Goal: Transaction & Acquisition: Book appointment/travel/reservation

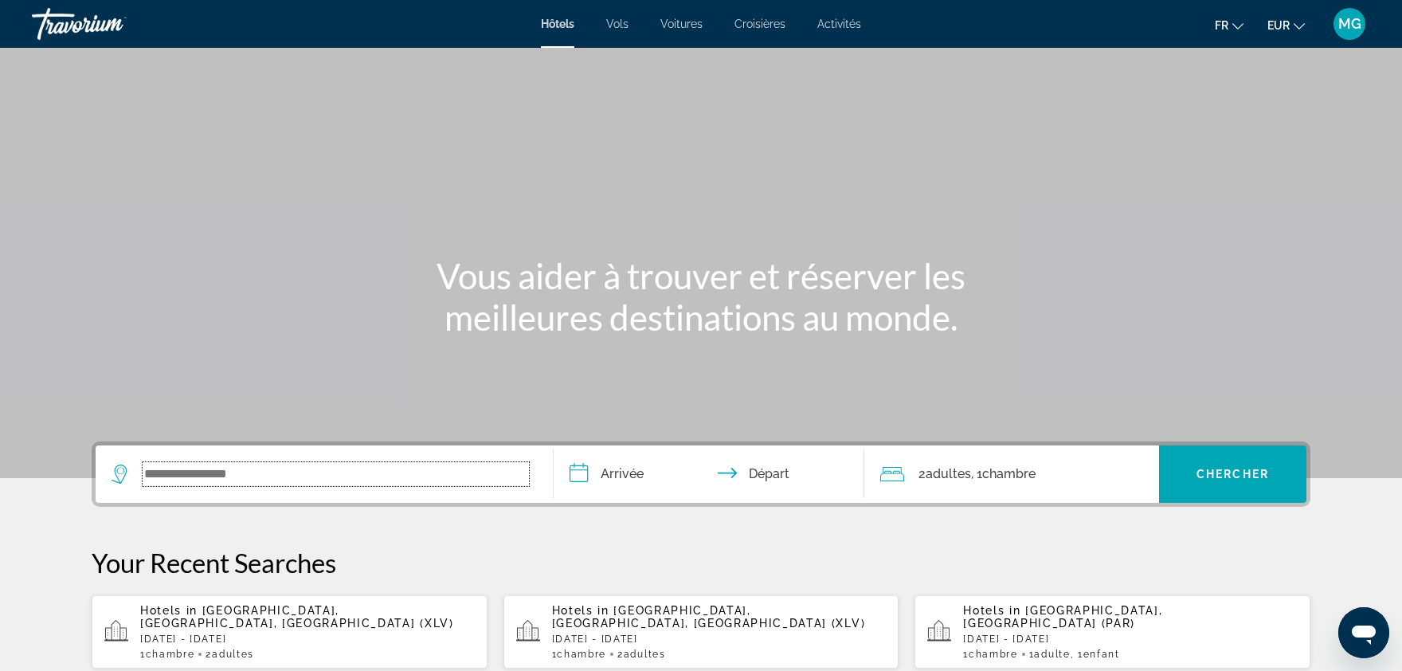
click at [375, 469] on input "Search widget" at bounding box center [336, 474] width 386 height 24
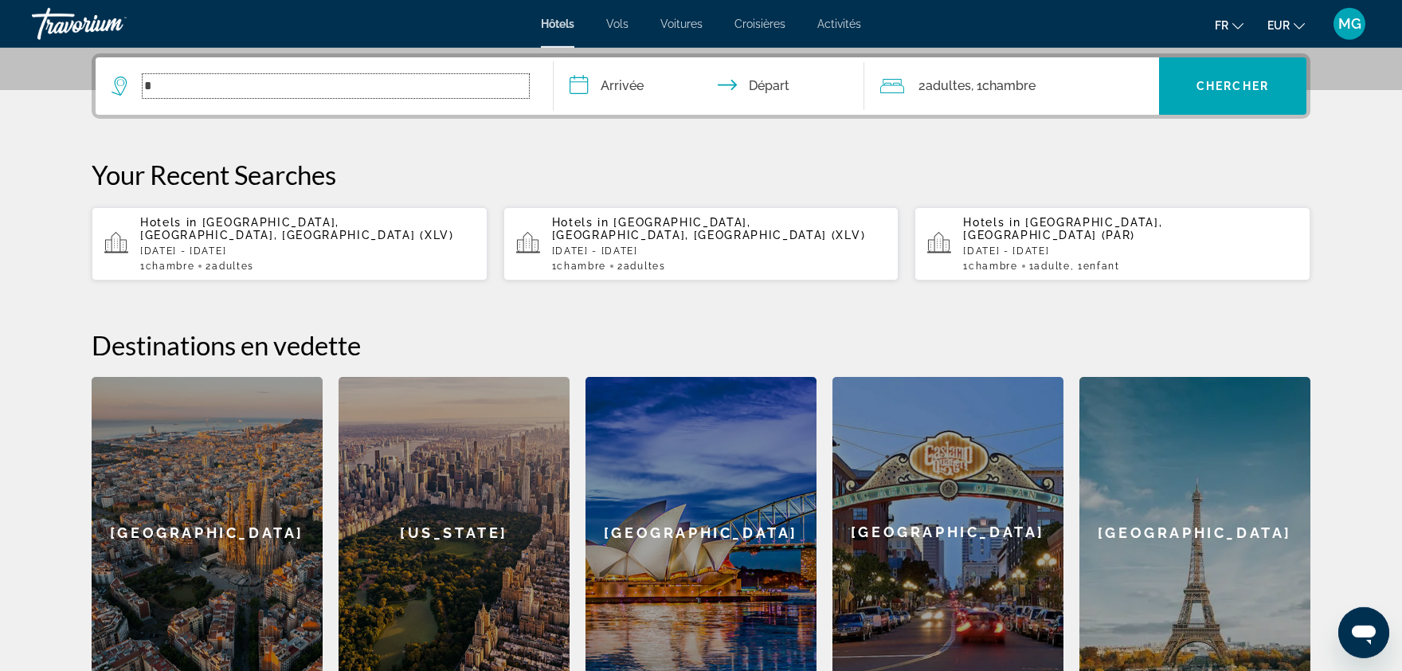
scroll to position [389, 0]
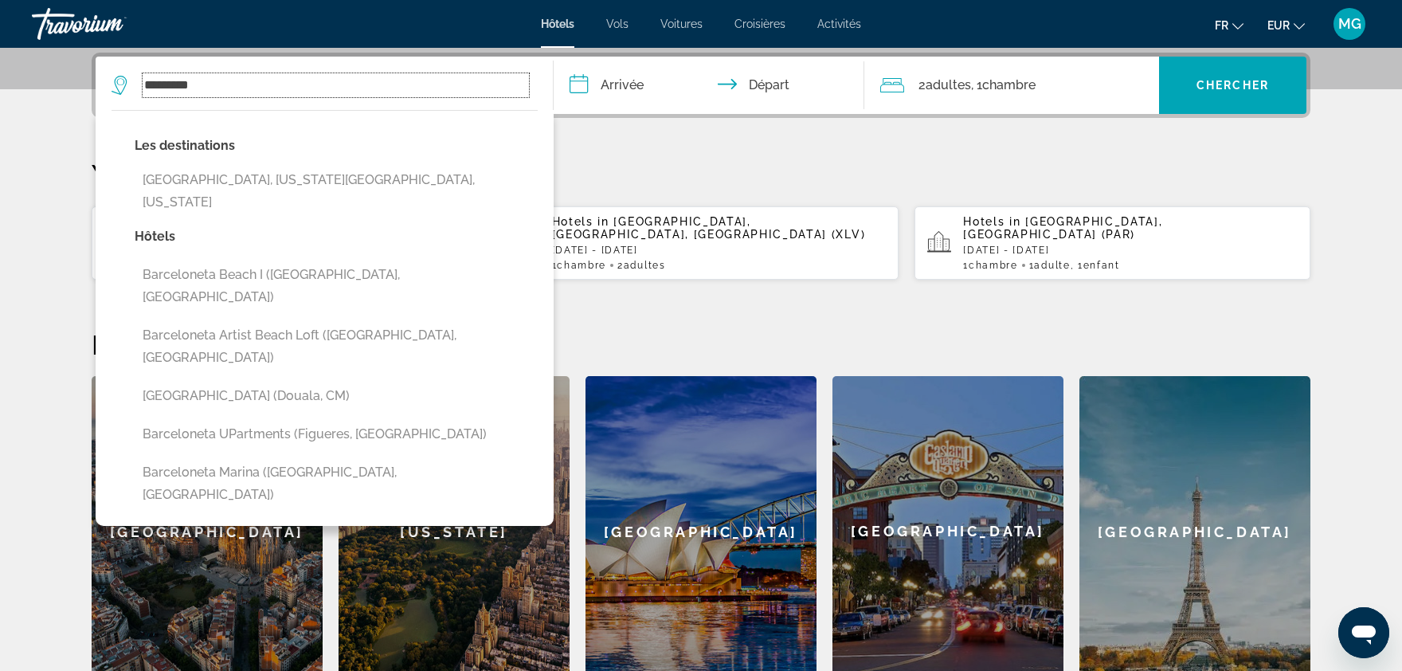
click at [280, 91] on input "*********" at bounding box center [336, 85] width 386 height 24
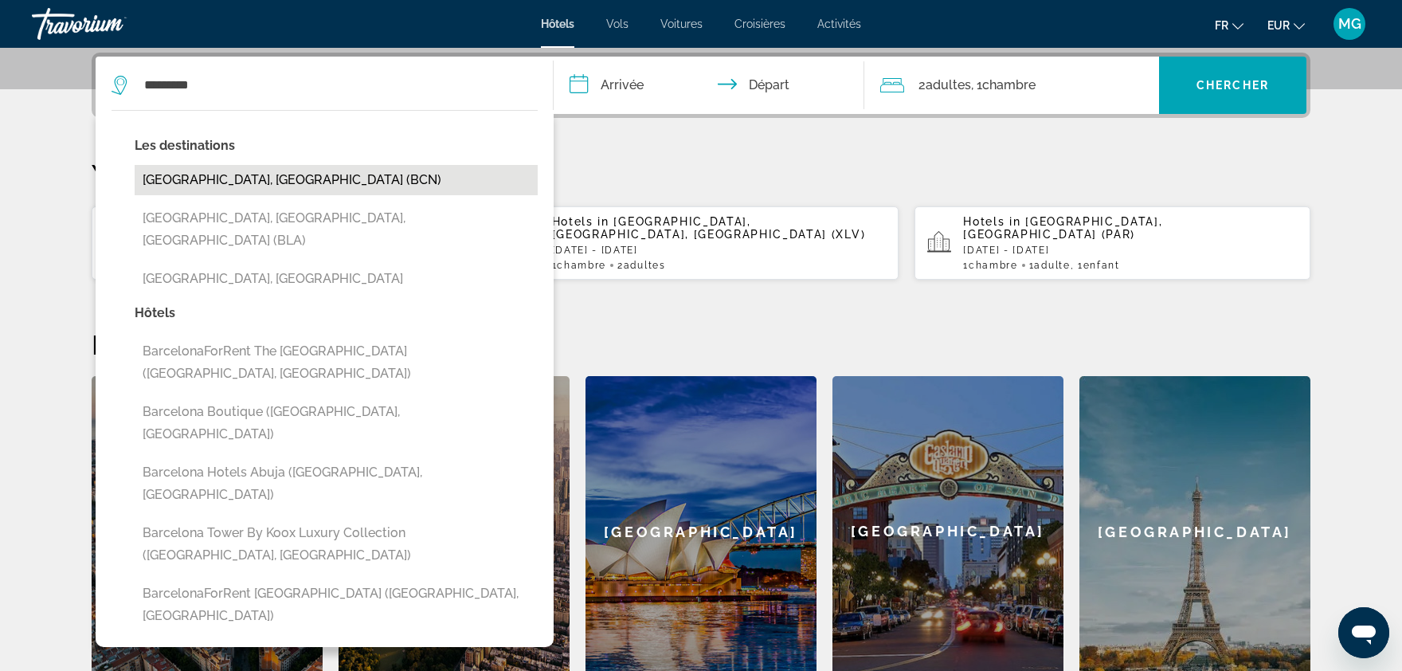
click at [235, 171] on button "[GEOGRAPHIC_DATA], [GEOGRAPHIC_DATA] (BCN)" at bounding box center [336, 180] width 403 height 30
type input "**********"
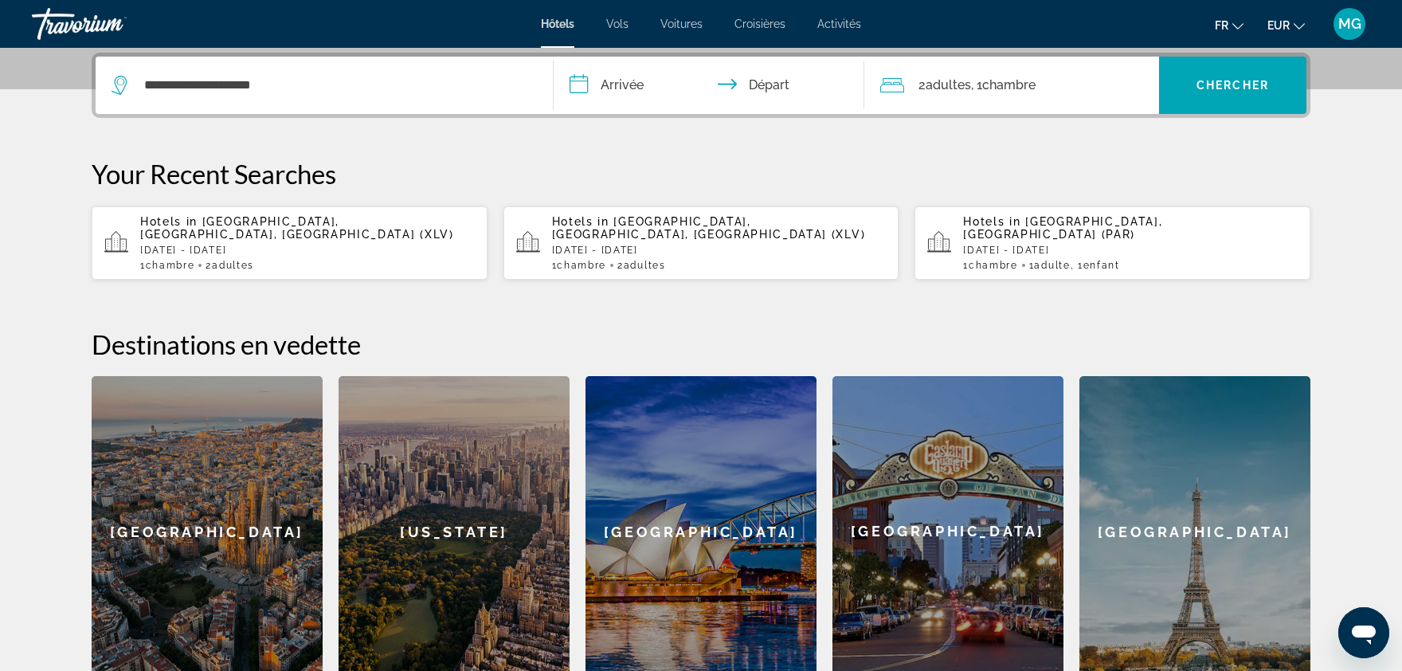
click at [627, 93] on input "**********" at bounding box center [712, 88] width 317 height 62
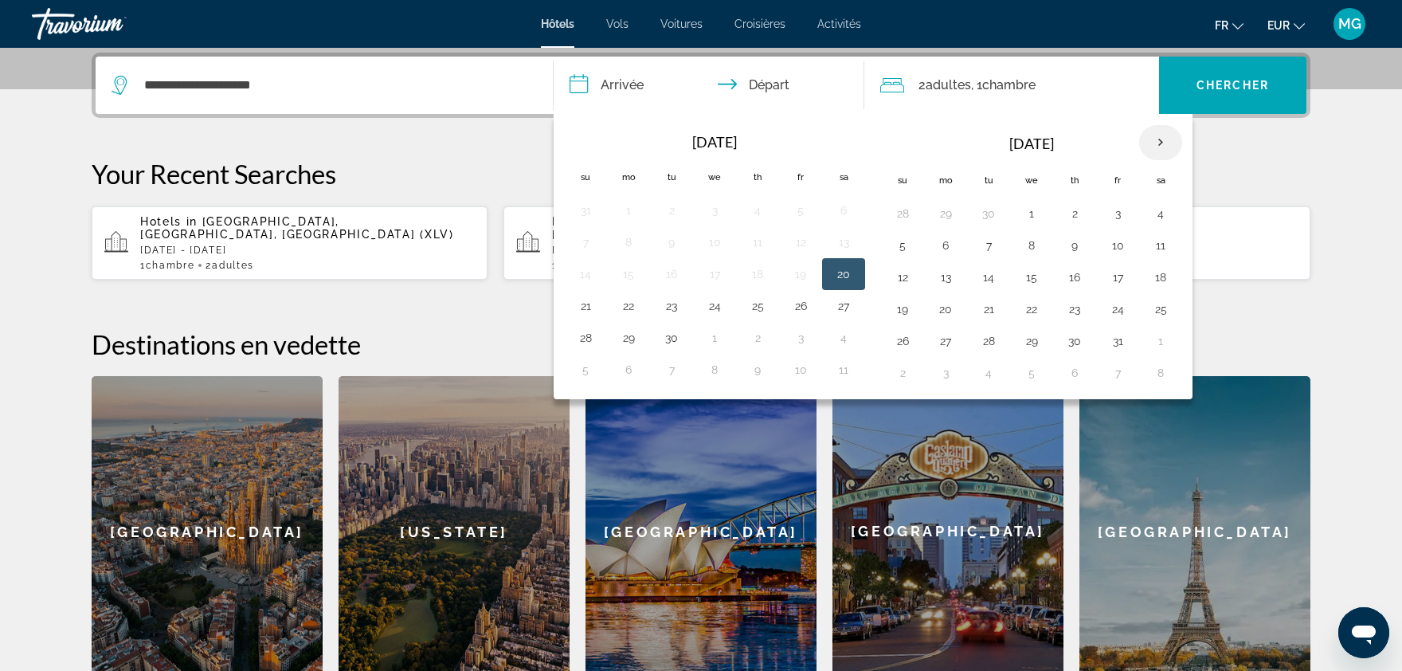
click at [1151, 143] on th "Next month" at bounding box center [1161, 142] width 43 height 35
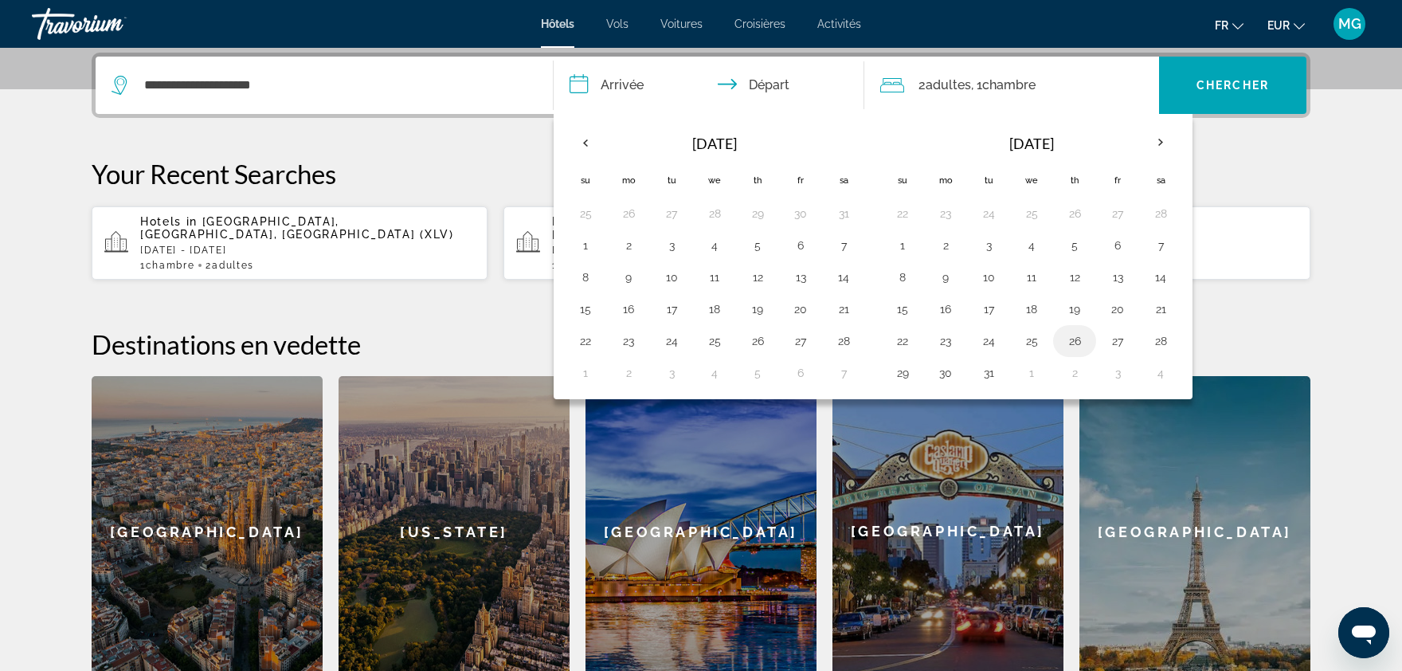
click at [1079, 333] on button "26" at bounding box center [1074, 341] width 25 height 22
click at [1123, 338] on button "27" at bounding box center [1117, 341] width 25 height 22
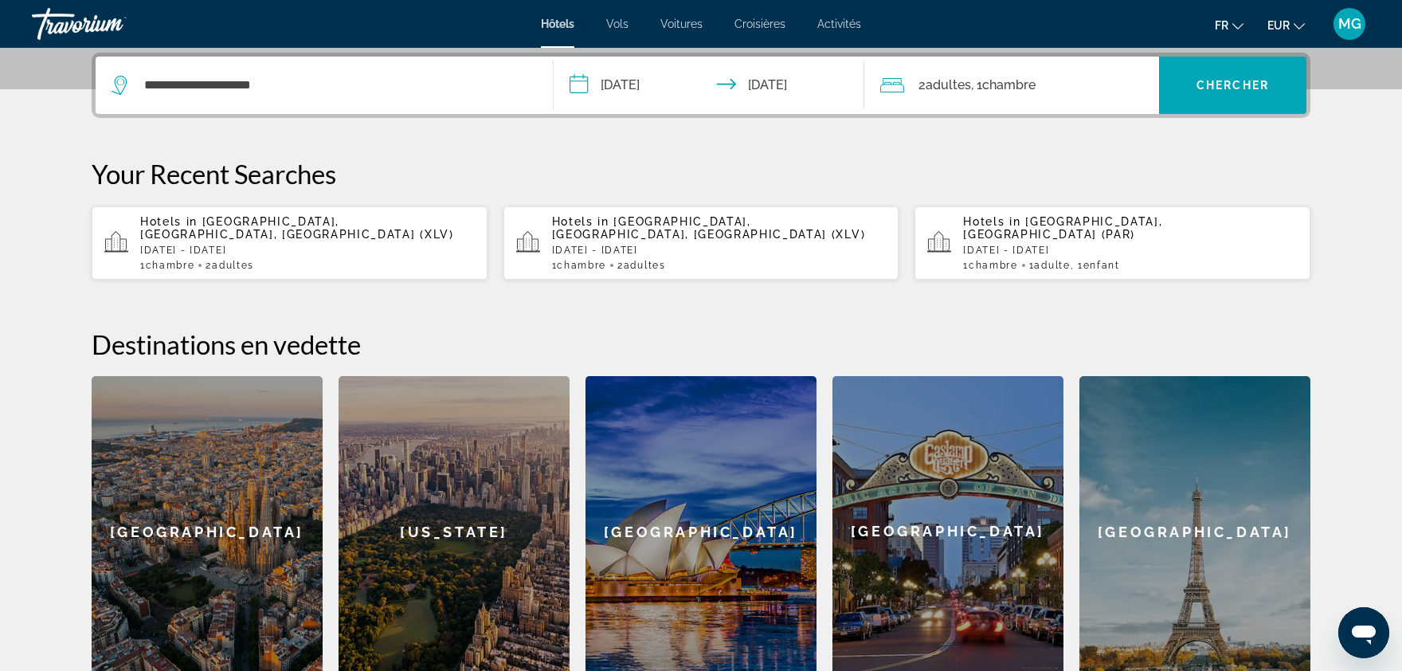
click at [654, 86] on input "**********" at bounding box center [712, 88] width 317 height 62
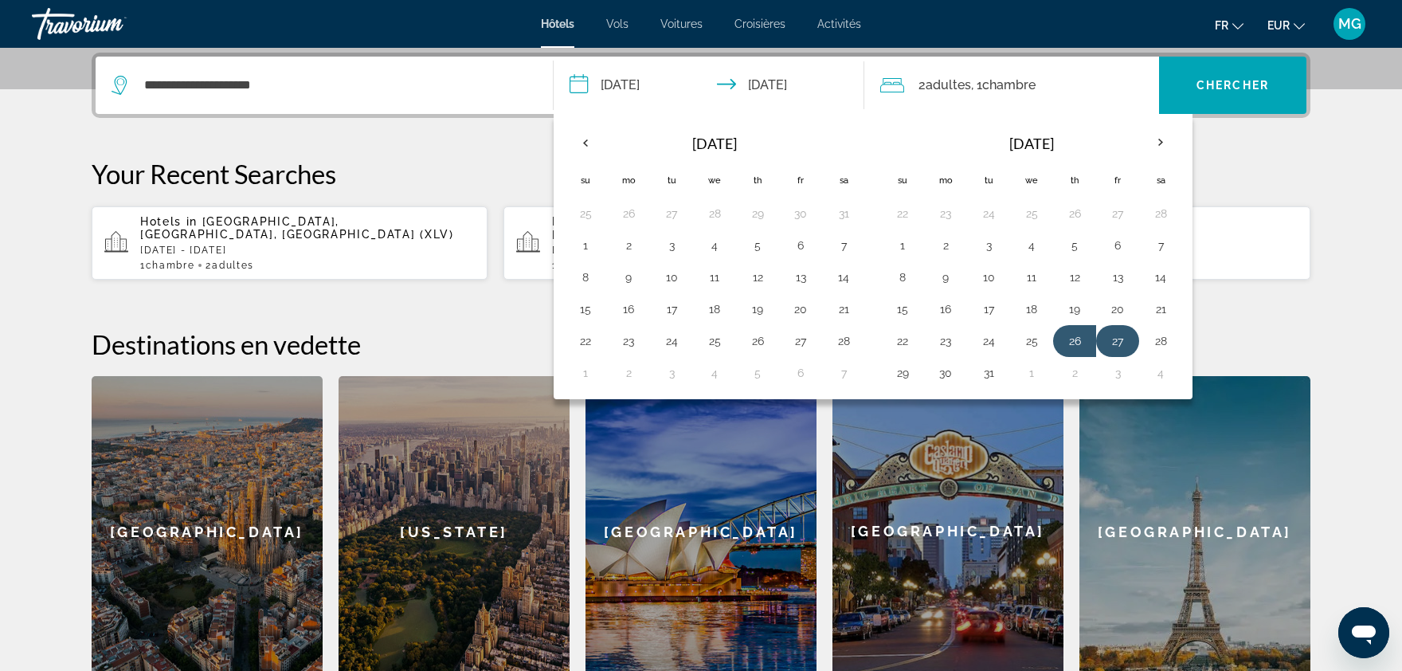
click at [1113, 342] on button "27" at bounding box center [1117, 341] width 25 height 22
click at [914, 379] on button "29" at bounding box center [902, 373] width 25 height 22
type input "**********"
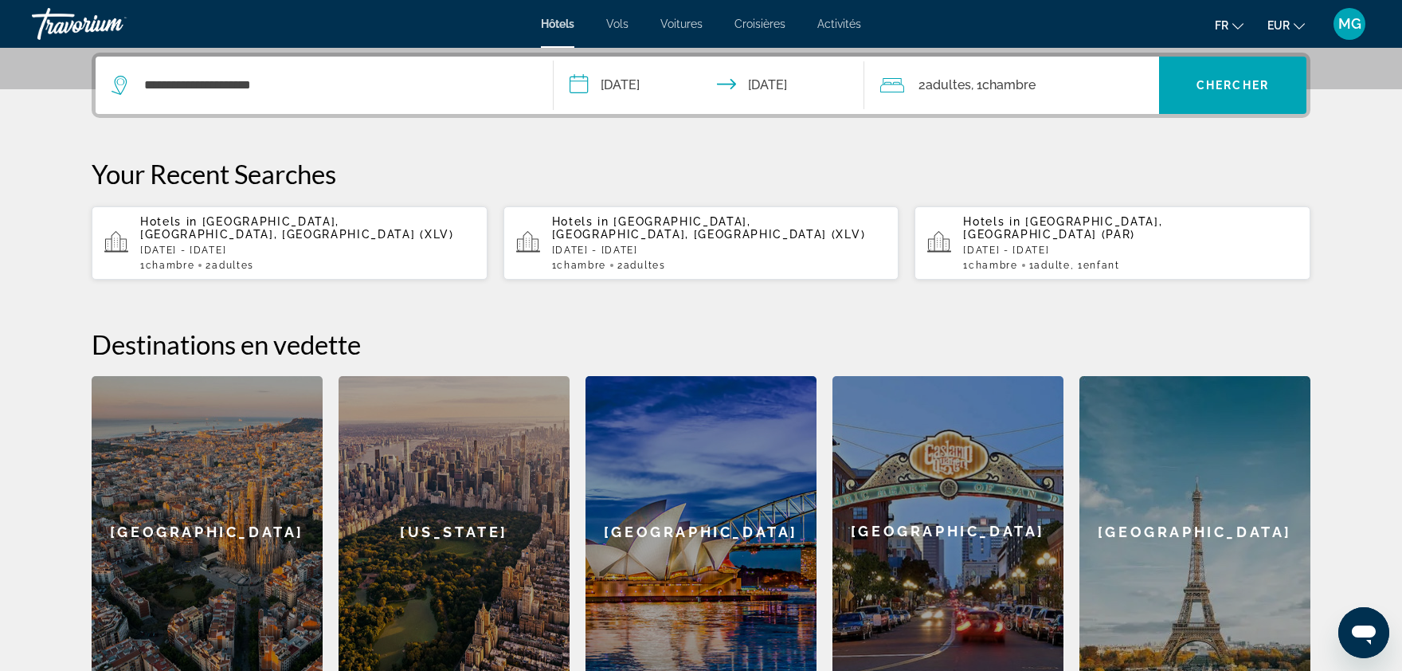
click at [989, 101] on div "2 Adulte Adultes , 1 Chambre pièces" at bounding box center [1020, 85] width 279 height 57
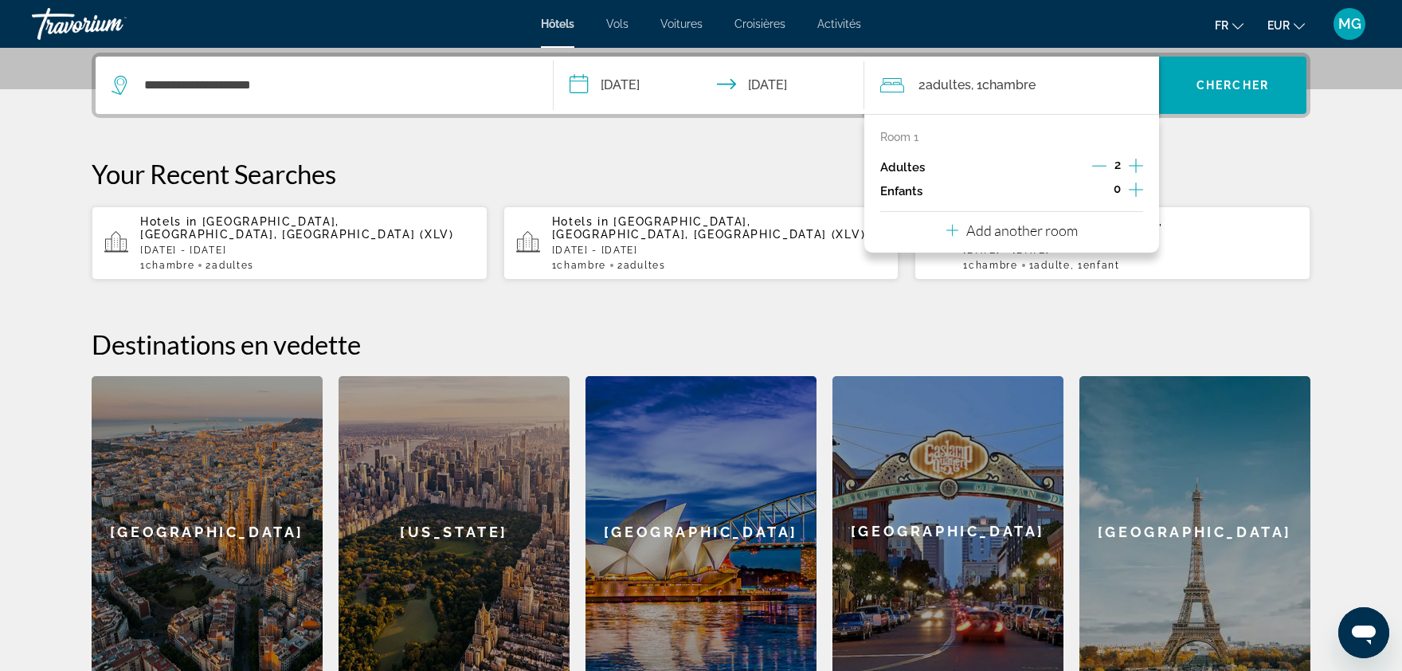
click at [1136, 163] on icon "Increment adults" at bounding box center [1136, 165] width 14 height 19
click at [981, 231] on p "Add another room" at bounding box center [1023, 231] width 112 height 18
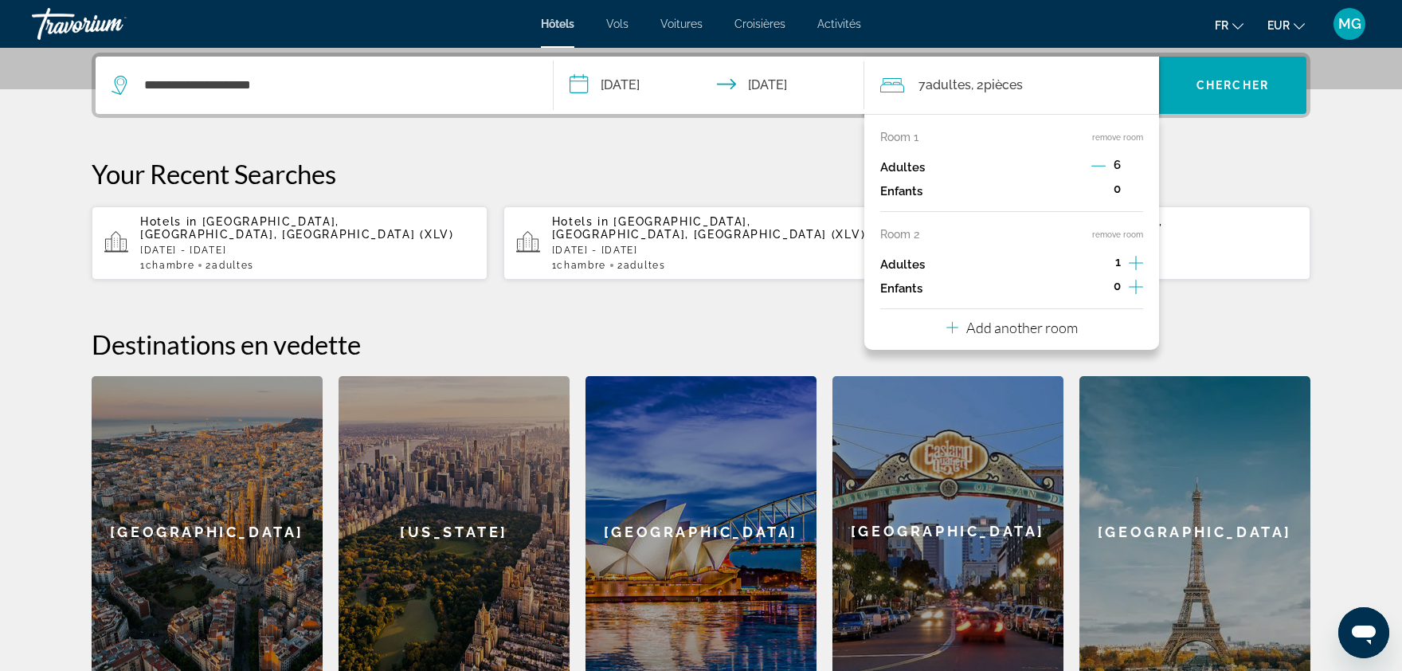
click at [1099, 155] on div "6" at bounding box center [1118, 167] width 52 height 24
click at [1099, 163] on icon "Decrement adults" at bounding box center [1099, 166] width 14 height 14
click at [1099, 163] on icon "Decrement adults" at bounding box center [1100, 166] width 14 height 14
click at [1128, 163] on div "3" at bounding box center [1118, 167] width 51 height 24
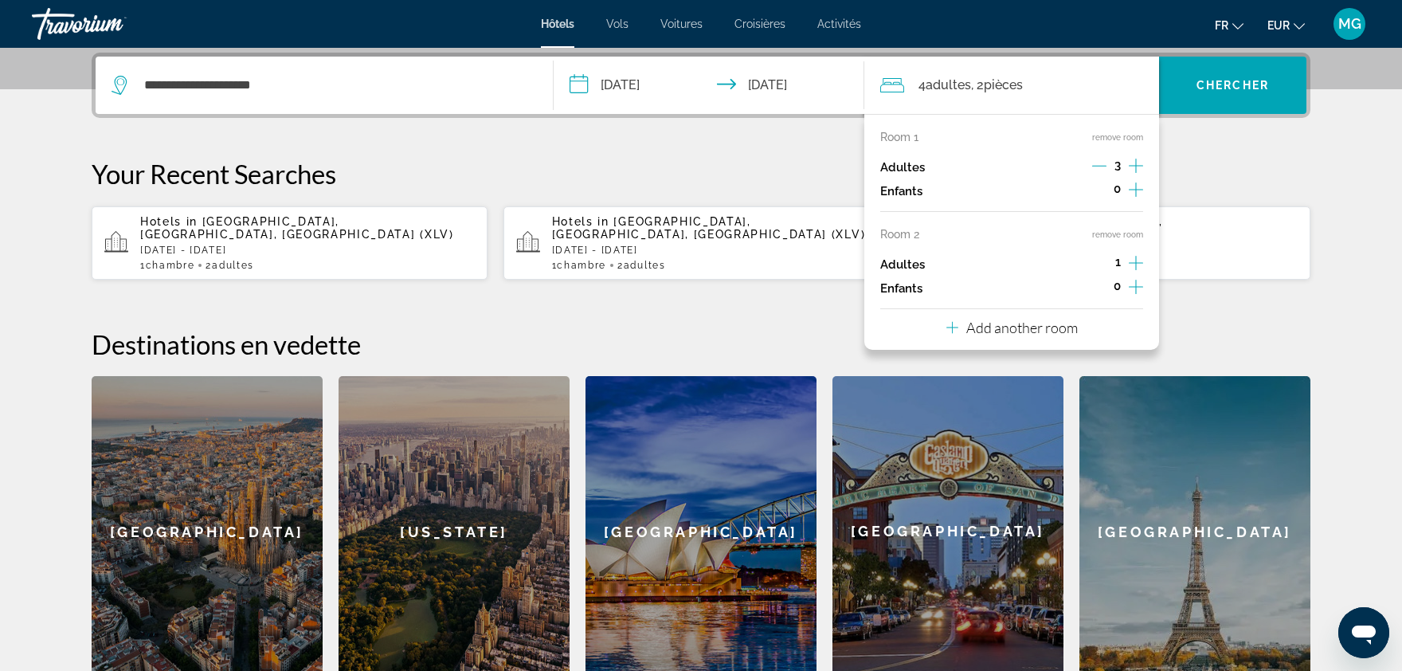
click at [1136, 268] on icon "Increment adults" at bounding box center [1136, 262] width 14 height 19
click at [1105, 261] on icon "Decrement adults" at bounding box center [1100, 263] width 14 height 14
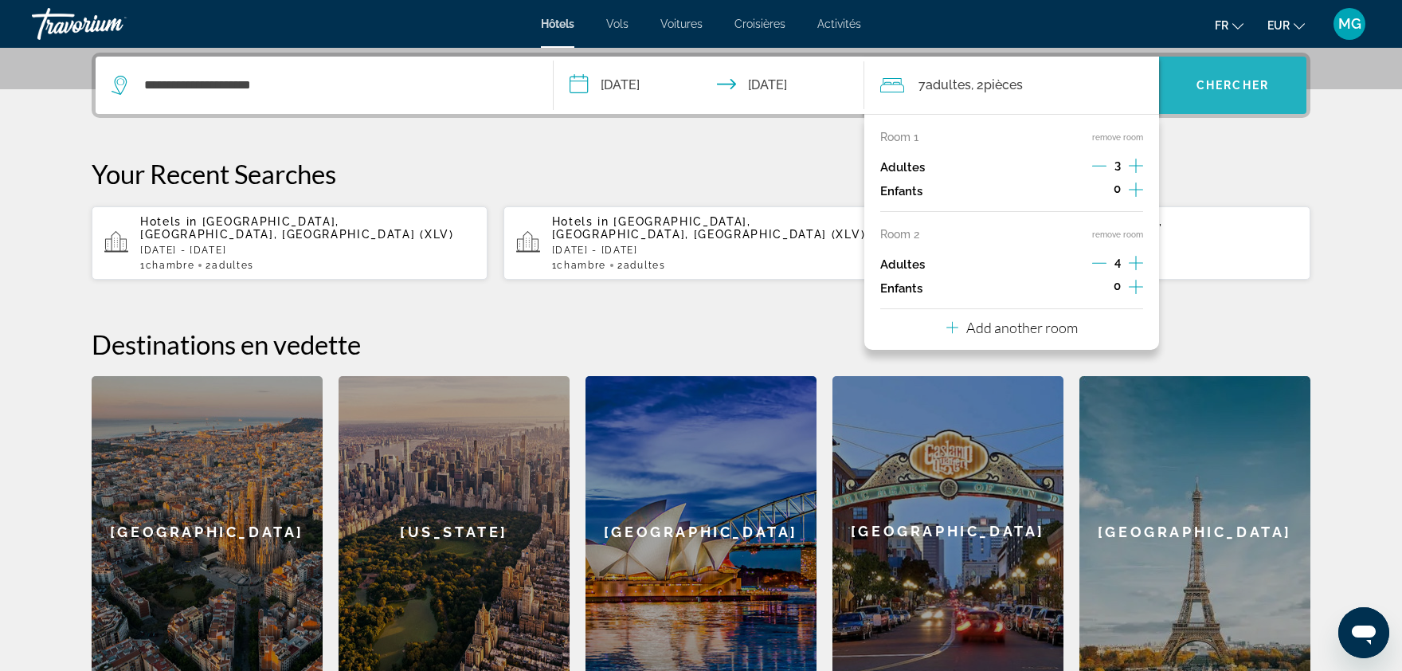
click at [1244, 91] on span "Chercher" at bounding box center [1233, 85] width 73 height 13
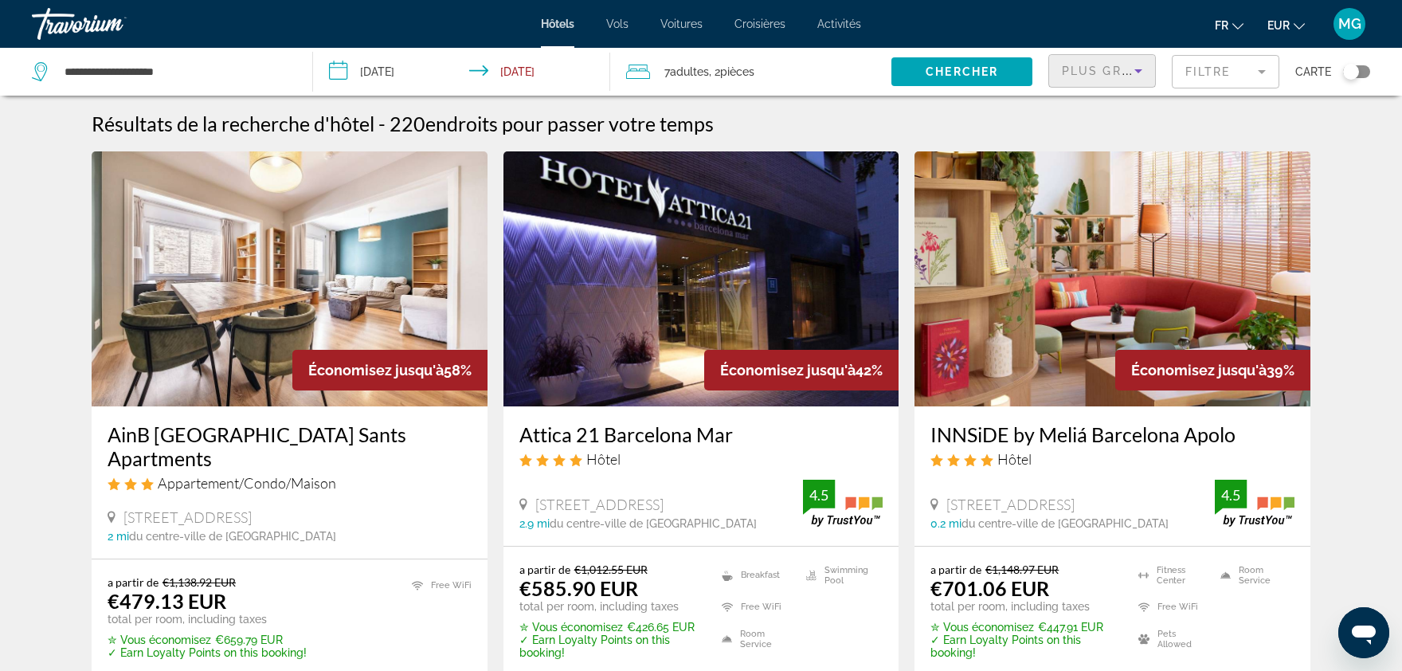
click at [1136, 73] on icon "Sort by" at bounding box center [1138, 70] width 19 height 19
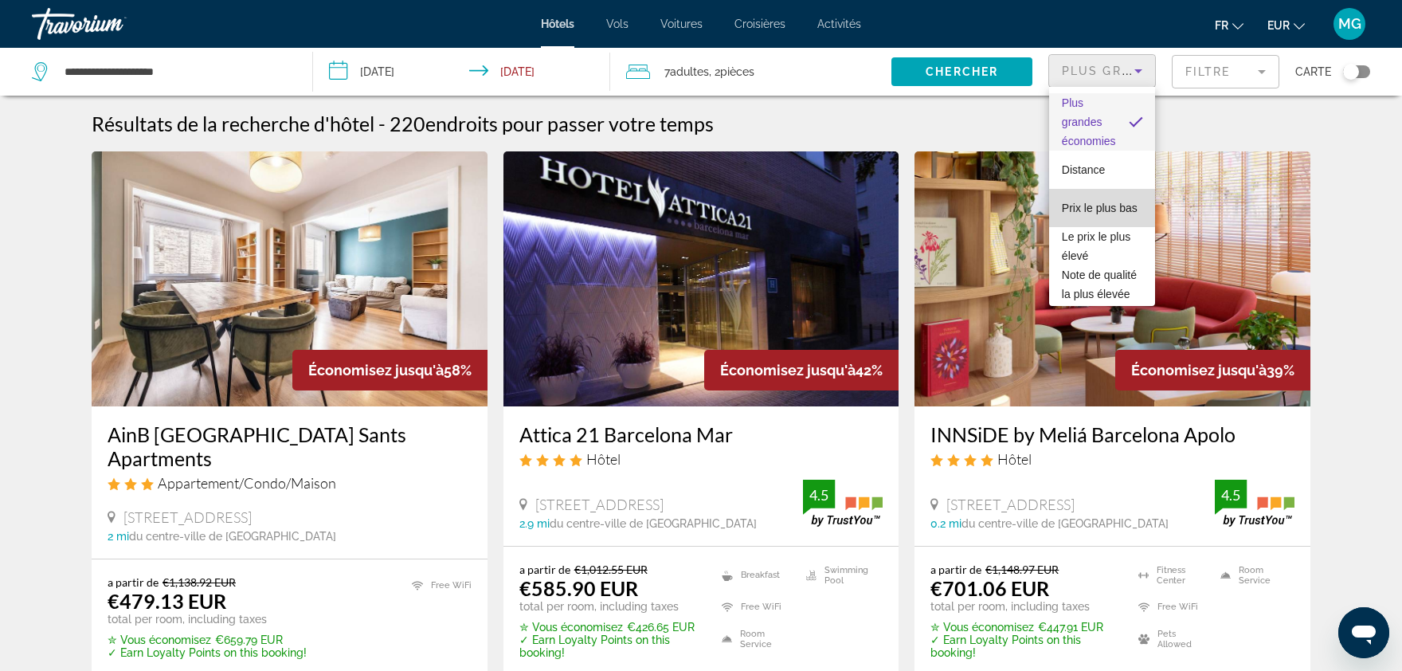
click at [1096, 202] on span "Prix le plus bas" at bounding box center [1100, 208] width 76 height 13
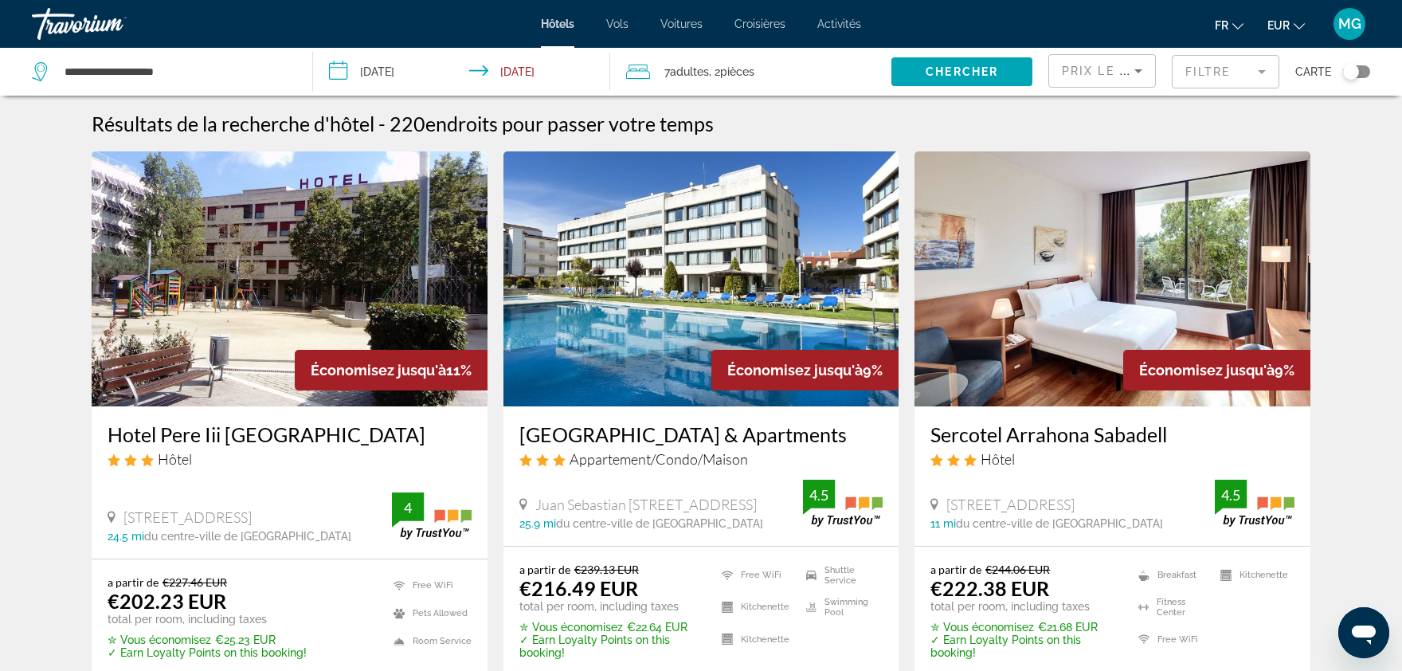
click at [1241, 67] on mat-form-field "Filtre" at bounding box center [1226, 71] width 108 height 33
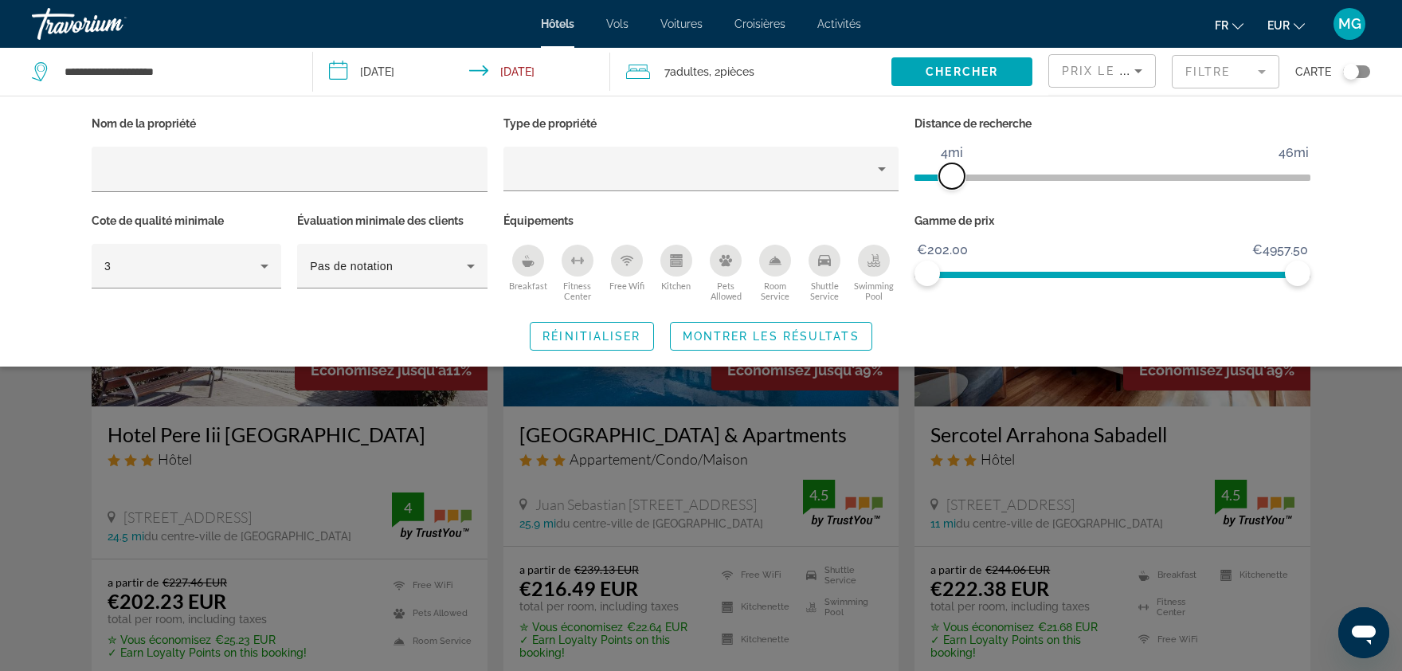
drag, startPoint x: 1168, startPoint y: 172, endPoint x: 954, endPoint y: 180, distance: 214.5
click at [954, 180] on span "ngx-slider" at bounding box center [952, 175] width 25 height 25
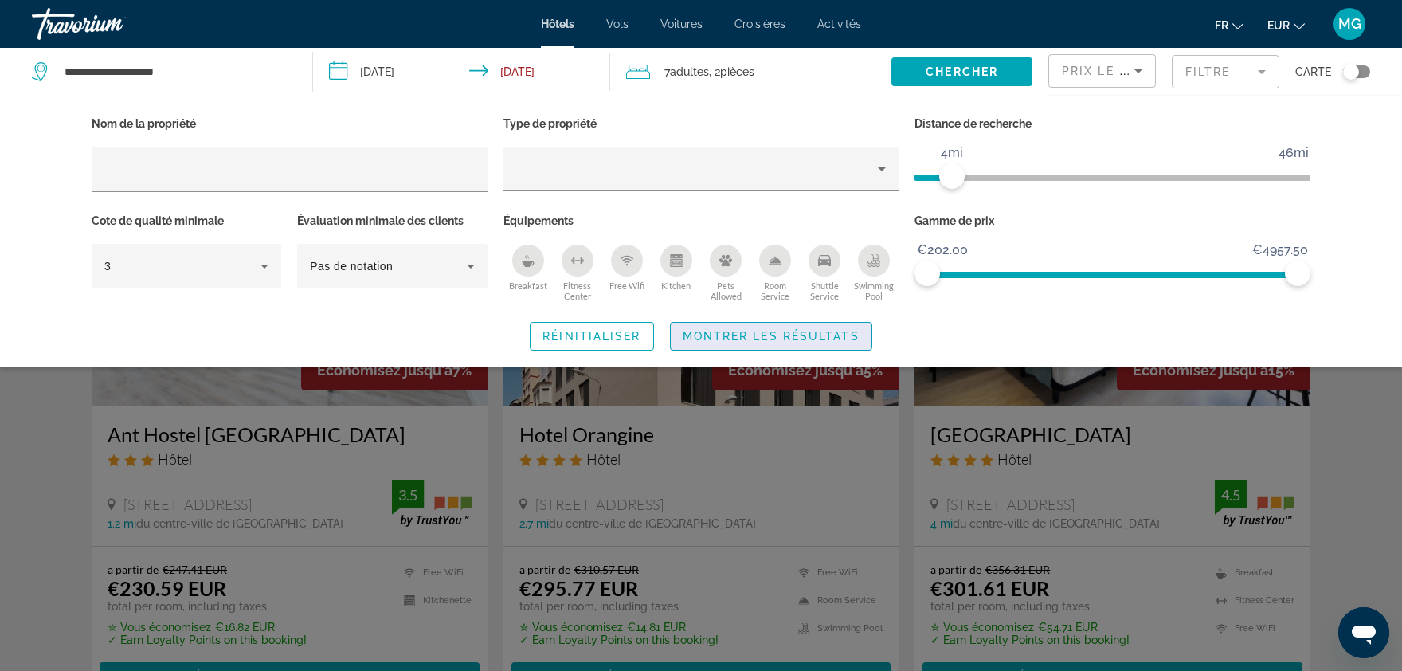
click at [794, 331] on span "Montrer les résultats" at bounding box center [771, 336] width 177 height 13
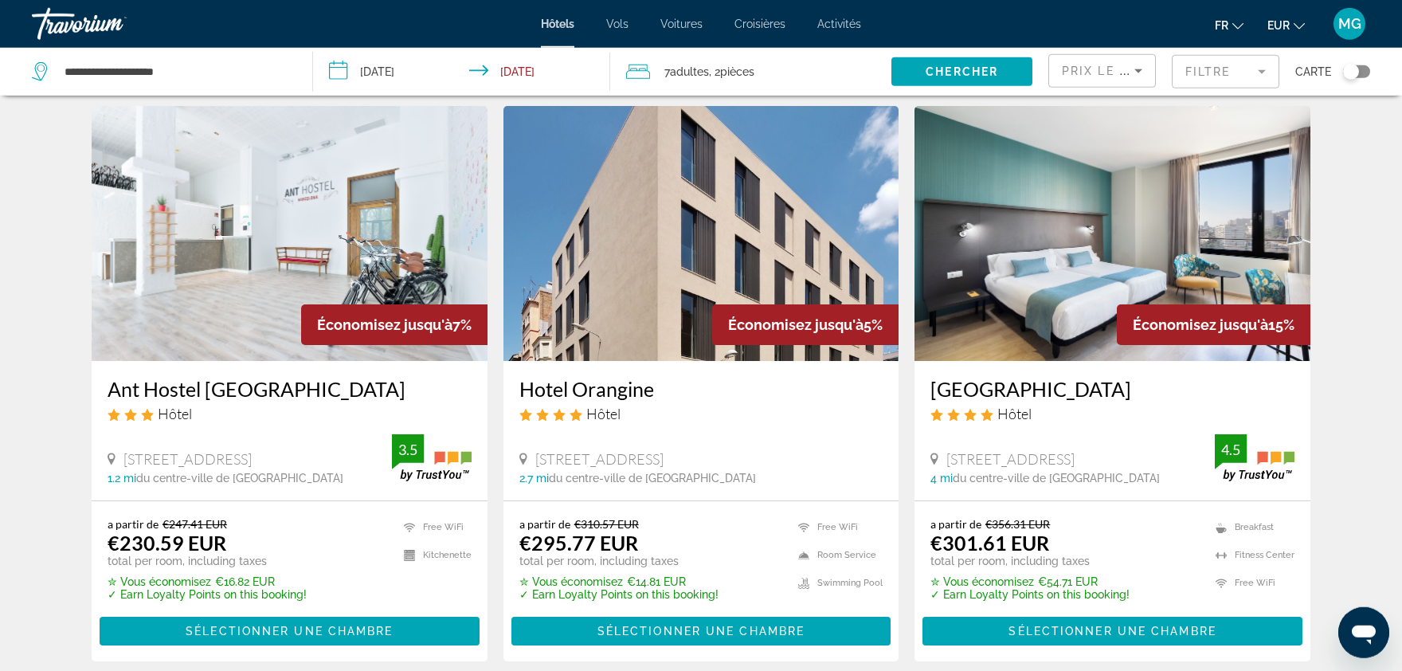
scroll to position [53, 0]
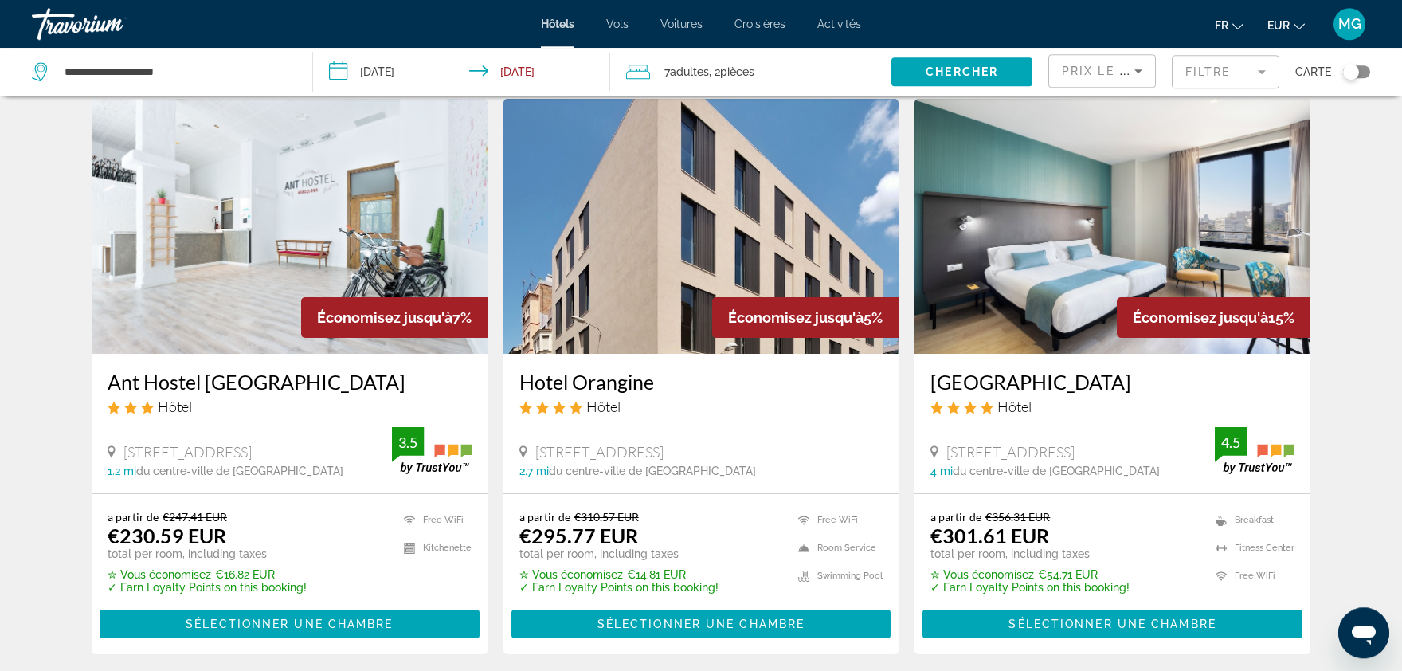
click at [292, 263] on img "Main content" at bounding box center [290, 226] width 396 height 255
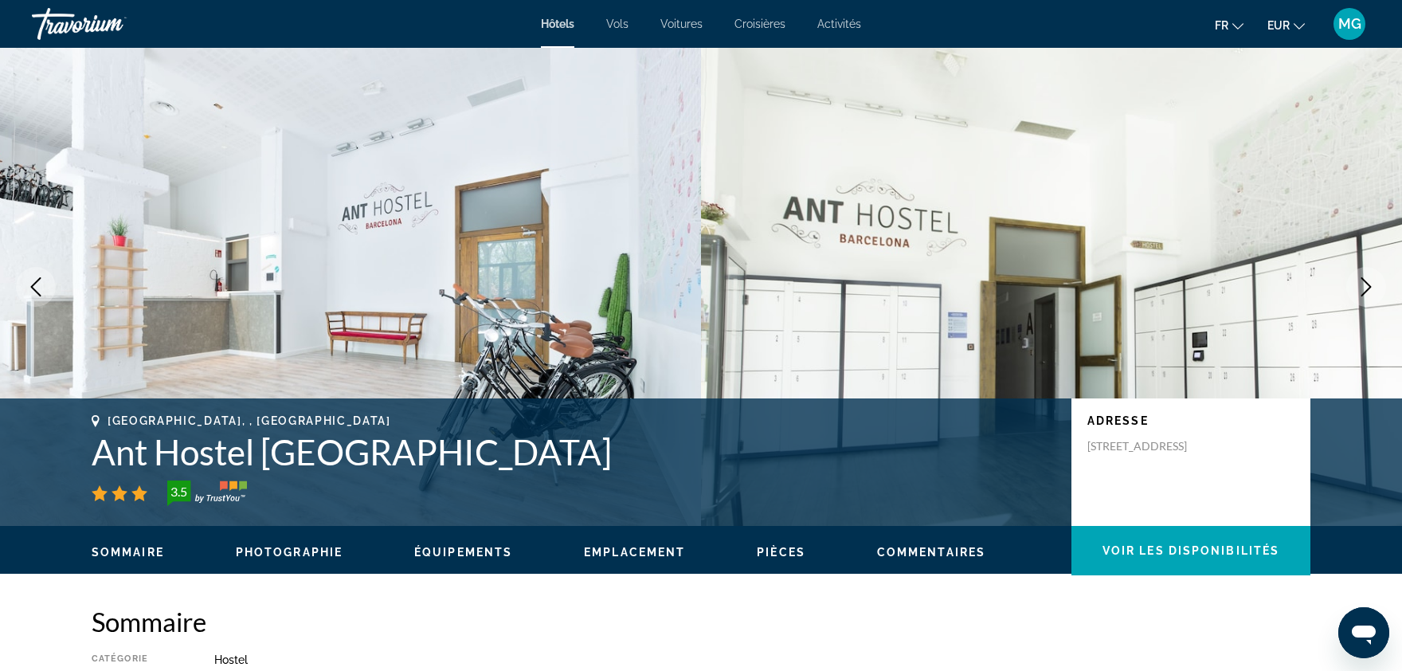
click at [1359, 281] on icon "Next image" at bounding box center [1366, 286] width 19 height 19
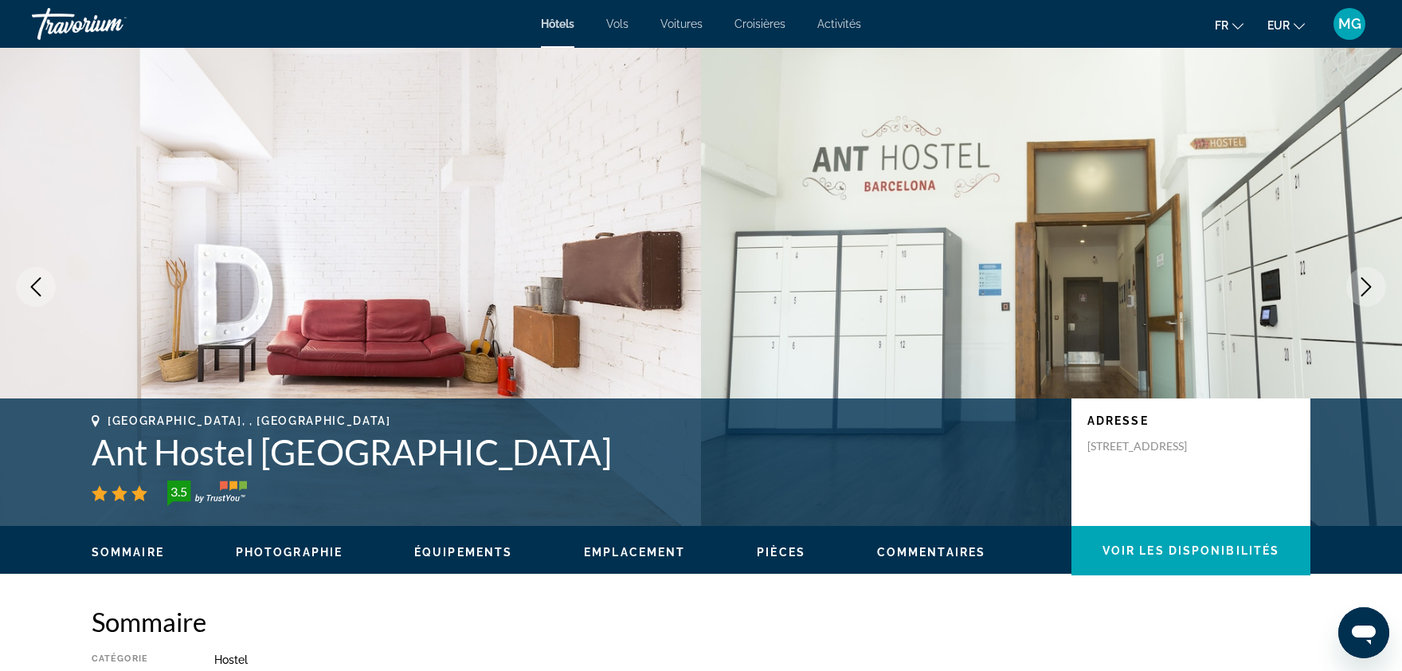
click at [1359, 281] on icon "Next image" at bounding box center [1366, 286] width 19 height 19
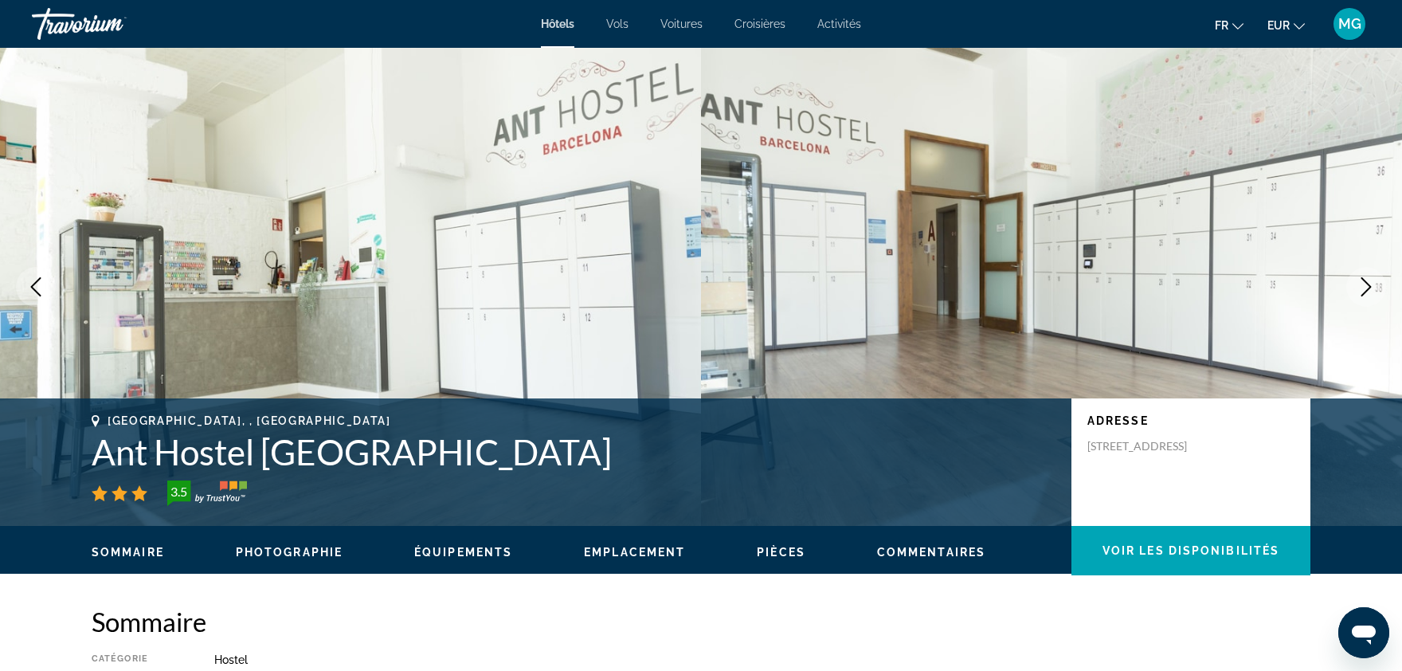
click at [1359, 281] on icon "Next image" at bounding box center [1366, 286] width 19 height 19
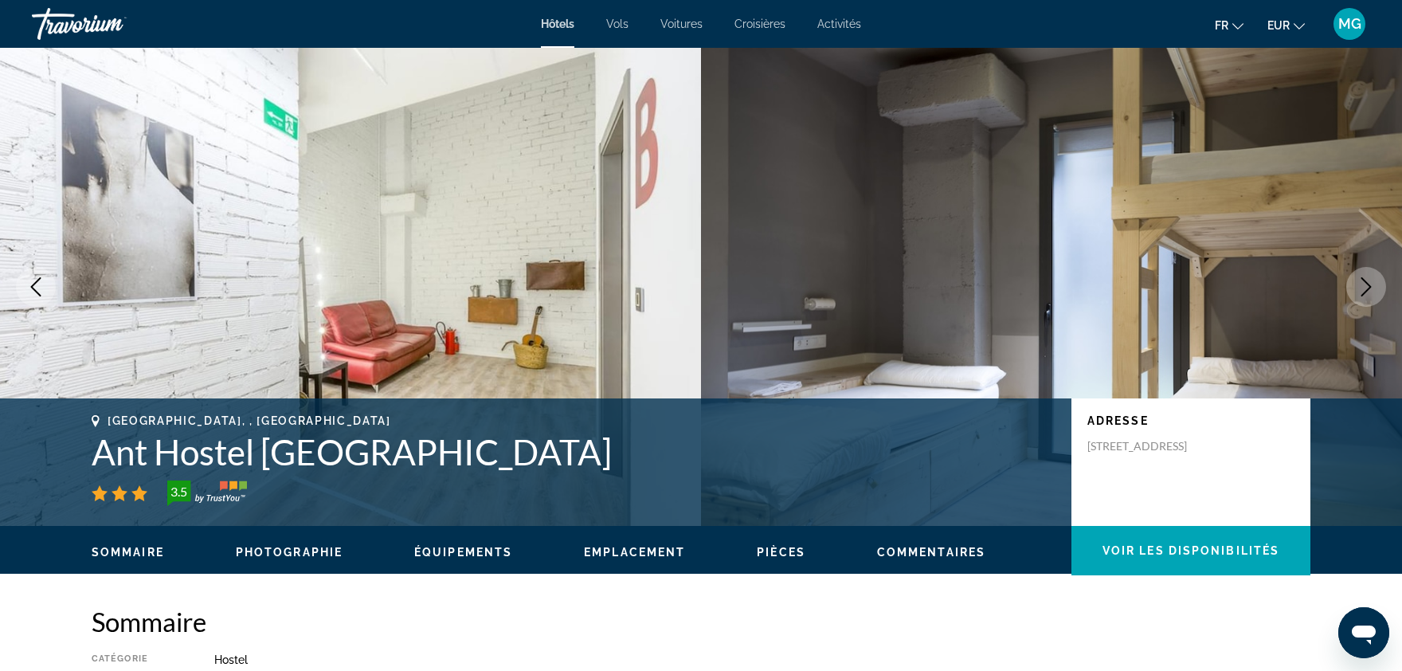
click at [1359, 281] on icon "Next image" at bounding box center [1366, 286] width 19 height 19
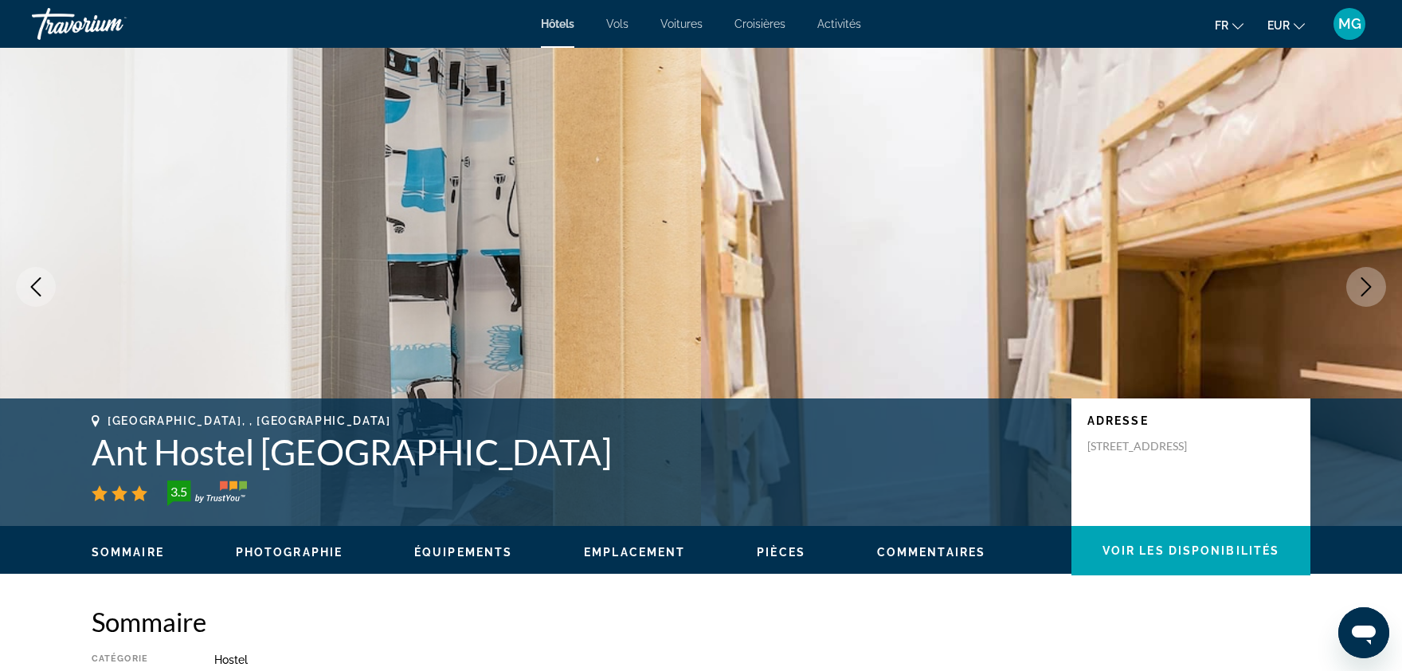
click at [1359, 281] on icon "Next image" at bounding box center [1366, 286] width 19 height 19
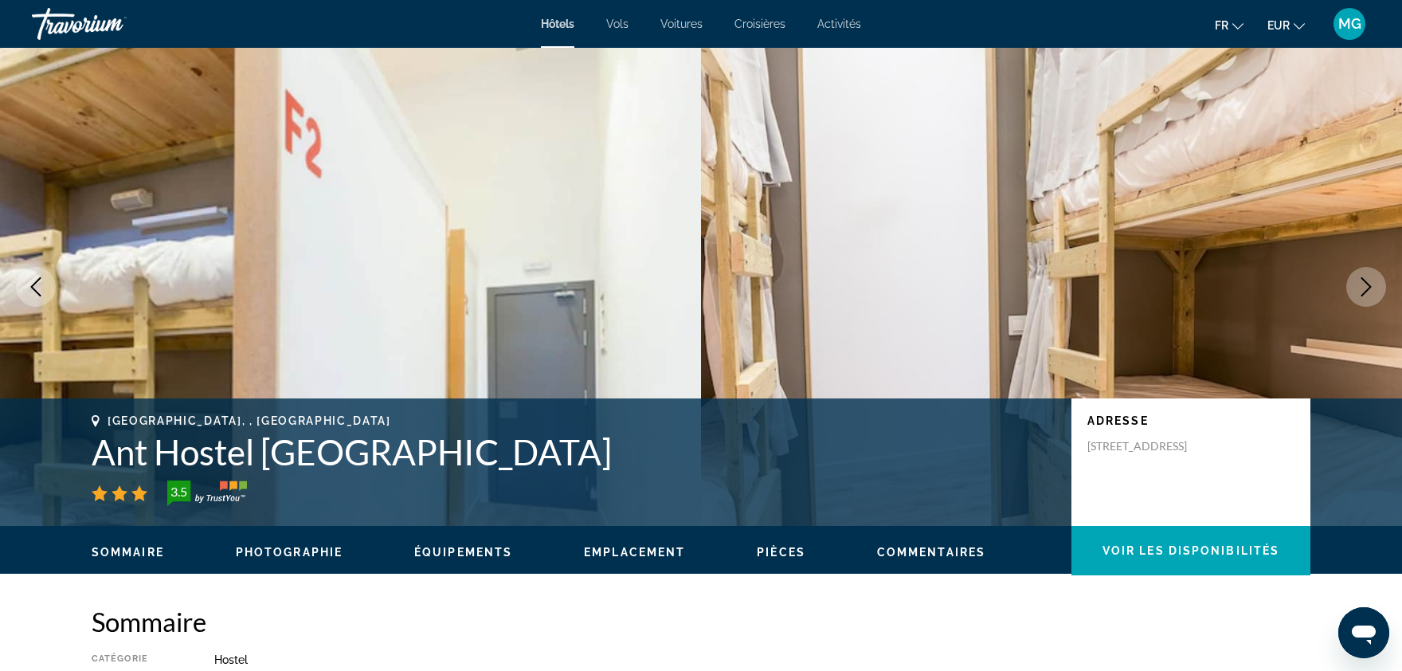
click at [1359, 281] on icon "Next image" at bounding box center [1366, 286] width 19 height 19
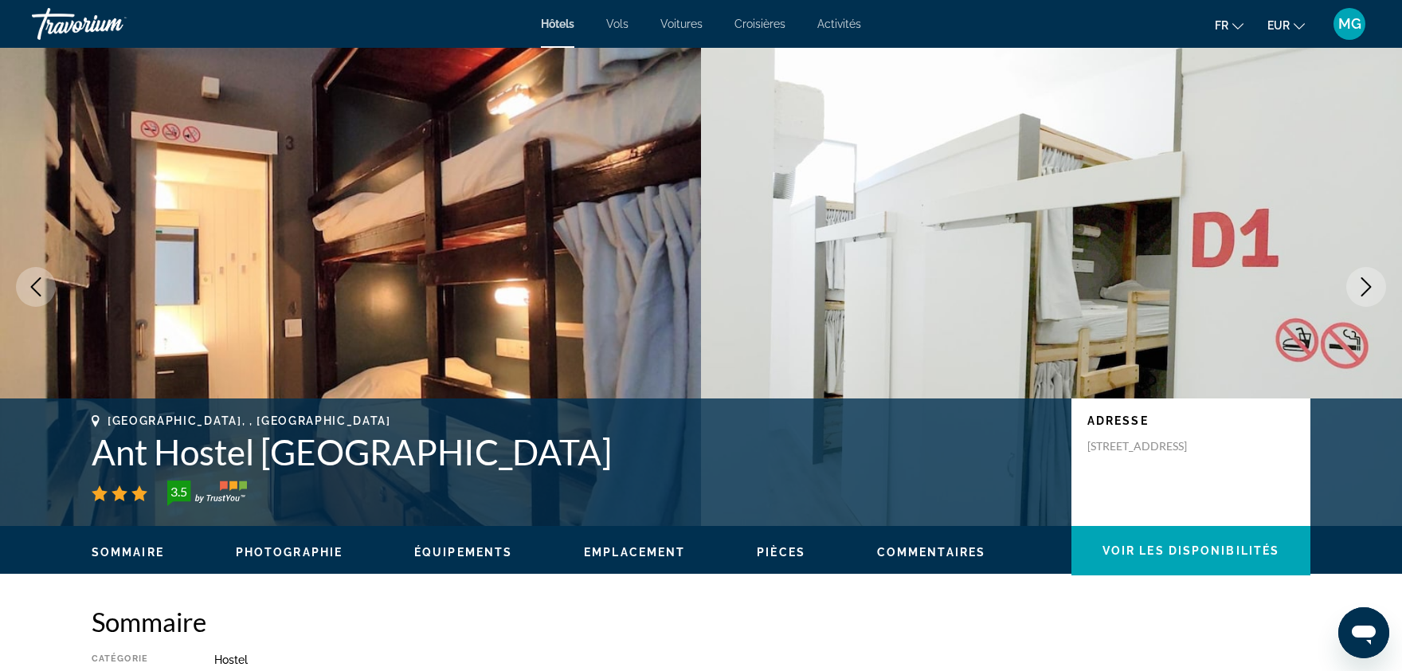
click at [1359, 281] on icon "Next image" at bounding box center [1366, 286] width 19 height 19
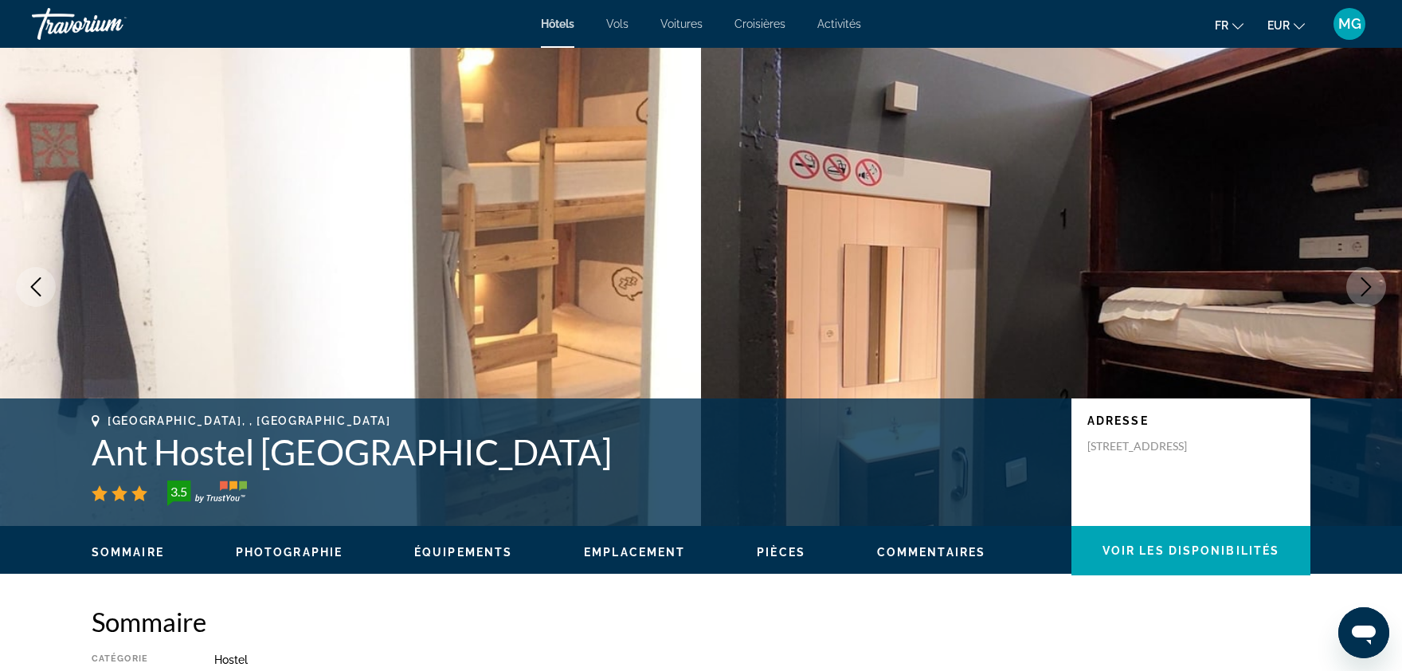
click at [1359, 281] on icon "Next image" at bounding box center [1366, 286] width 19 height 19
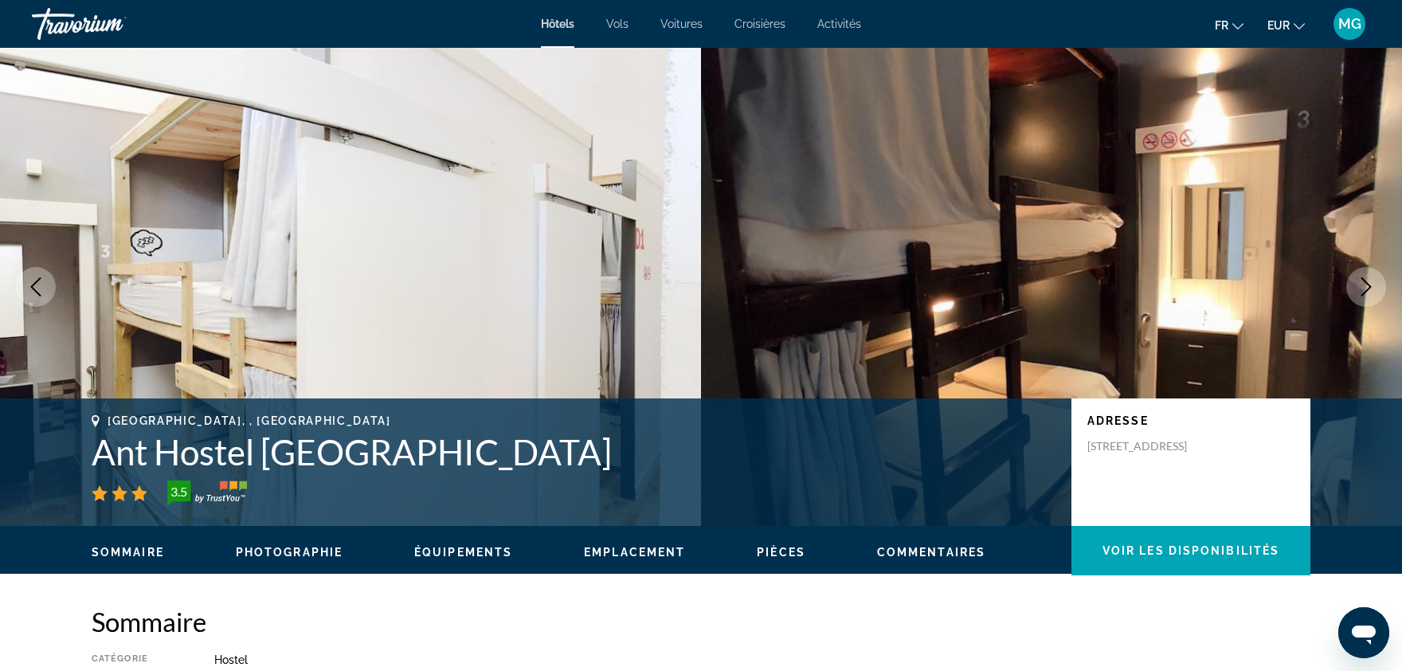
click at [1359, 281] on icon "Next image" at bounding box center [1366, 286] width 19 height 19
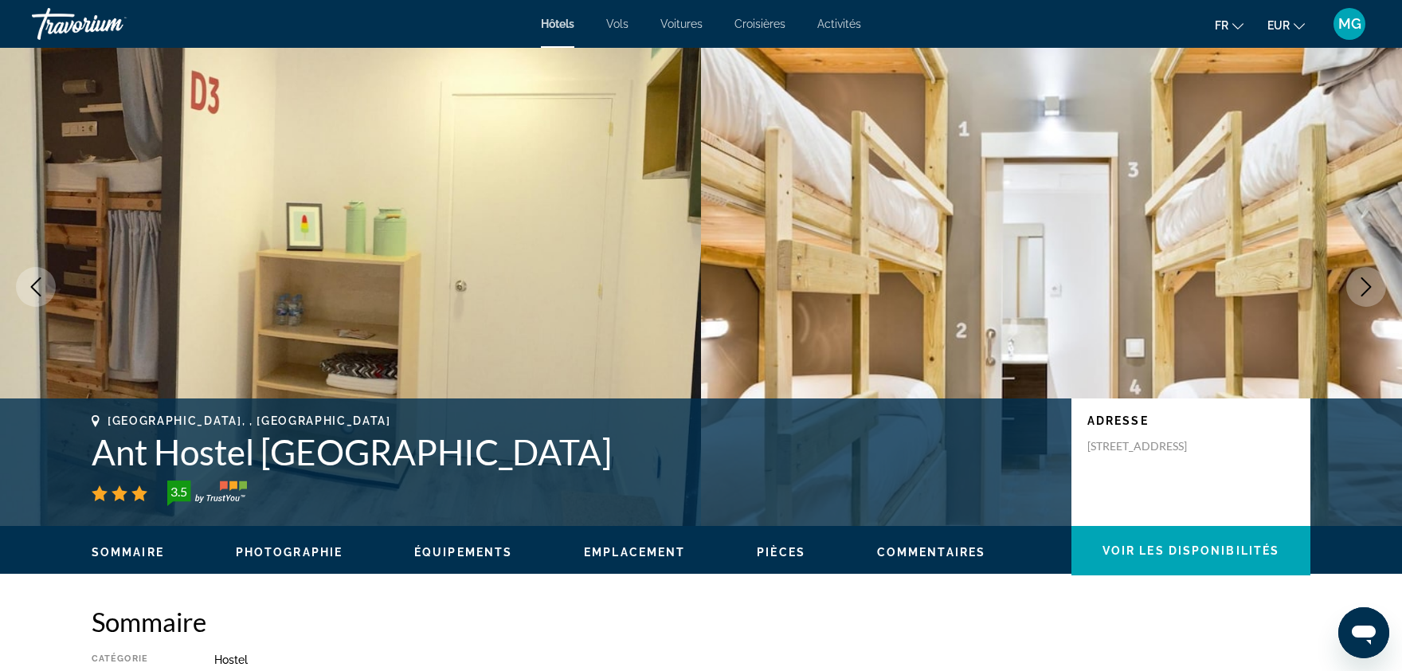
click at [1359, 281] on icon "Next image" at bounding box center [1366, 286] width 19 height 19
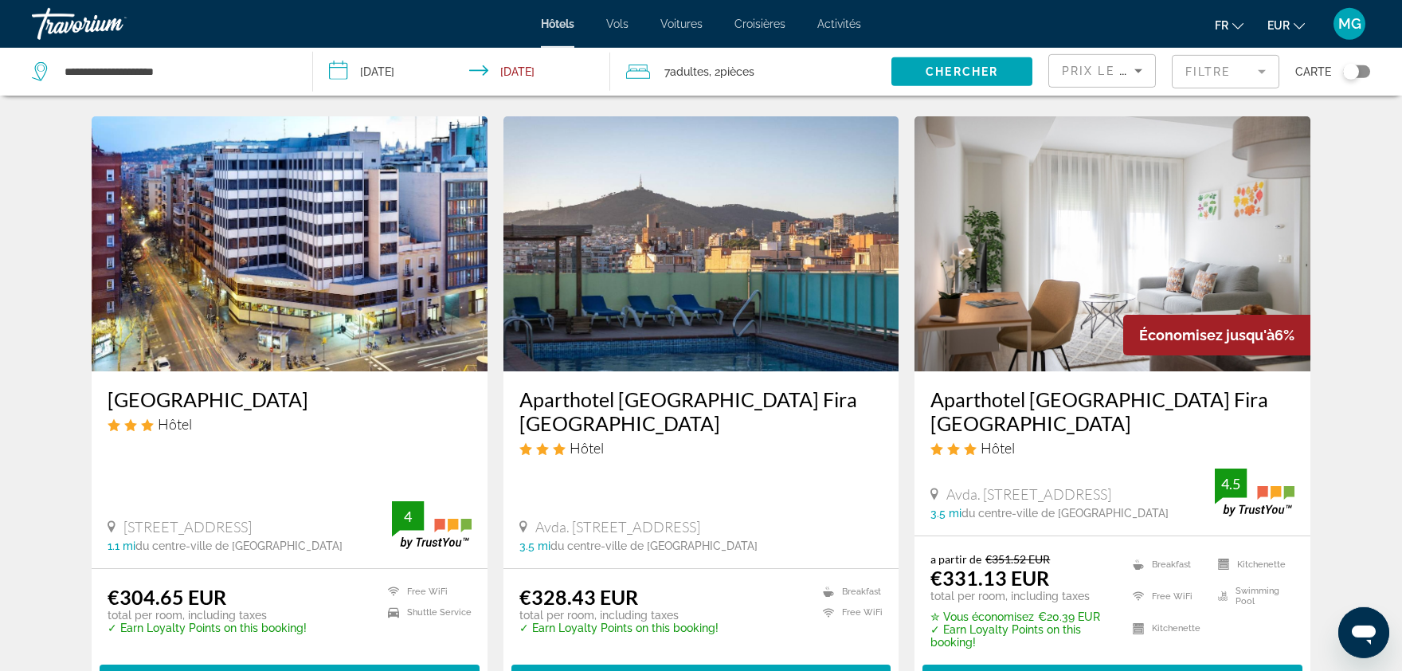
scroll to position [625, 0]
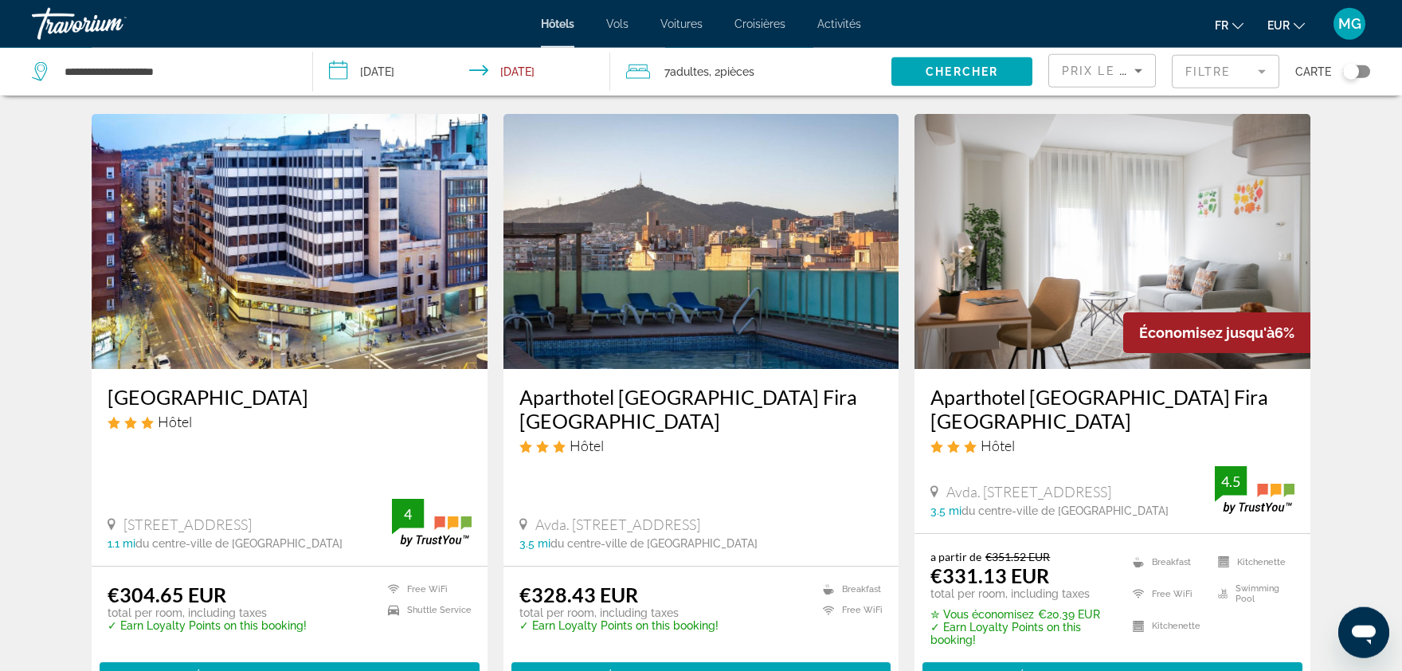
click at [757, 264] on img "Main content" at bounding box center [702, 241] width 396 height 255
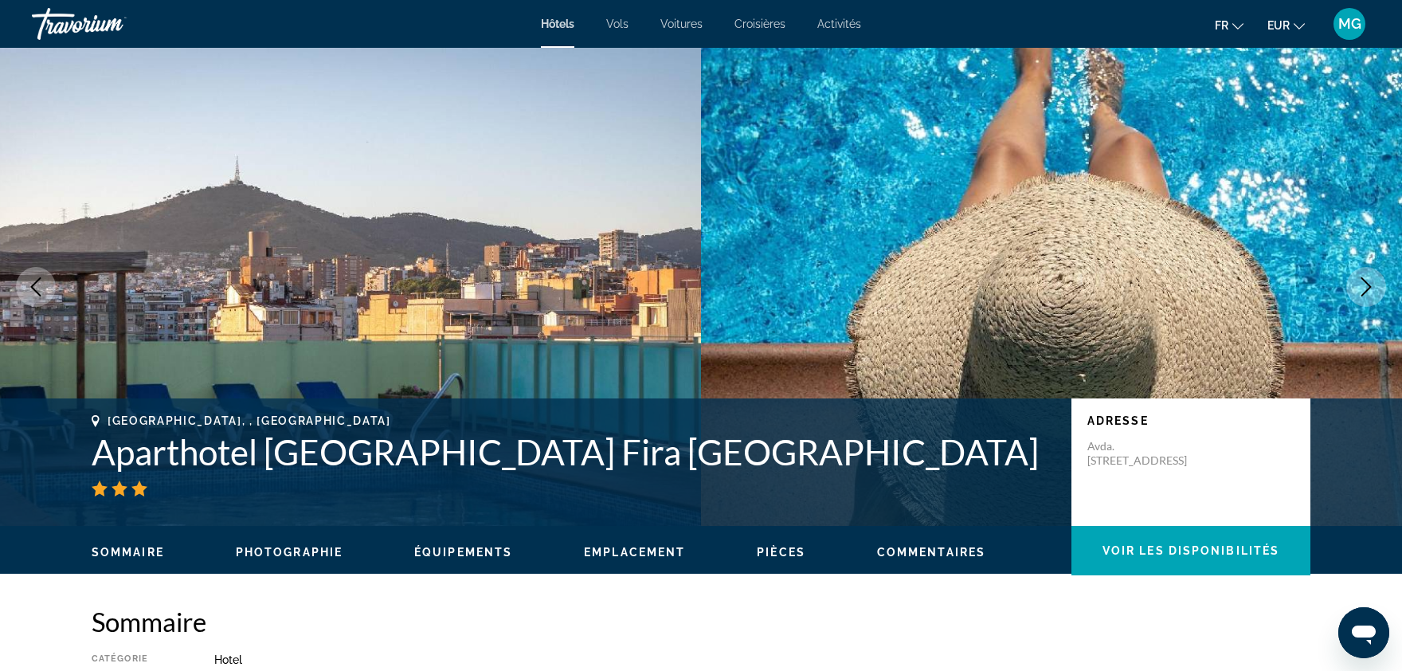
click at [1375, 275] on button "Next image" at bounding box center [1367, 287] width 40 height 40
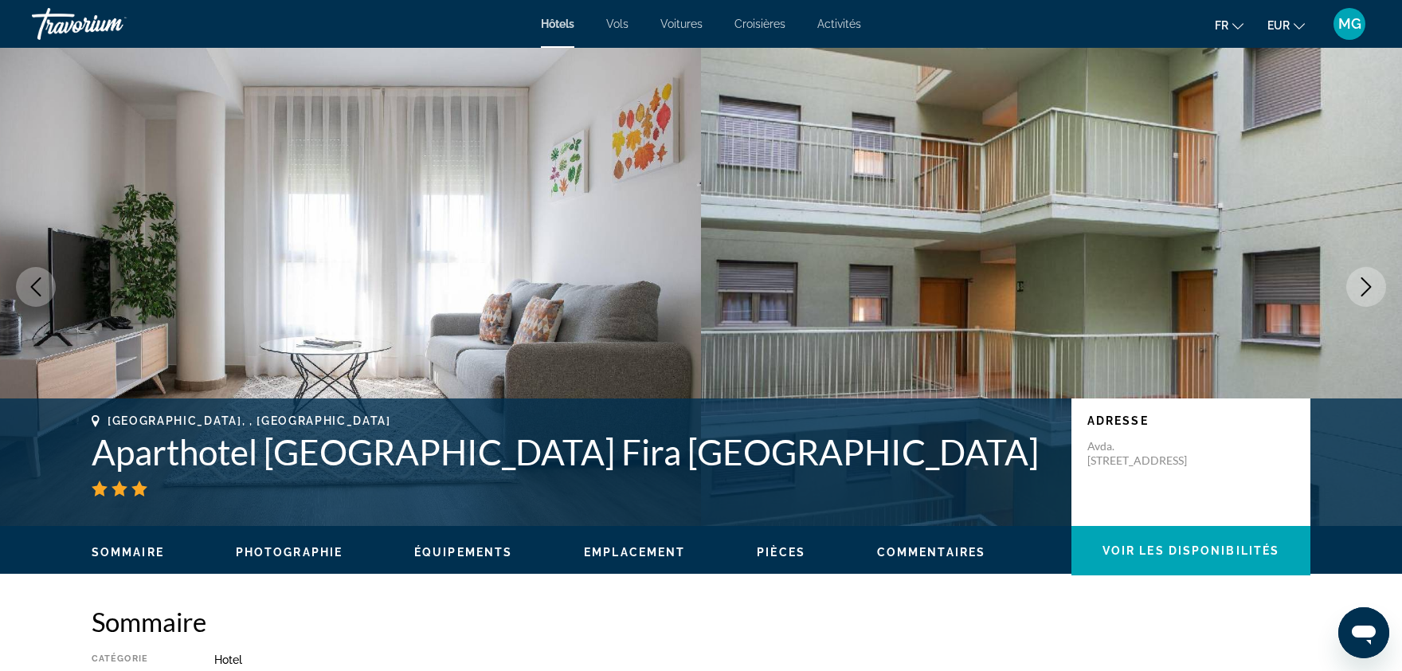
click at [1375, 275] on button "Next image" at bounding box center [1367, 287] width 40 height 40
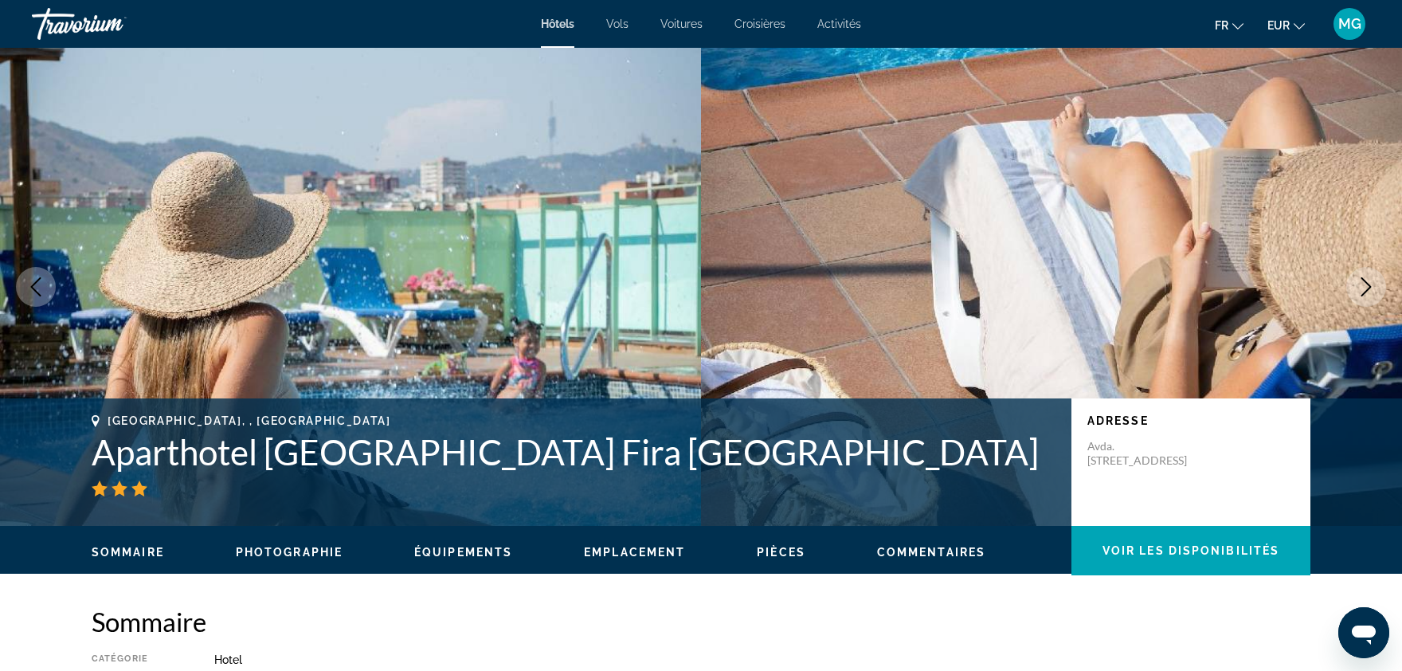
click at [1375, 275] on button "Next image" at bounding box center [1367, 287] width 40 height 40
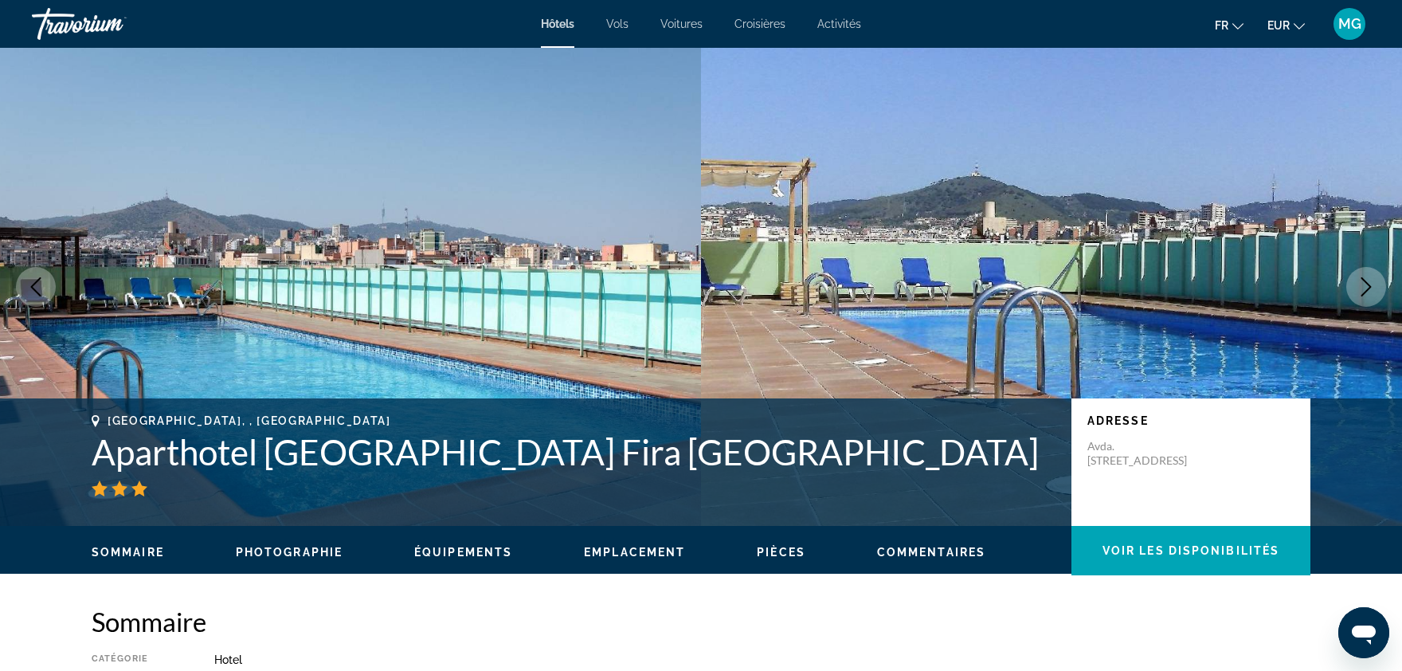
click at [1375, 275] on button "Next image" at bounding box center [1367, 287] width 40 height 40
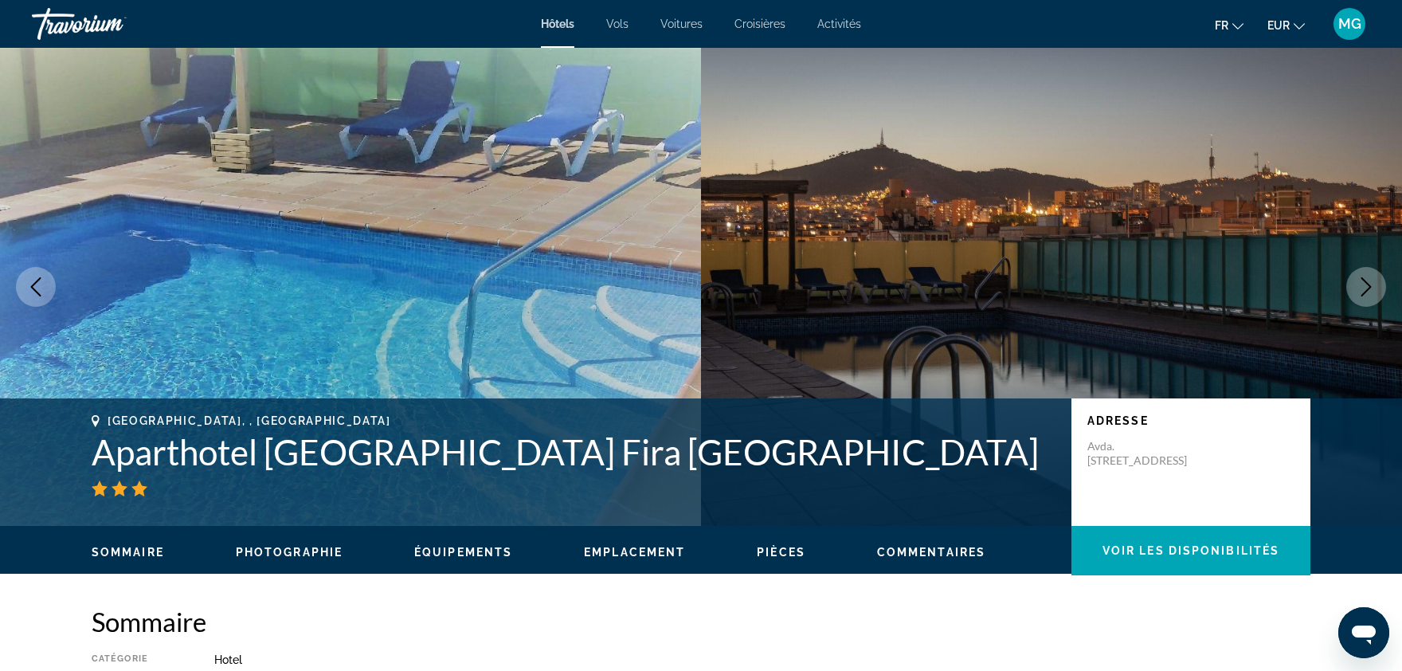
click at [1375, 275] on button "Next image" at bounding box center [1367, 287] width 40 height 40
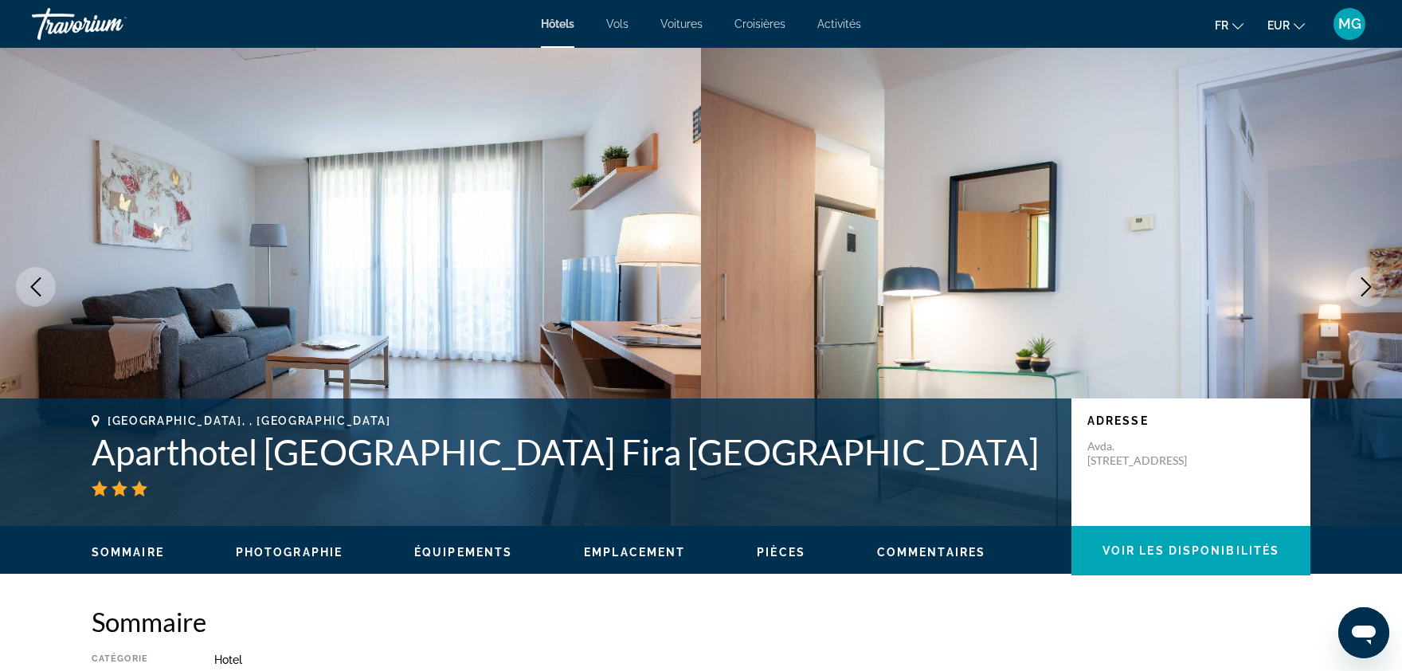
click at [1375, 275] on button "Next image" at bounding box center [1367, 287] width 40 height 40
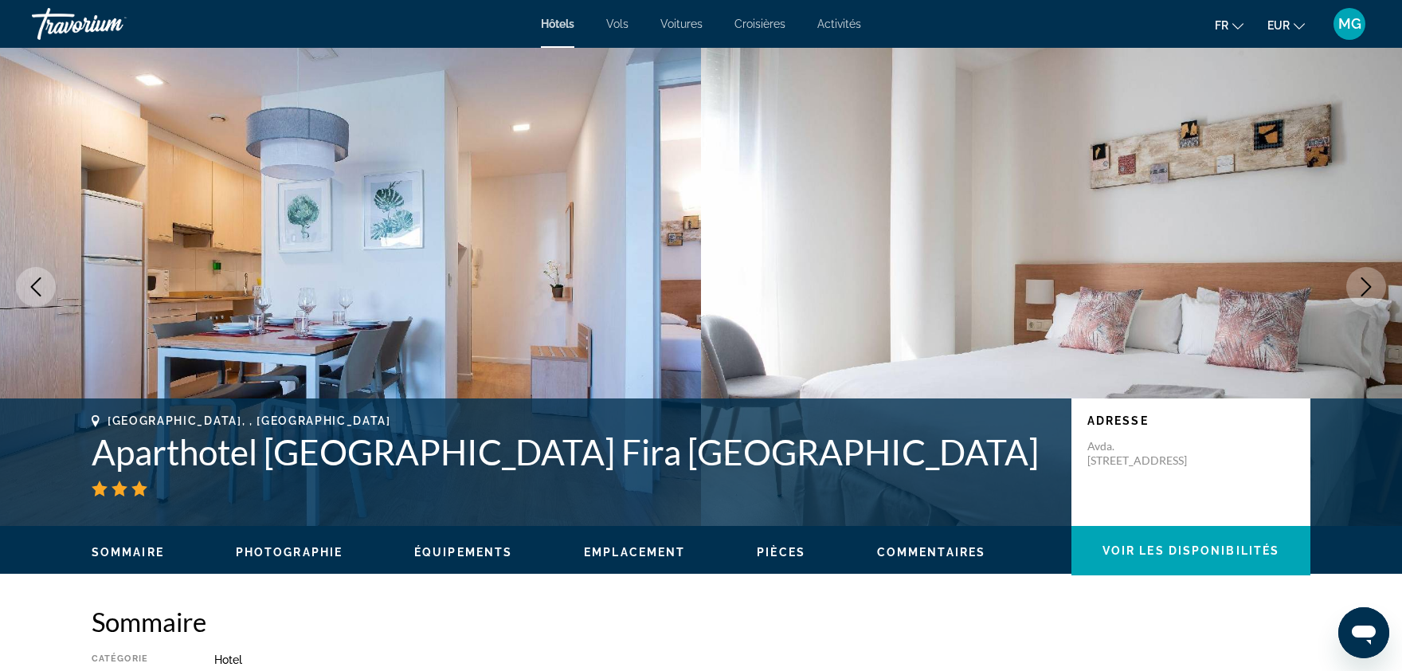
click at [1375, 275] on button "Next image" at bounding box center [1367, 287] width 40 height 40
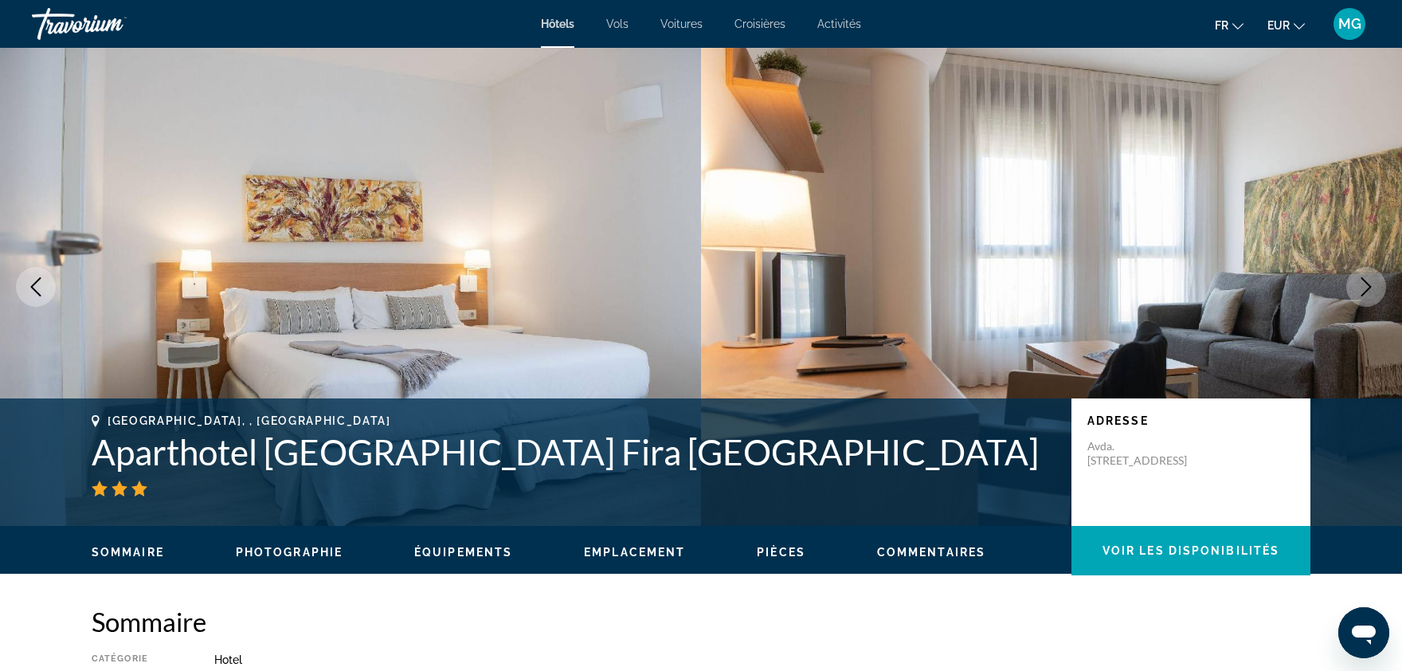
click at [1375, 275] on button "Next image" at bounding box center [1367, 287] width 40 height 40
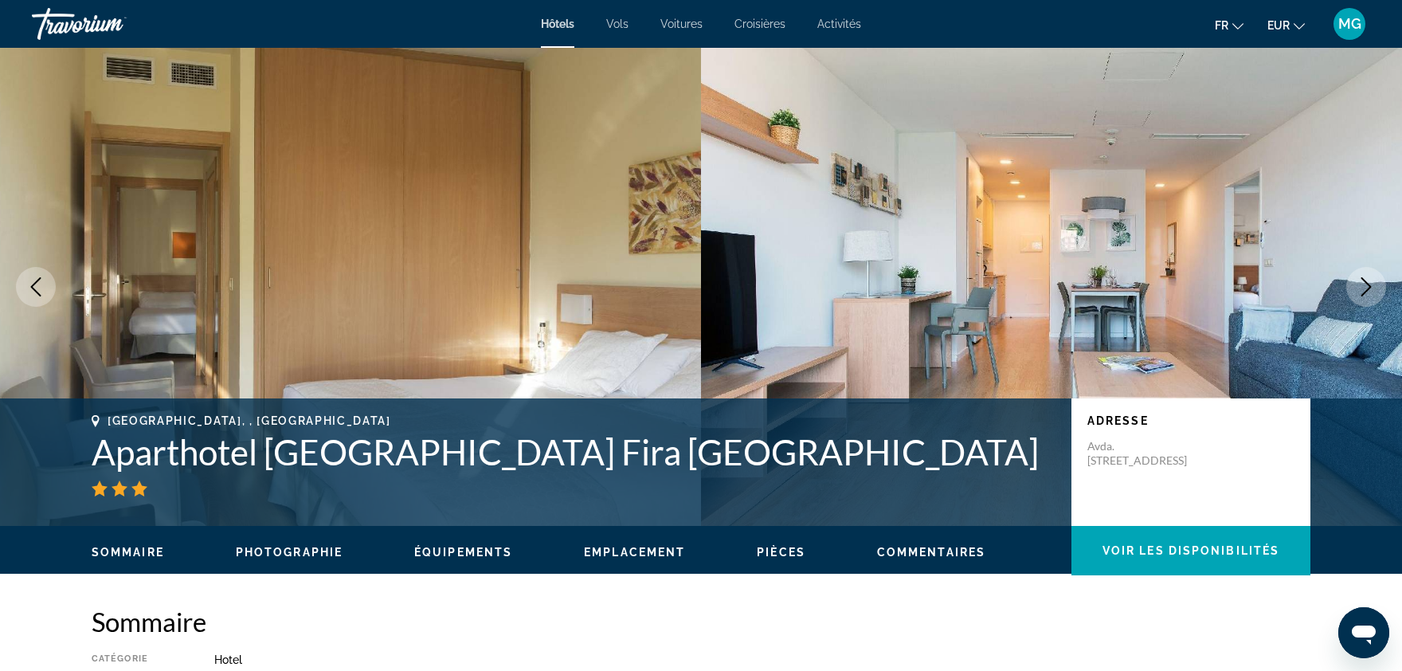
click at [1375, 275] on button "Next image" at bounding box center [1367, 287] width 40 height 40
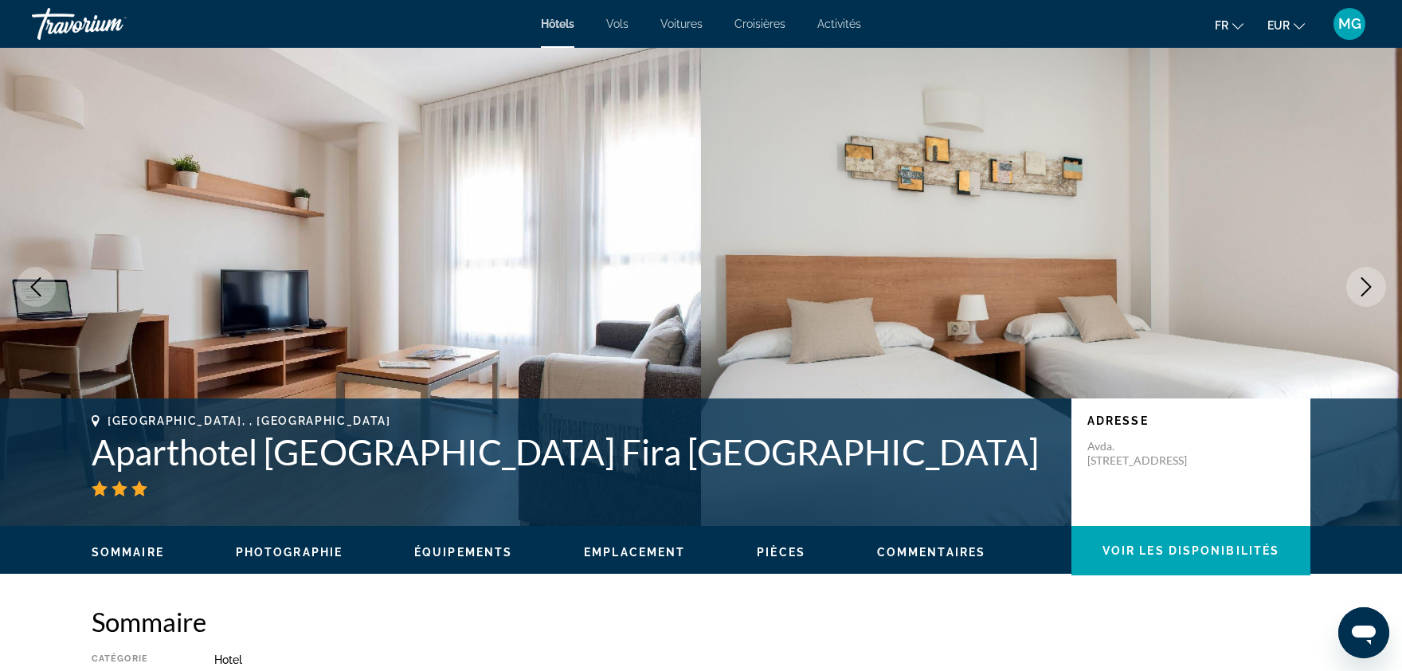
click at [1375, 275] on button "Next image" at bounding box center [1367, 287] width 40 height 40
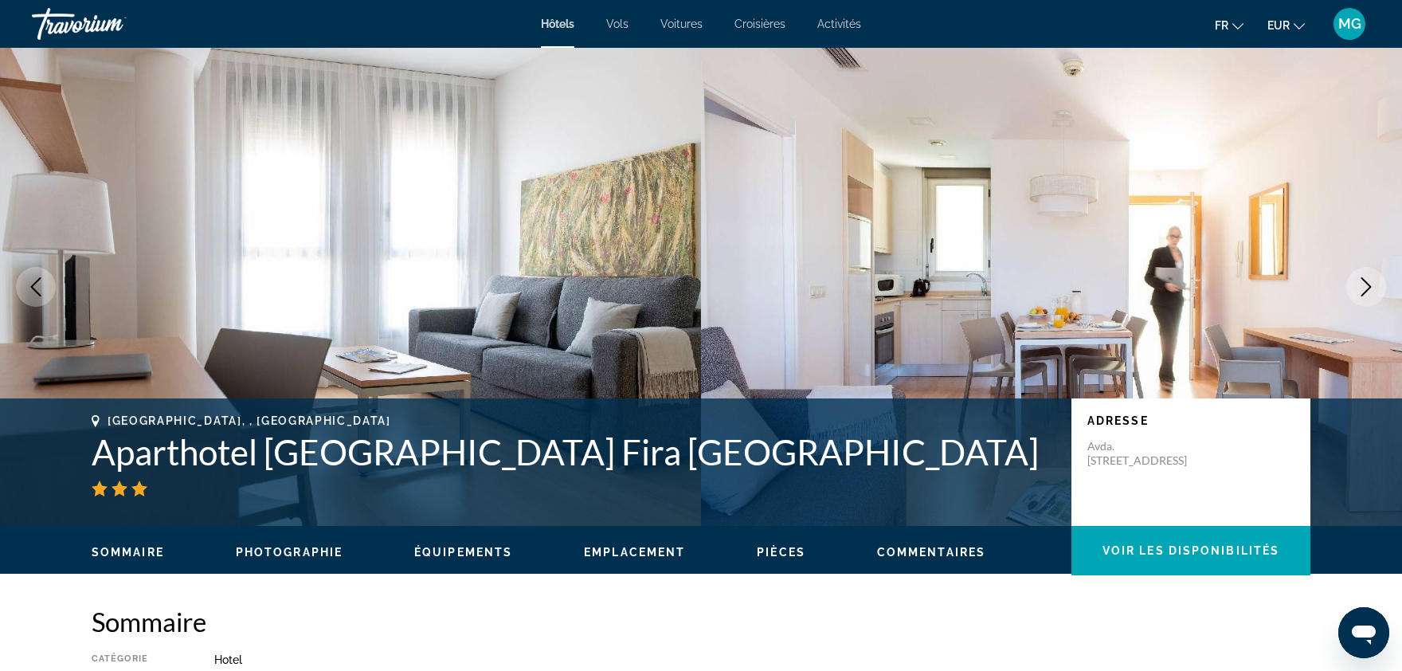
click at [1375, 275] on button "Next image" at bounding box center [1367, 287] width 40 height 40
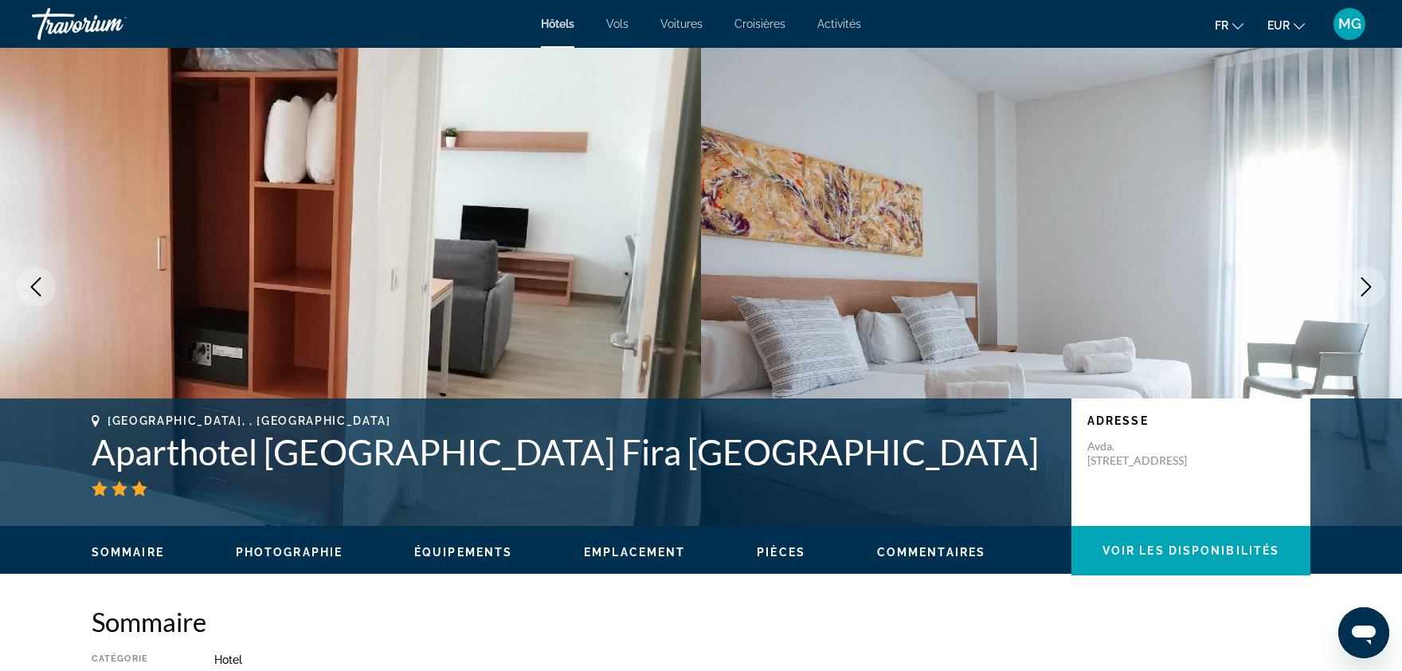
click at [1375, 275] on button "Next image" at bounding box center [1367, 287] width 40 height 40
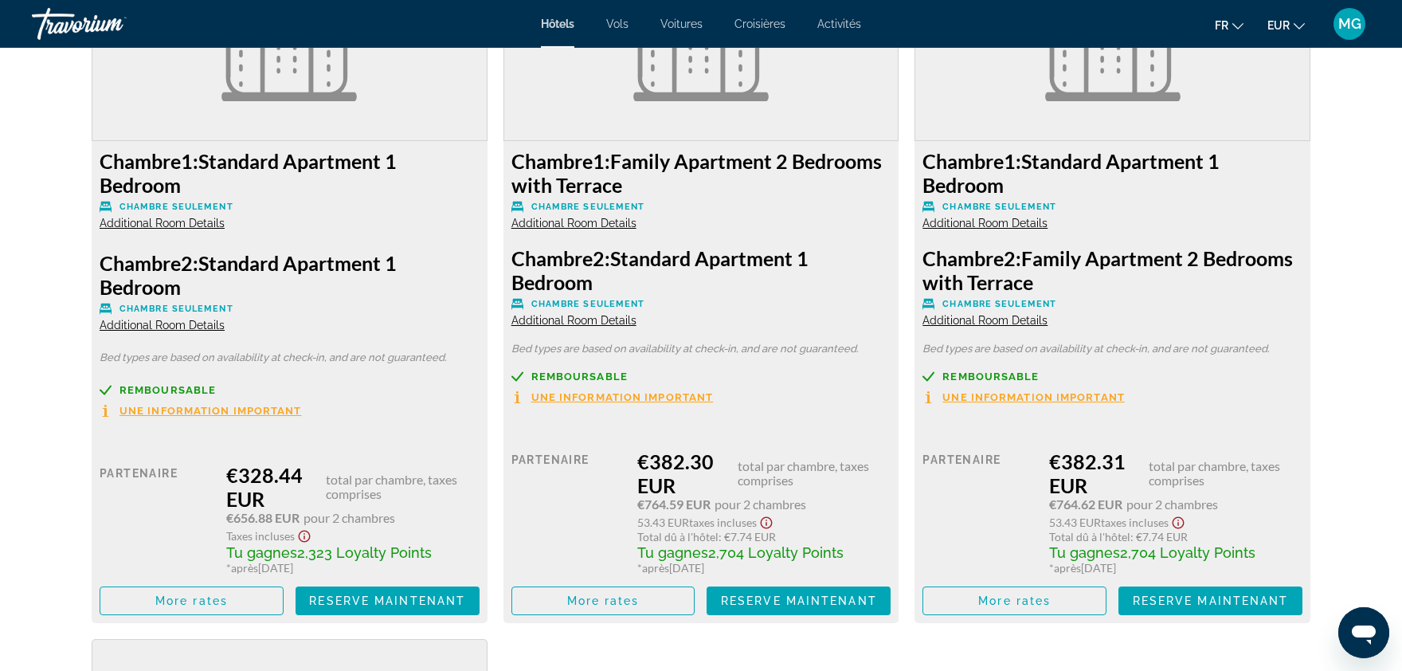
scroll to position [2262, 0]
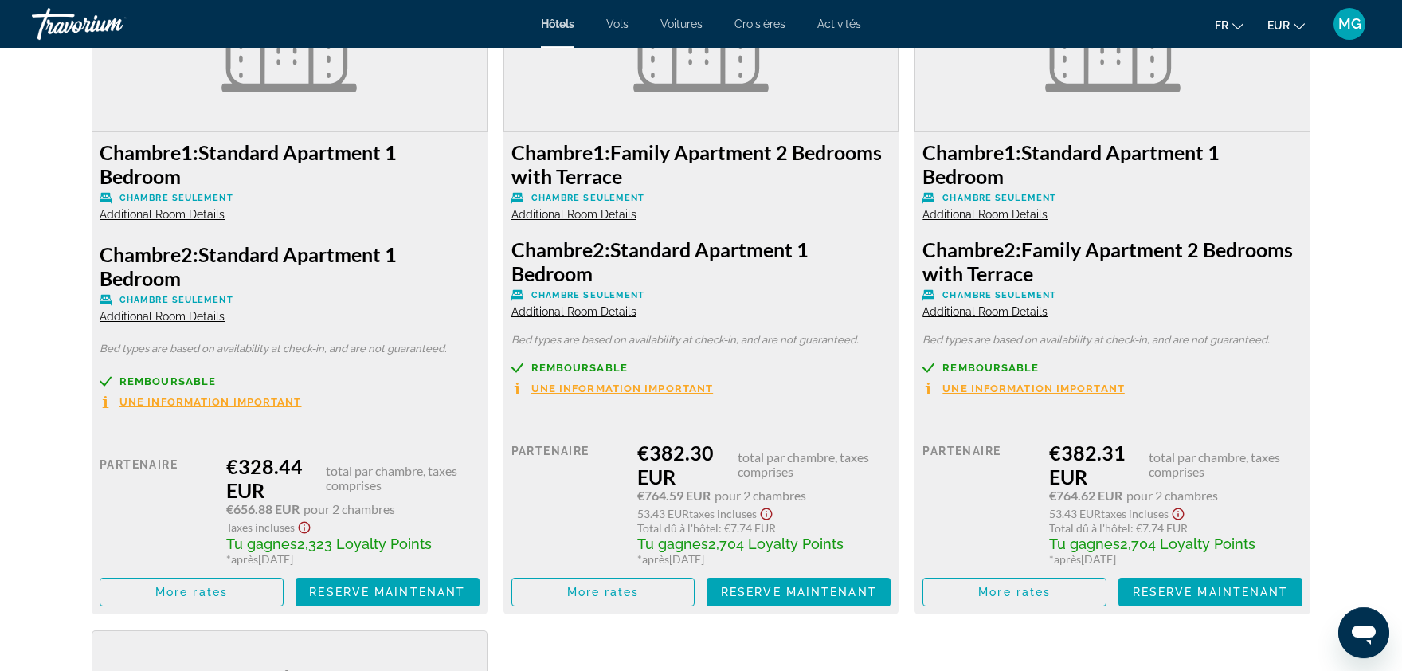
click at [218, 402] on span "Une information important" at bounding box center [211, 402] width 182 height 10
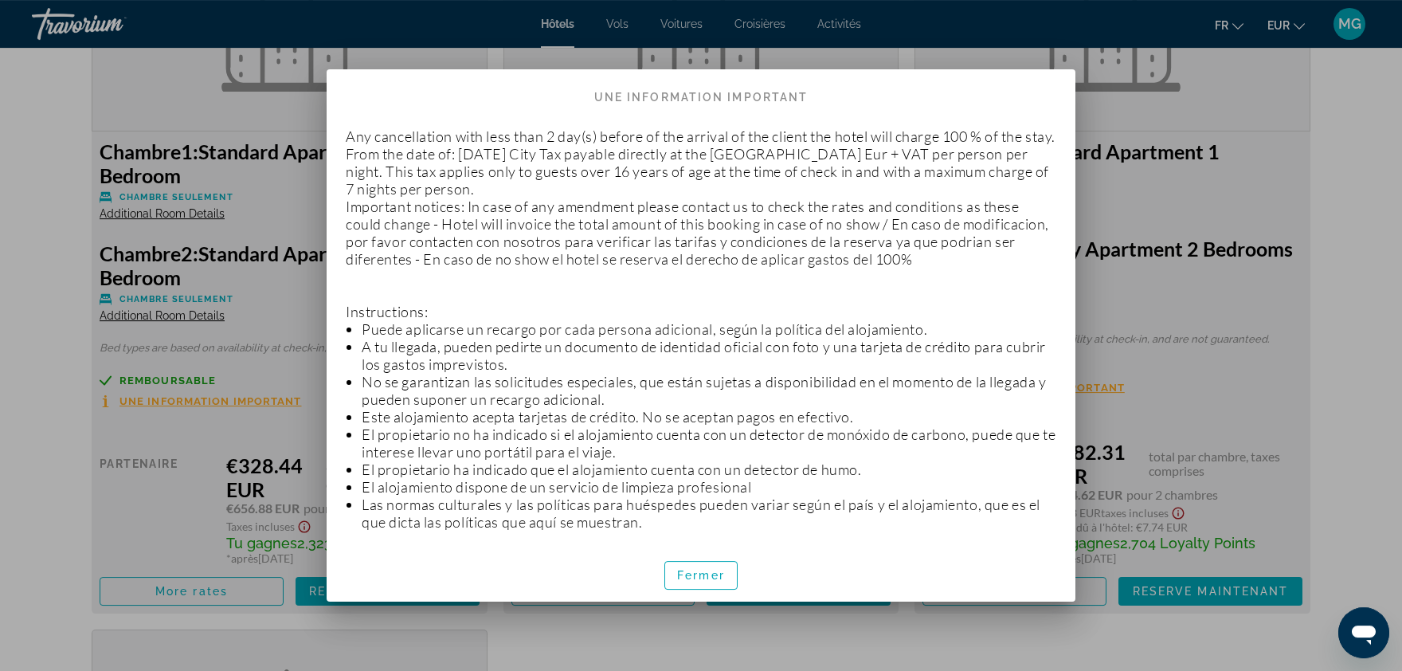
scroll to position [0, 0]
click at [711, 575] on span "Fermer" at bounding box center [701, 575] width 48 height 13
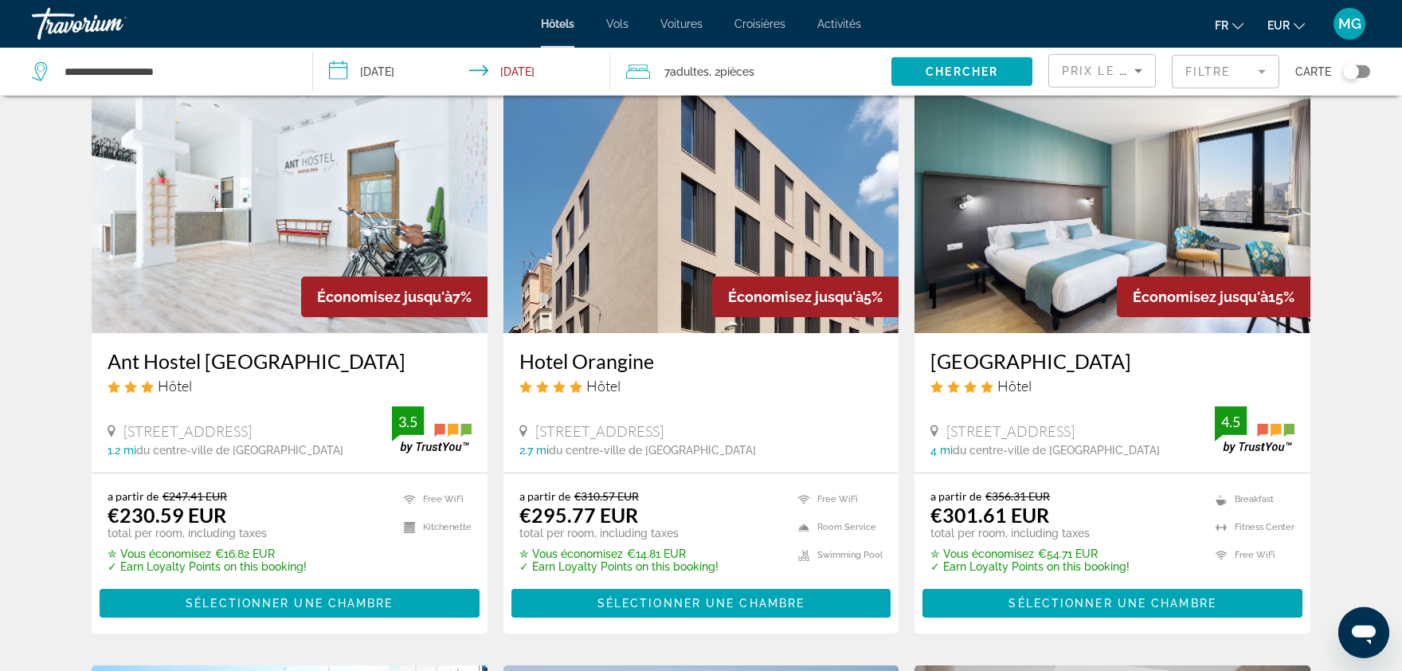
scroll to position [76, 0]
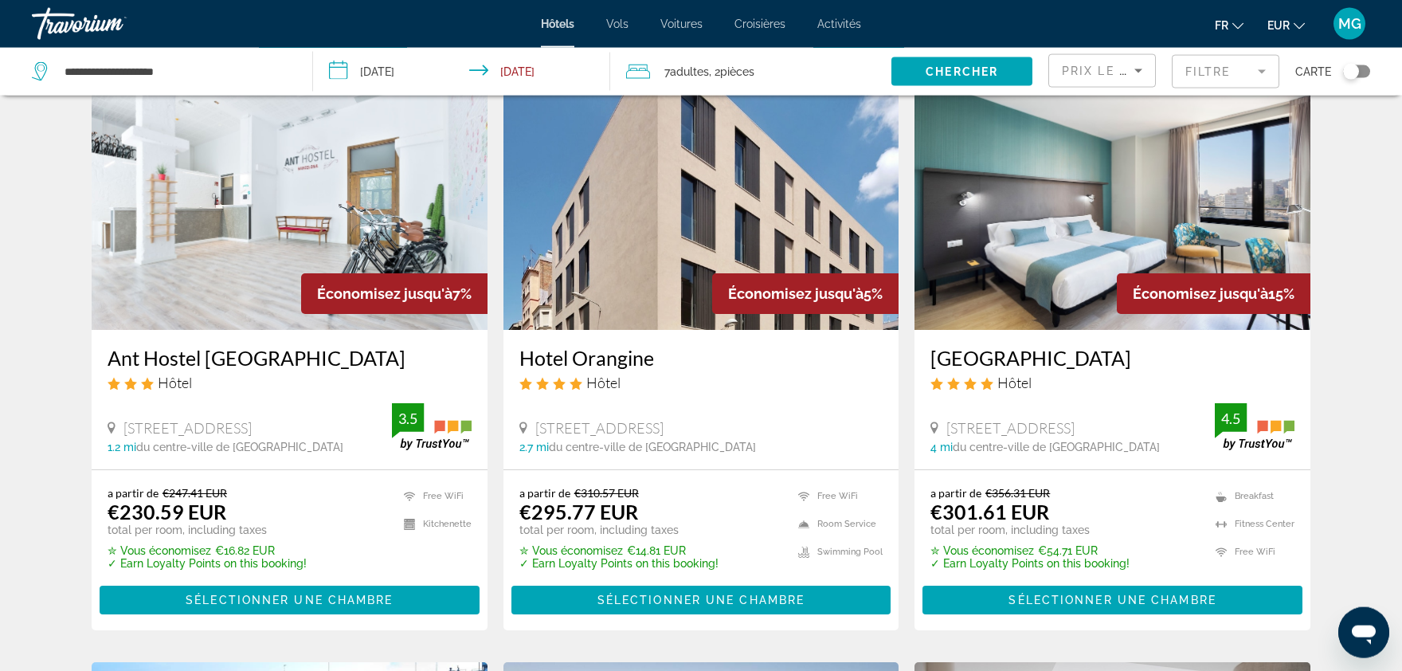
click at [1134, 266] on img "Main content" at bounding box center [1113, 202] width 396 height 255
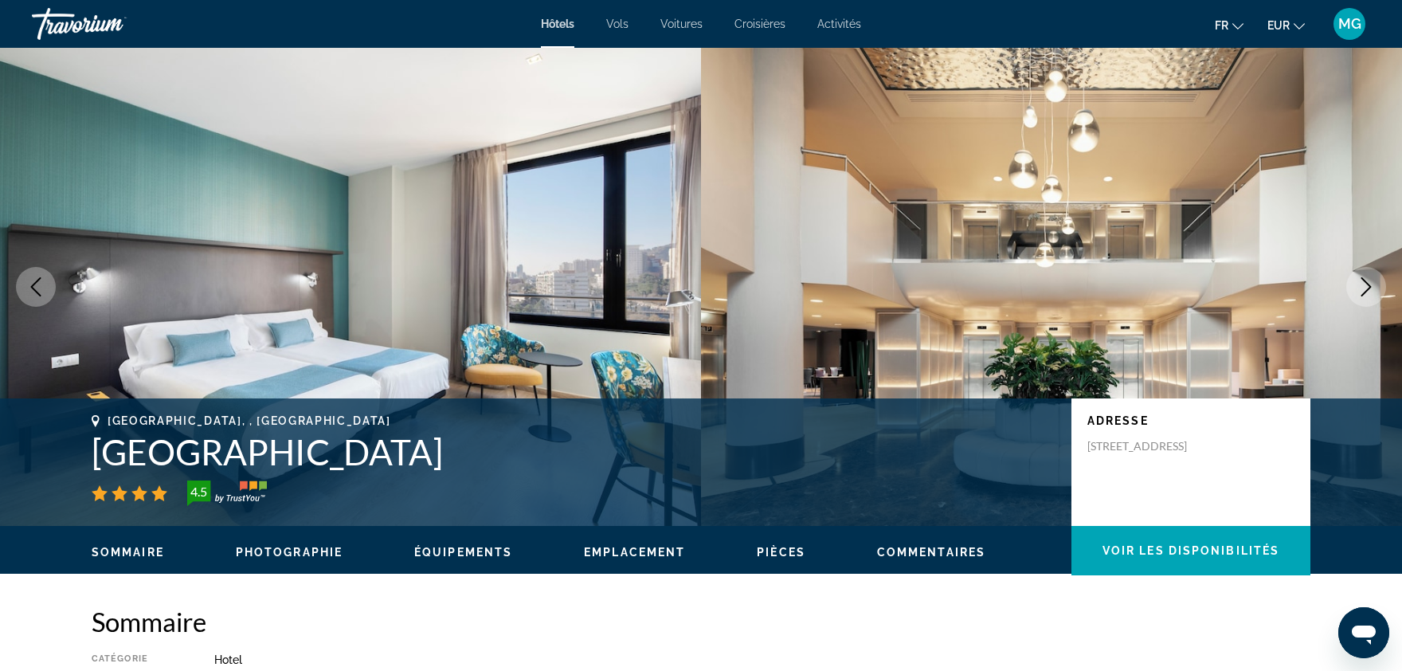
click at [1367, 296] on button "Next image" at bounding box center [1367, 287] width 40 height 40
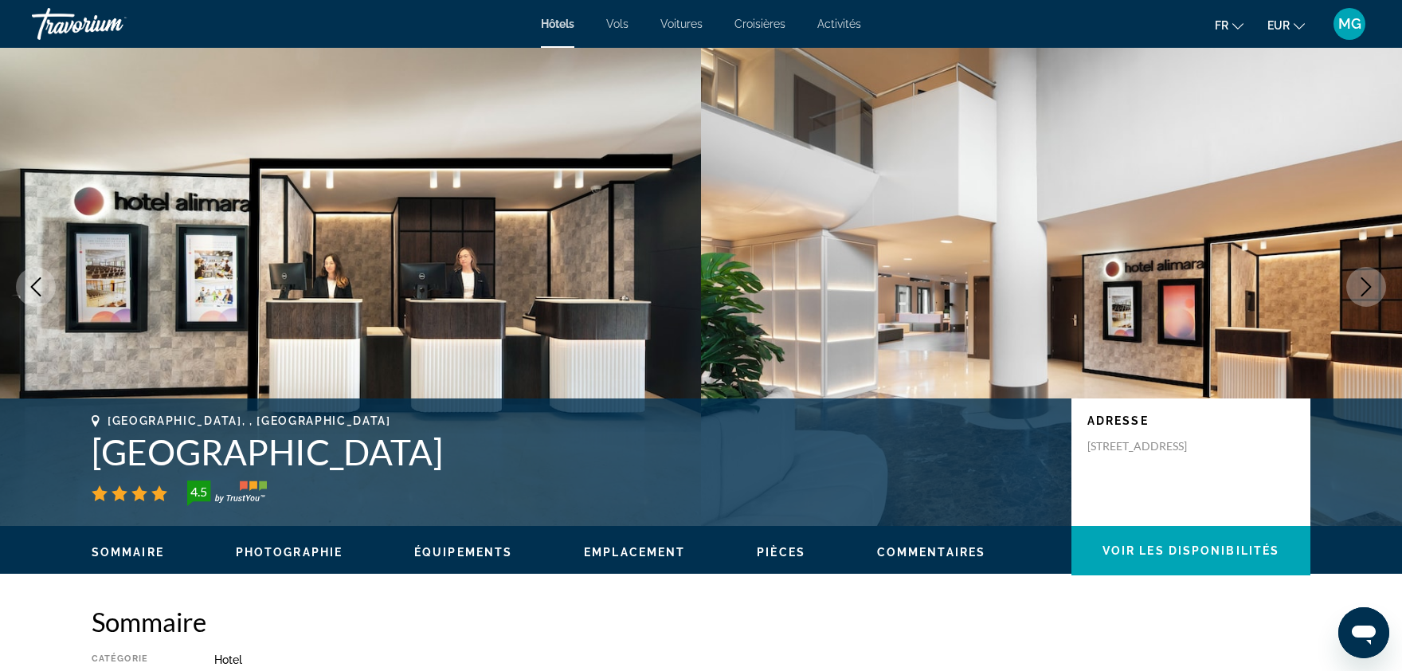
click at [1367, 296] on button "Next image" at bounding box center [1367, 287] width 40 height 40
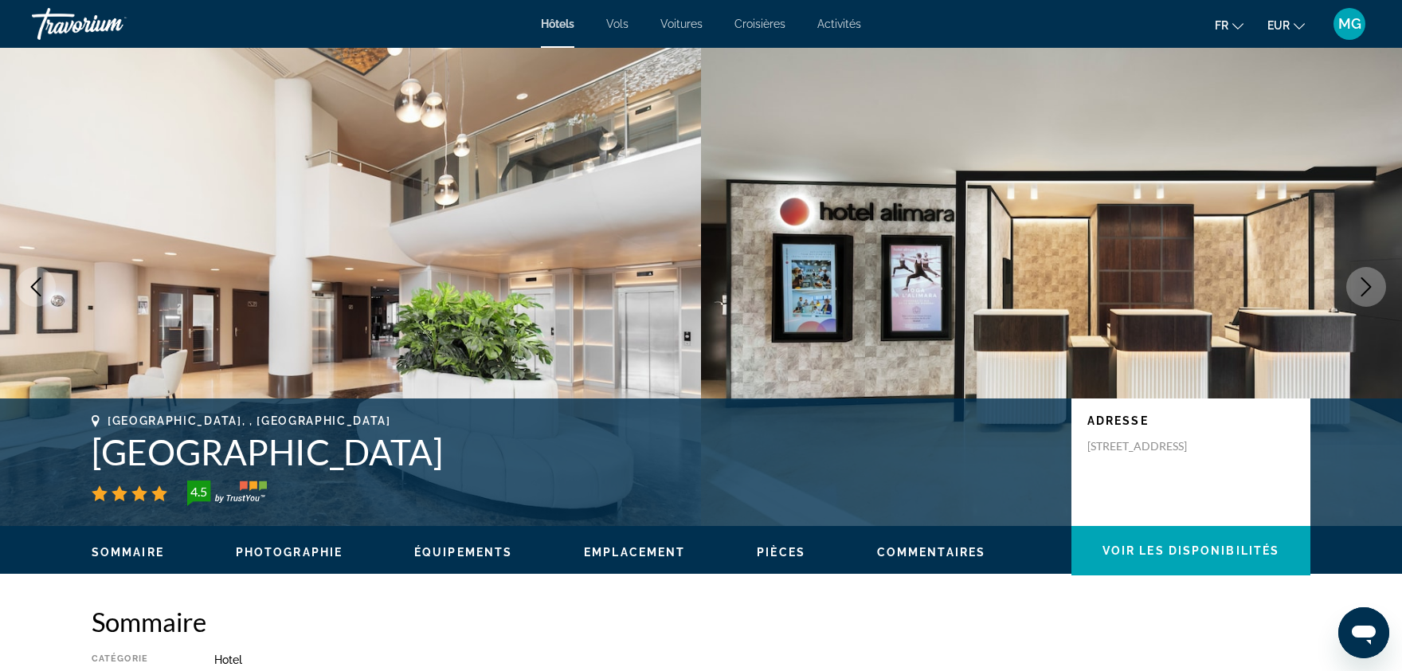
click at [1367, 296] on button "Next image" at bounding box center [1367, 287] width 40 height 40
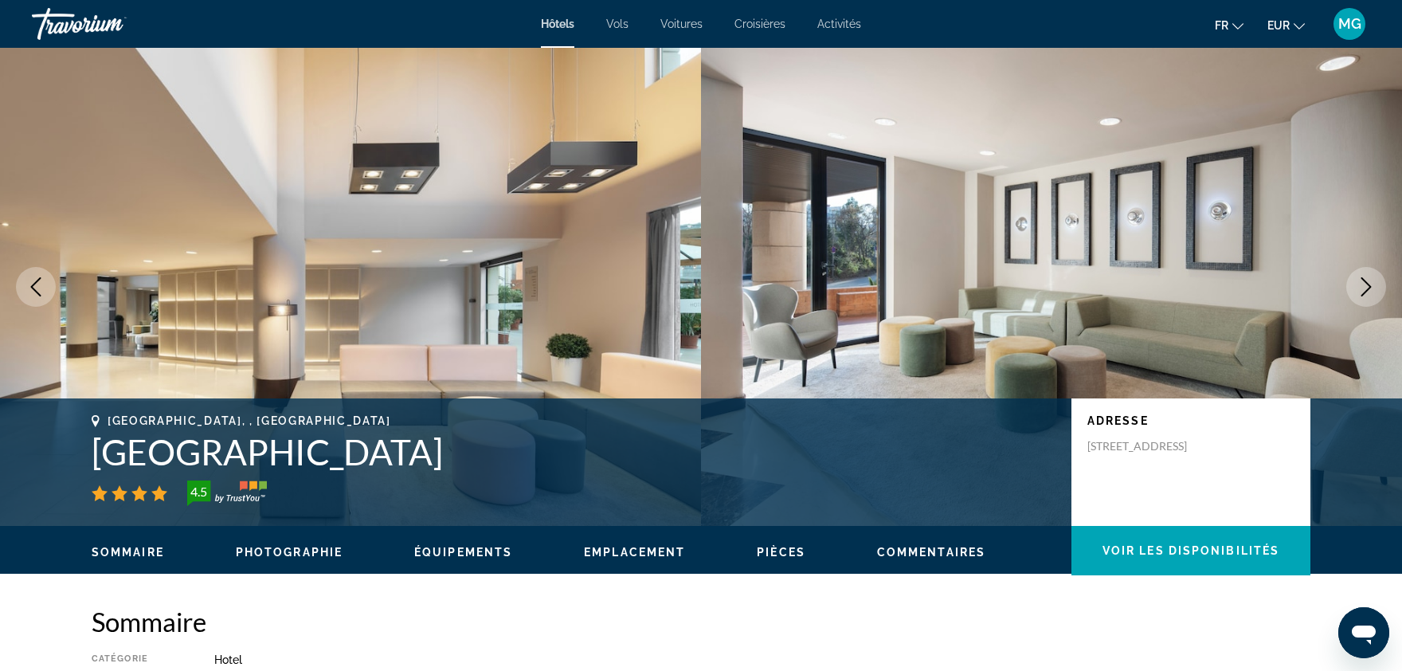
click at [1367, 296] on button "Next image" at bounding box center [1367, 287] width 40 height 40
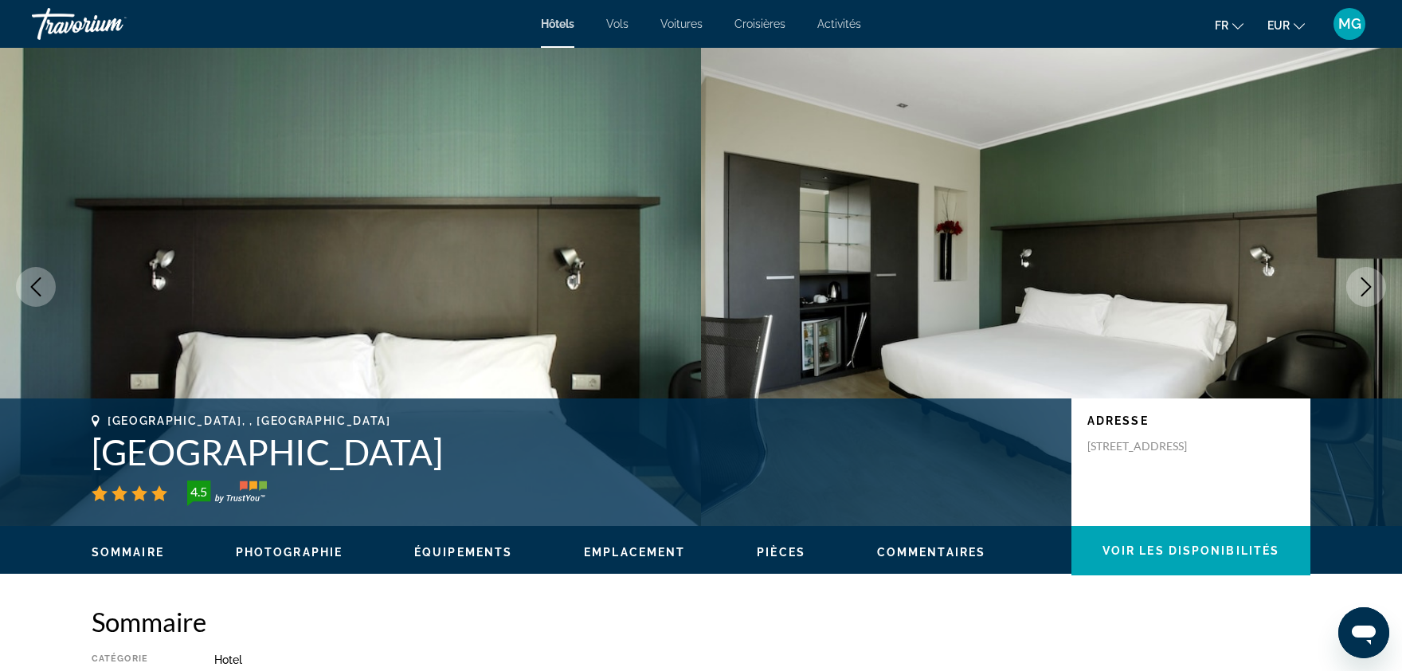
click at [1367, 296] on button "Next image" at bounding box center [1367, 287] width 40 height 40
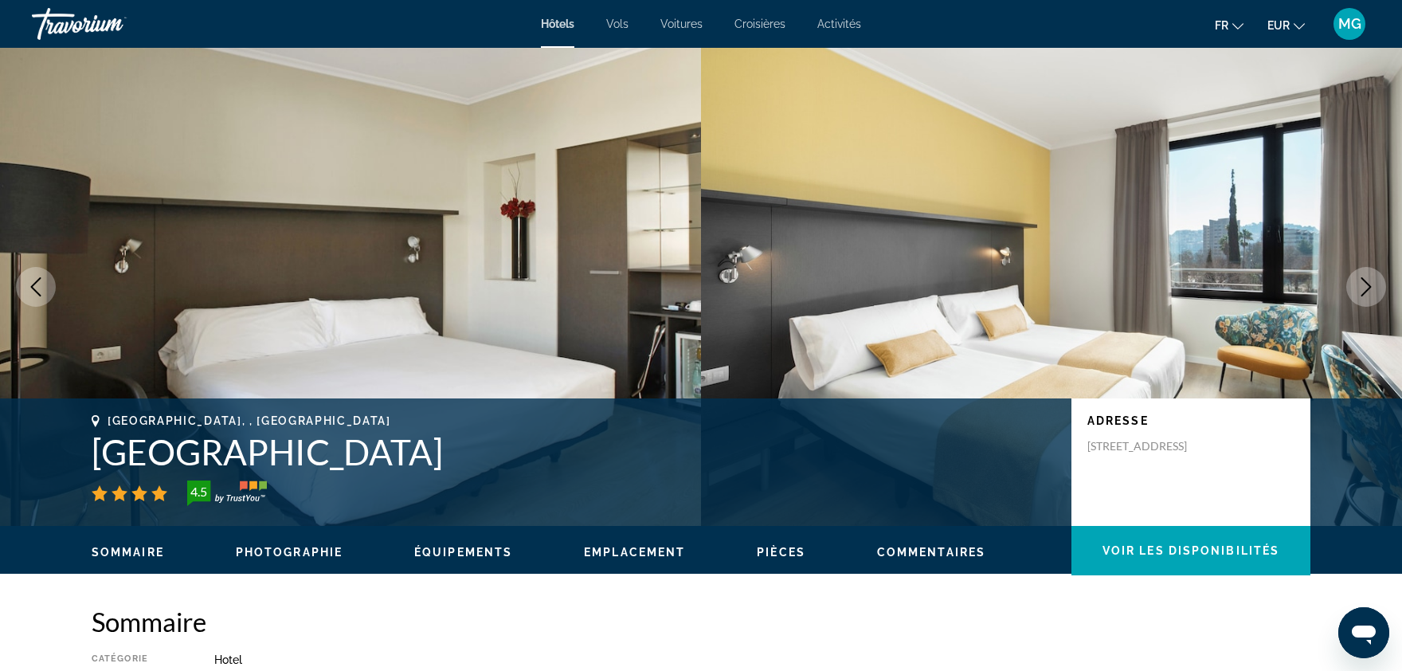
click at [1367, 296] on button "Next image" at bounding box center [1367, 287] width 40 height 40
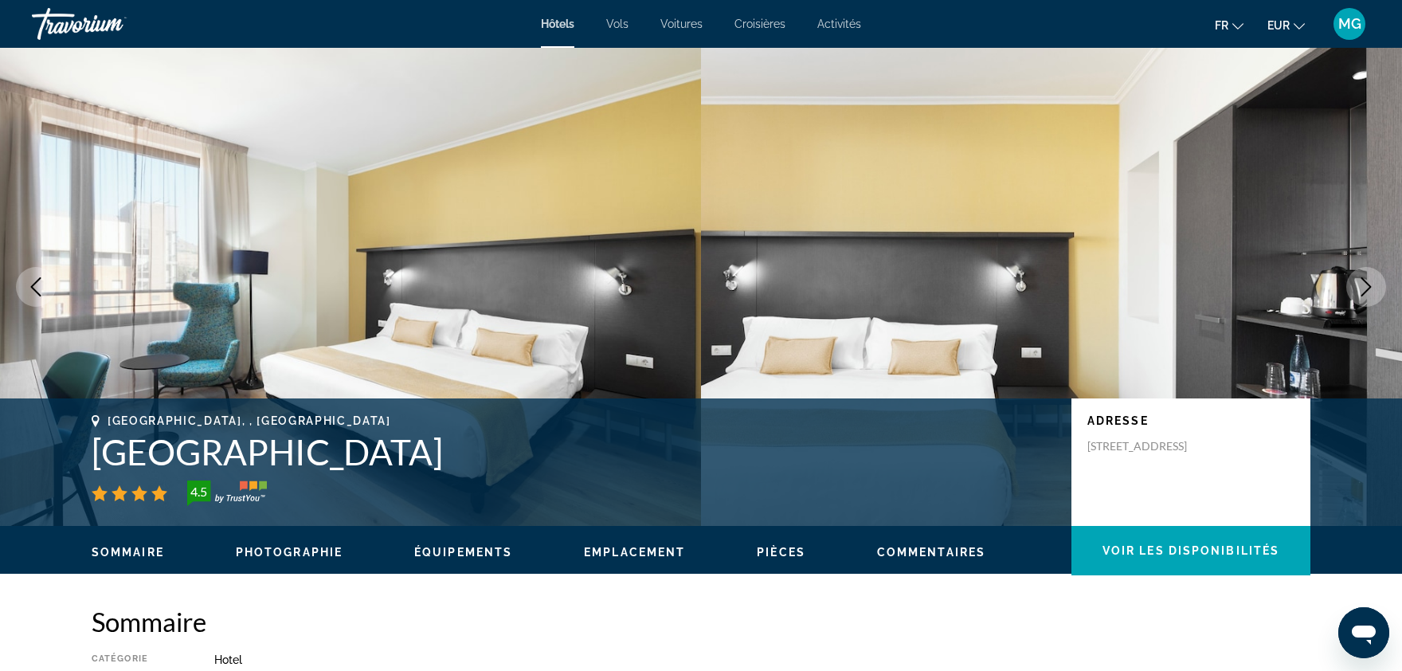
click at [1367, 296] on button "Next image" at bounding box center [1367, 287] width 40 height 40
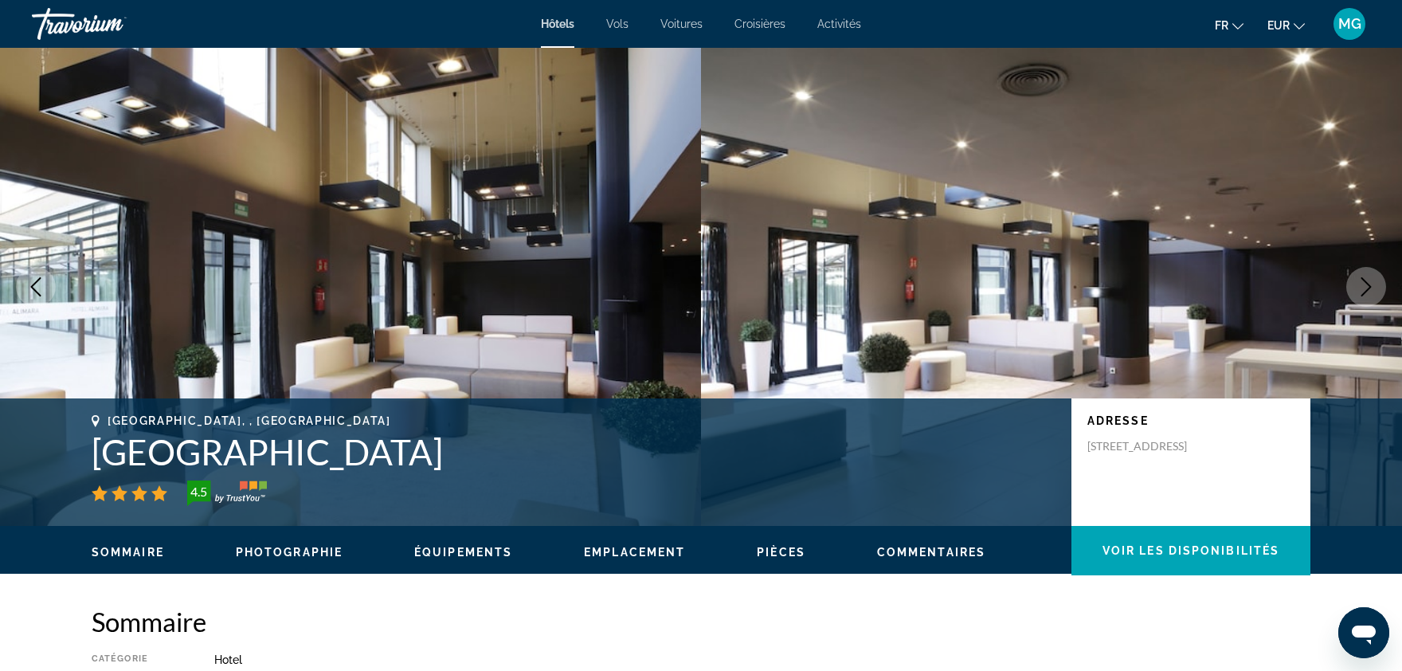
click at [1367, 296] on button "Next image" at bounding box center [1367, 287] width 40 height 40
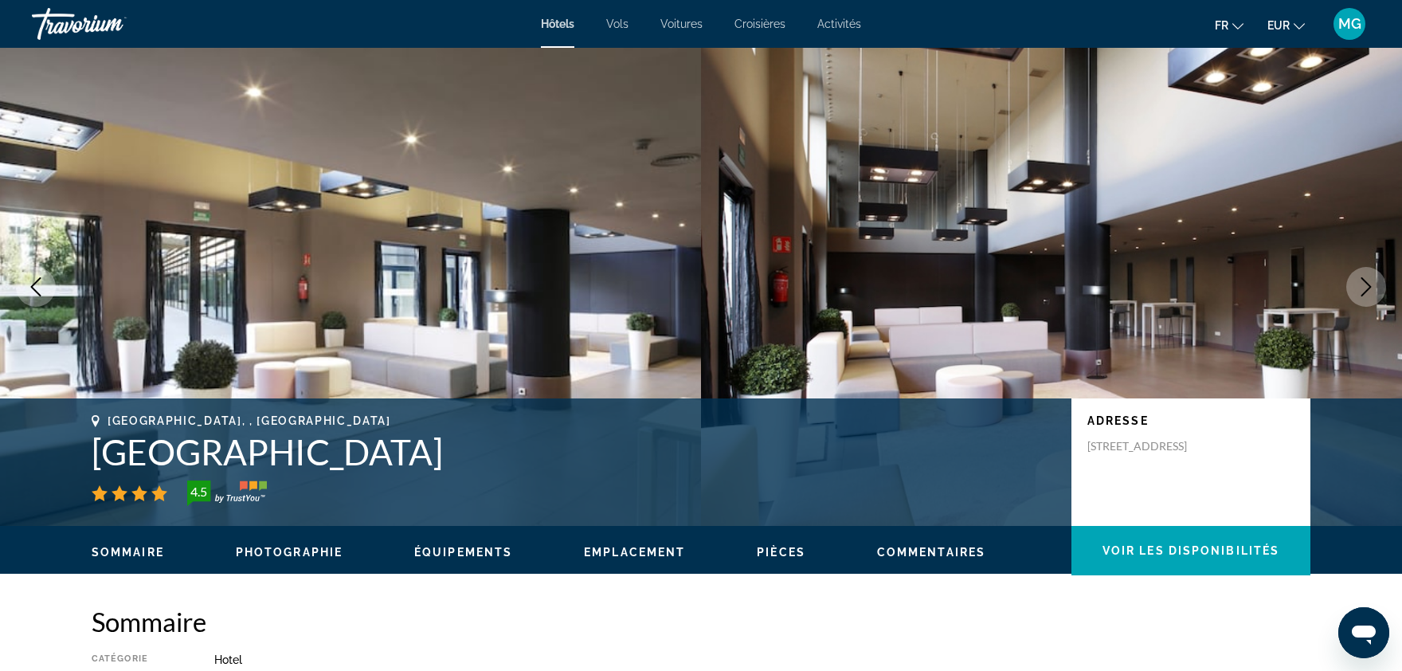
click at [1367, 296] on button "Next image" at bounding box center [1367, 287] width 40 height 40
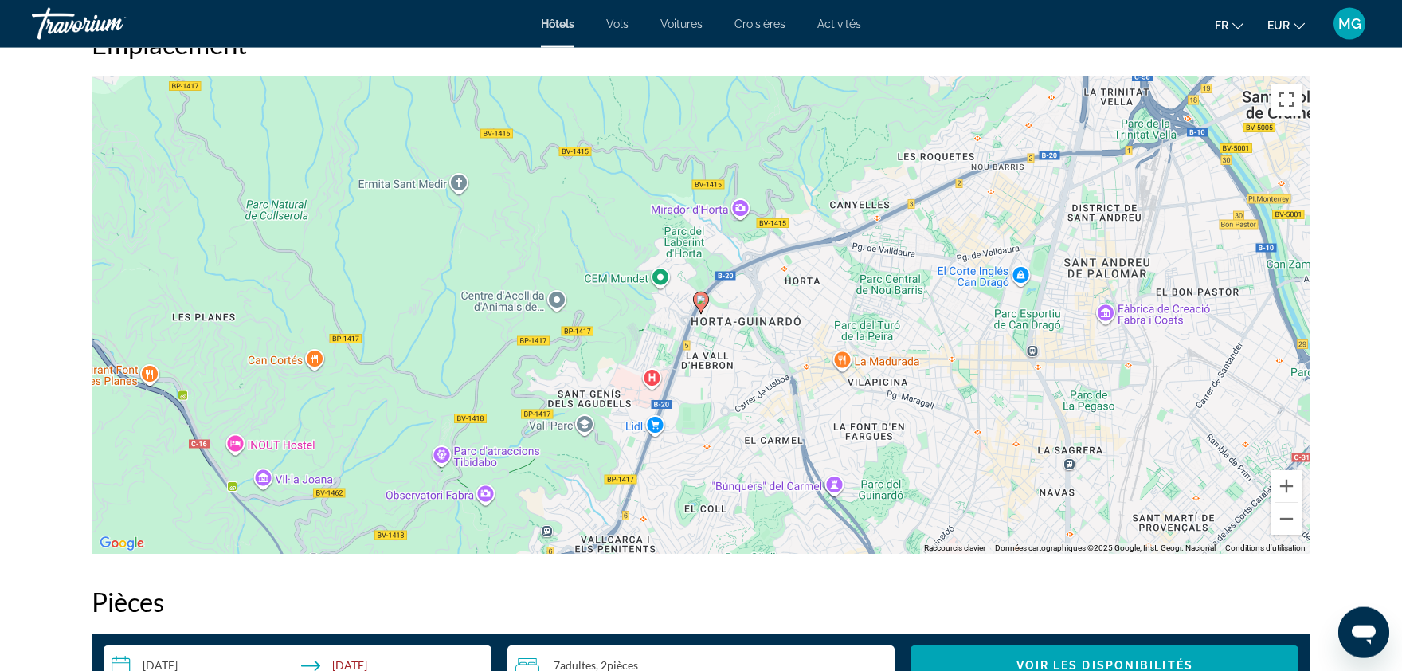
scroll to position [1532, 0]
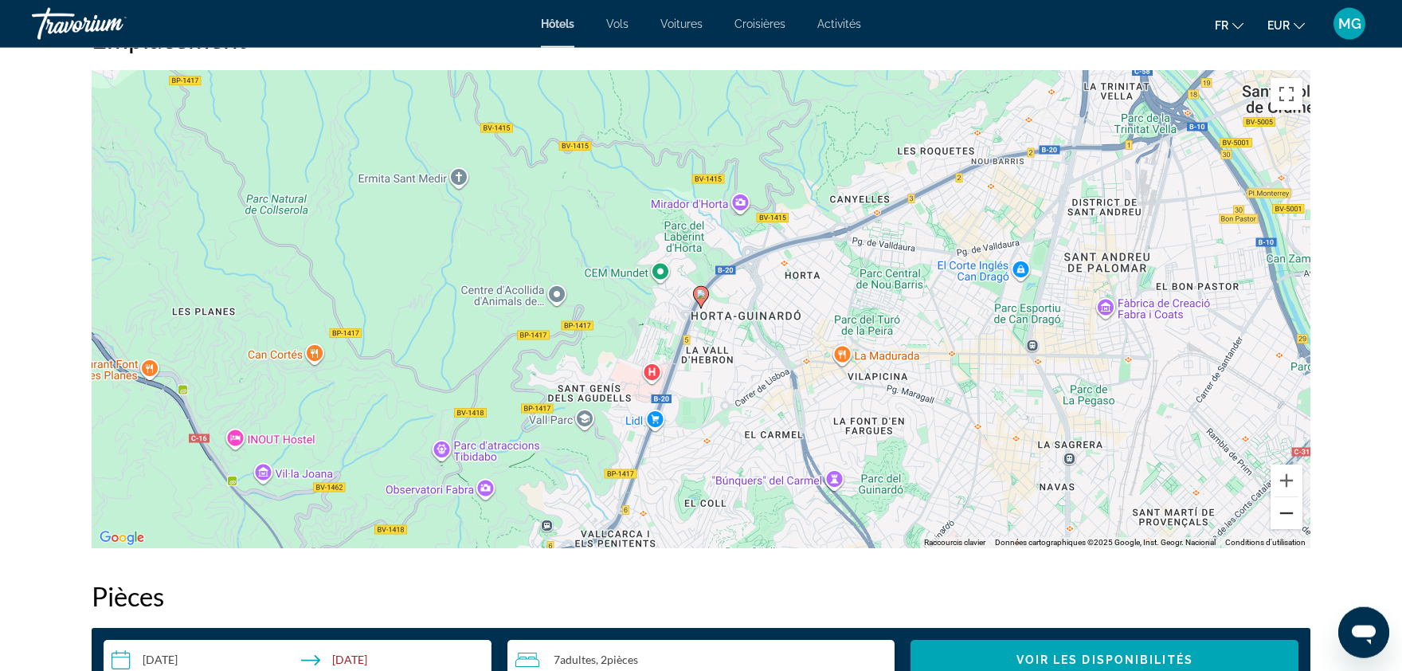
click at [1293, 527] on button "Zoom arrière" at bounding box center [1287, 513] width 32 height 32
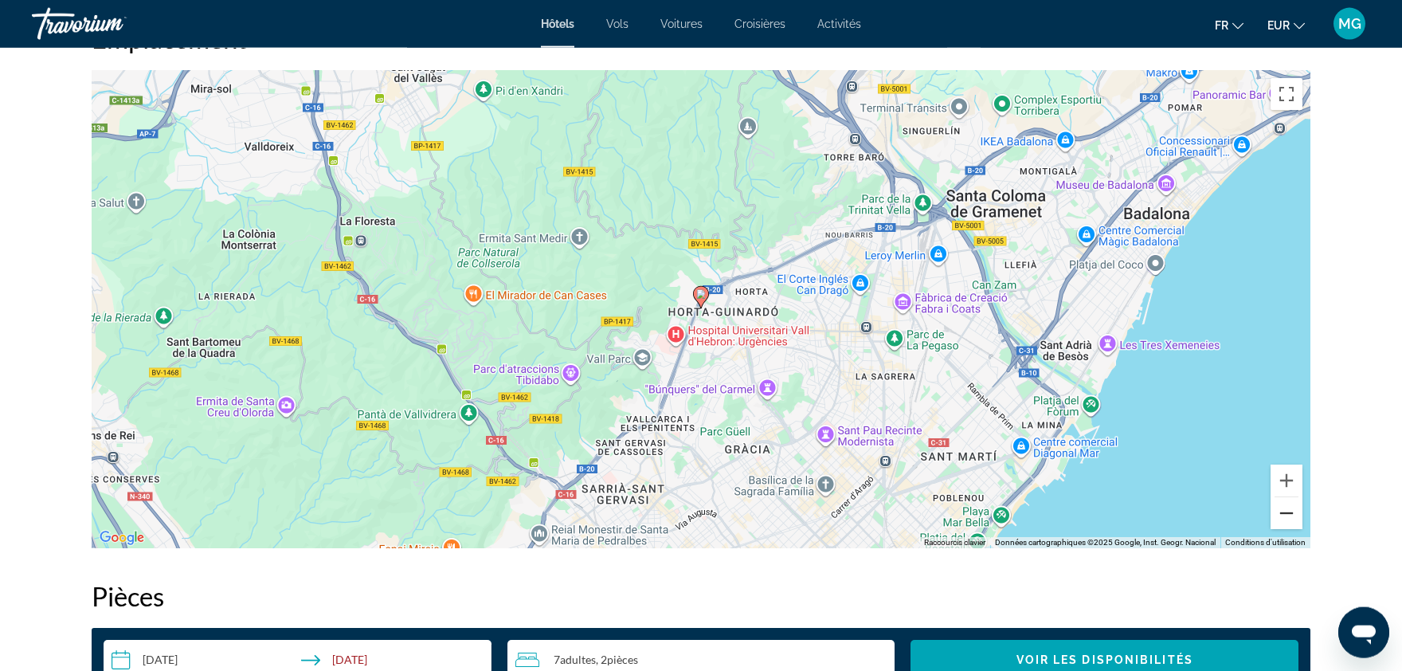
click at [1293, 527] on button "Zoom arrière" at bounding box center [1287, 513] width 32 height 32
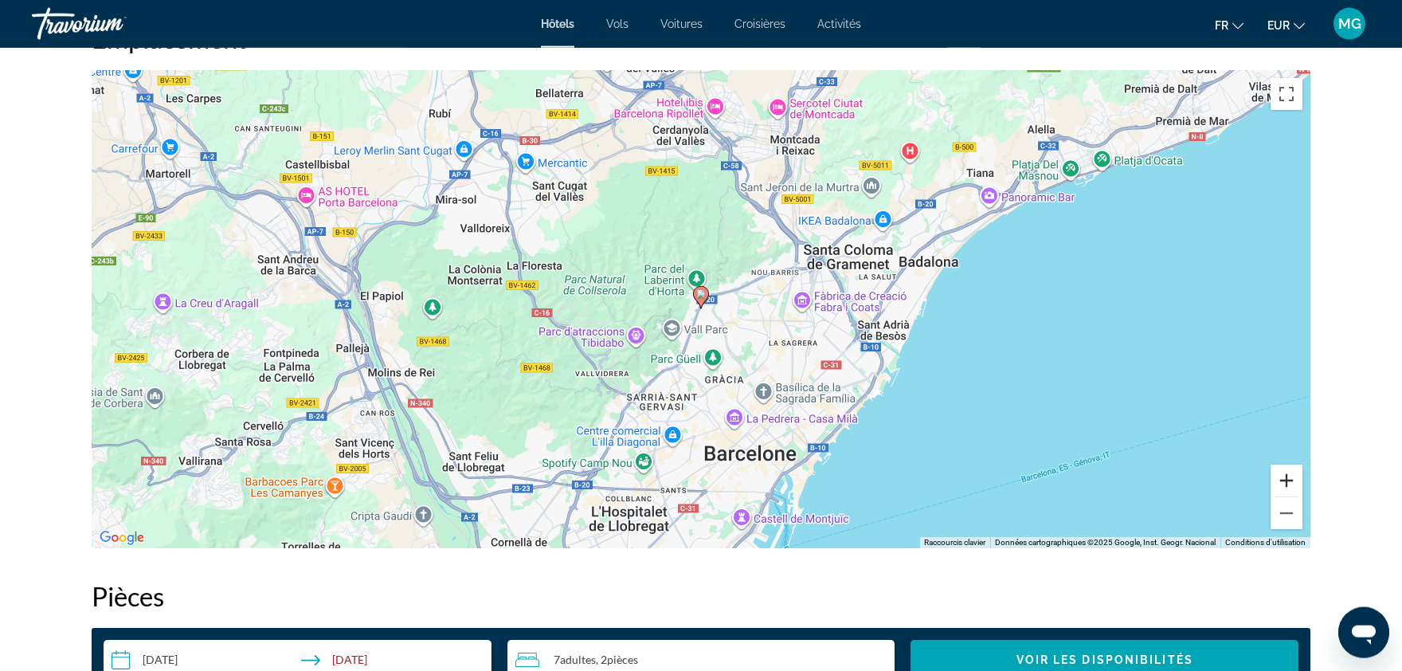
click at [1295, 481] on button "Zoom avant" at bounding box center [1287, 481] width 32 height 32
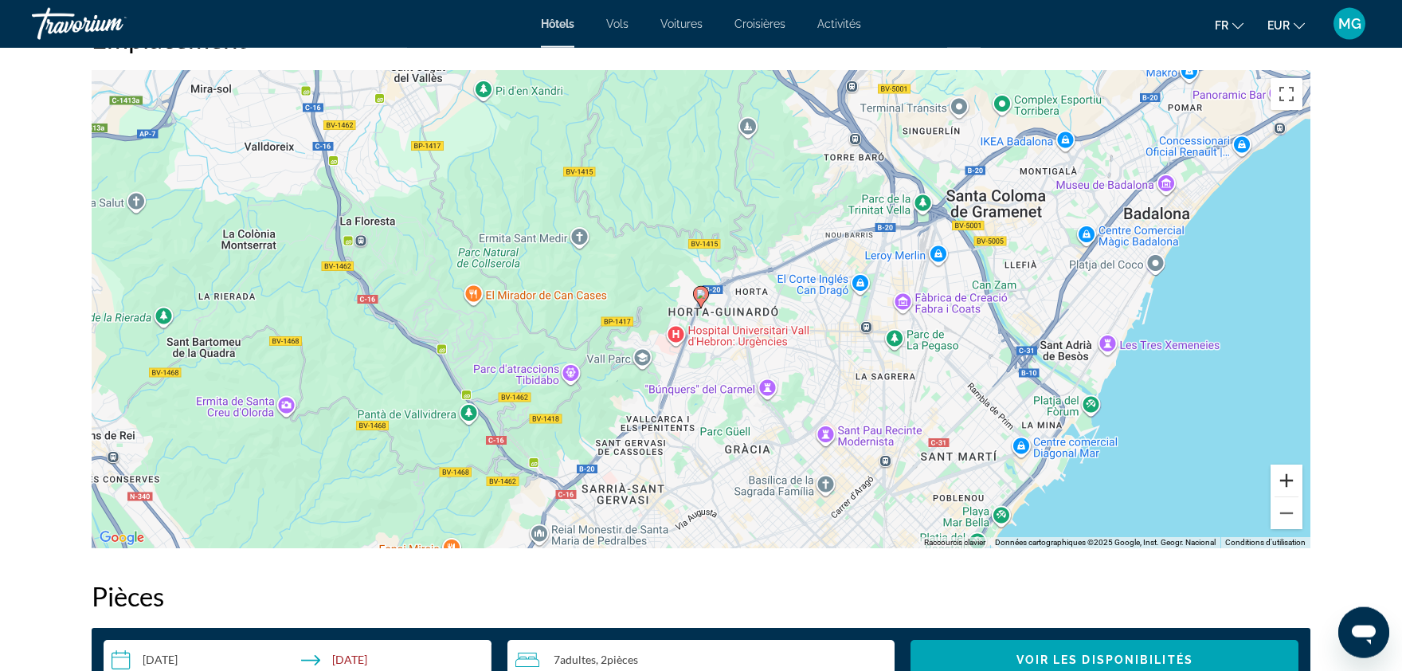
click at [1295, 481] on button "Zoom avant" at bounding box center [1287, 481] width 32 height 32
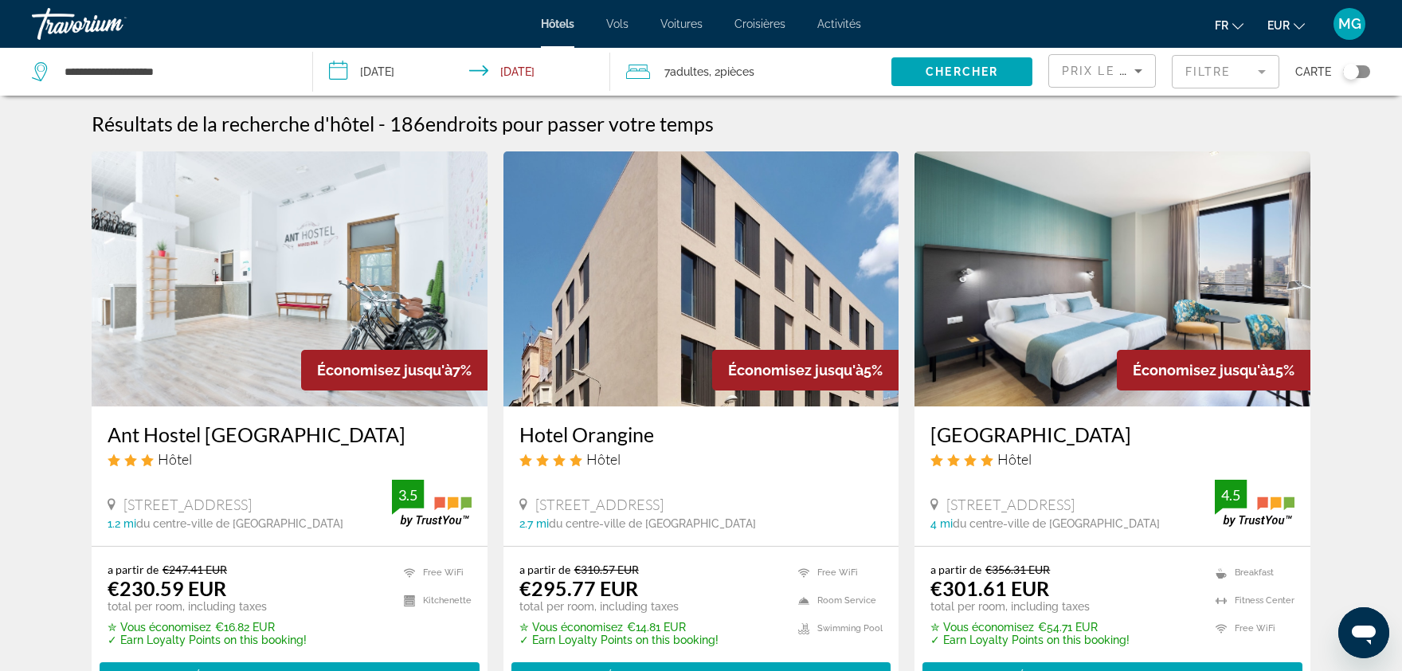
click at [1358, 73] on div "Toggle map" at bounding box center [1352, 72] width 16 height 16
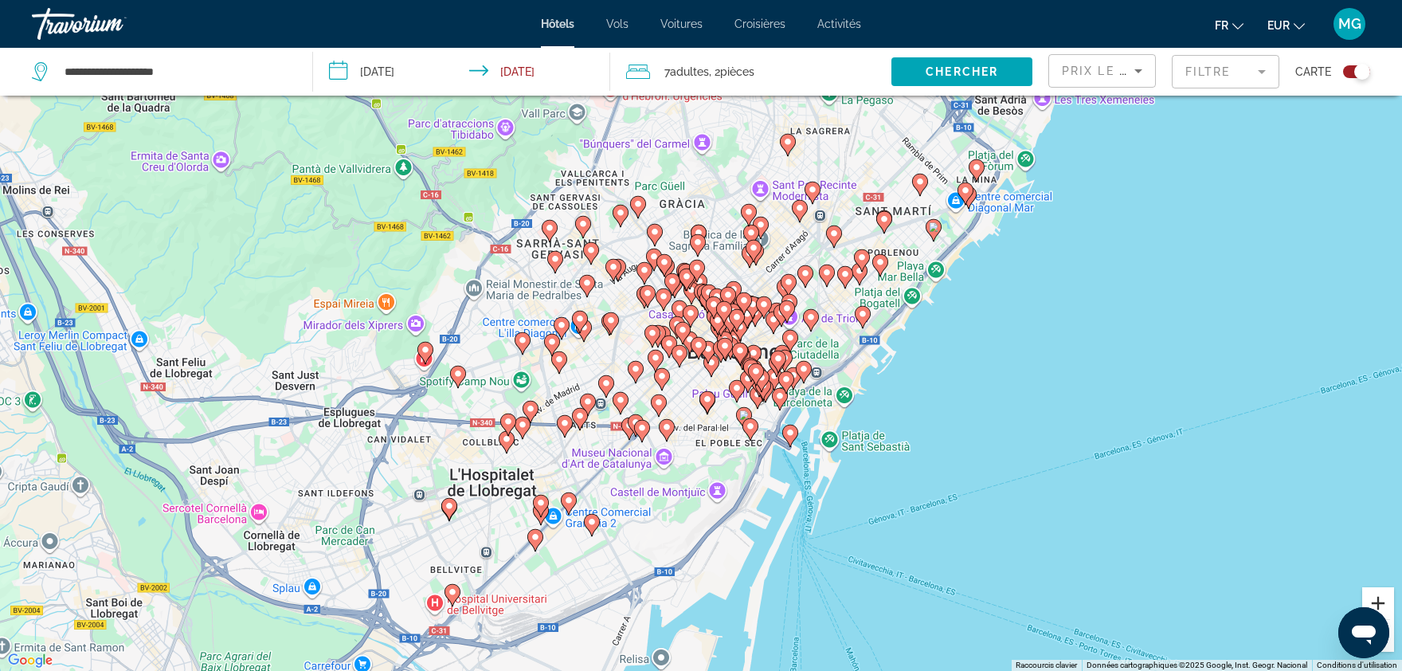
click at [1391, 598] on button "Zoom avant" at bounding box center [1379, 603] width 32 height 32
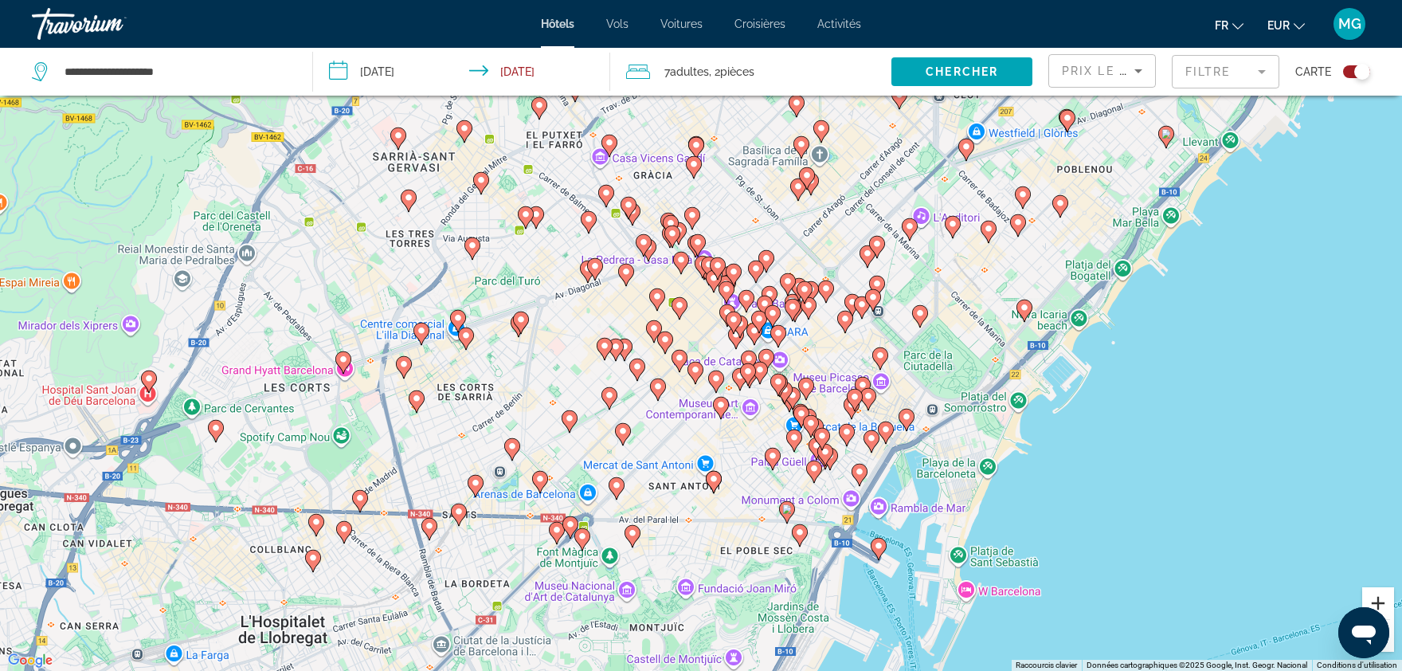
click at [1391, 598] on button "Zoom avant" at bounding box center [1379, 603] width 32 height 32
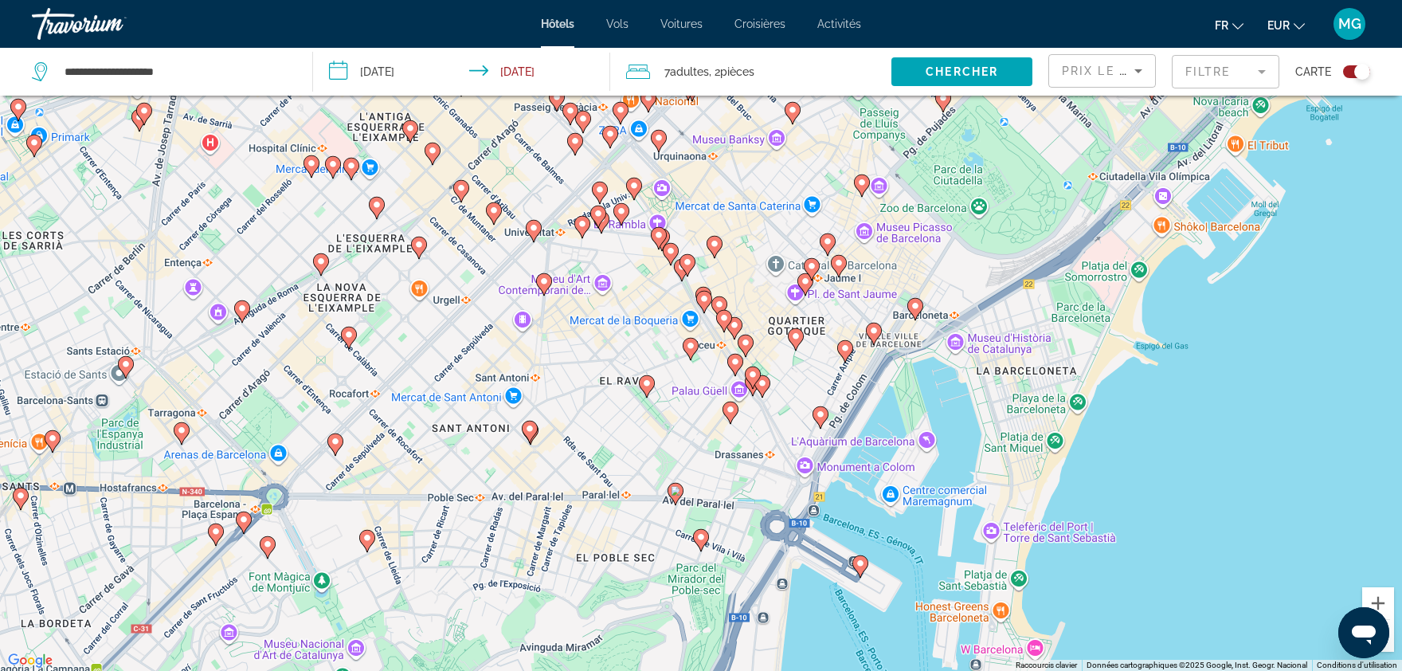
drag, startPoint x: 798, startPoint y: 532, endPoint x: 602, endPoint y: 322, distance: 287.5
click at [602, 322] on div "Pour activer le glissement avec le clavier, appuyez sur Alt+Entrée. Une fois ce…" at bounding box center [701, 335] width 1402 height 671
click at [1375, 601] on button "Zoom avant" at bounding box center [1379, 603] width 32 height 32
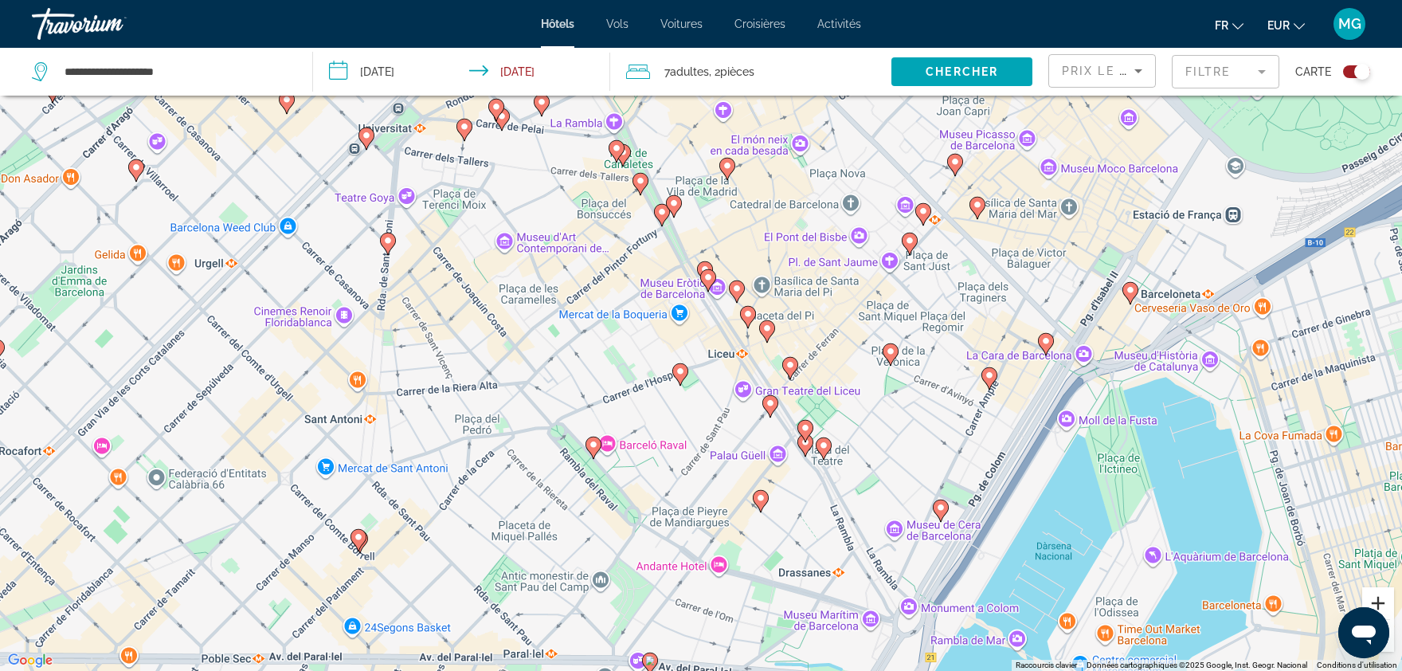
click at [1375, 601] on button "Zoom avant" at bounding box center [1379, 603] width 32 height 32
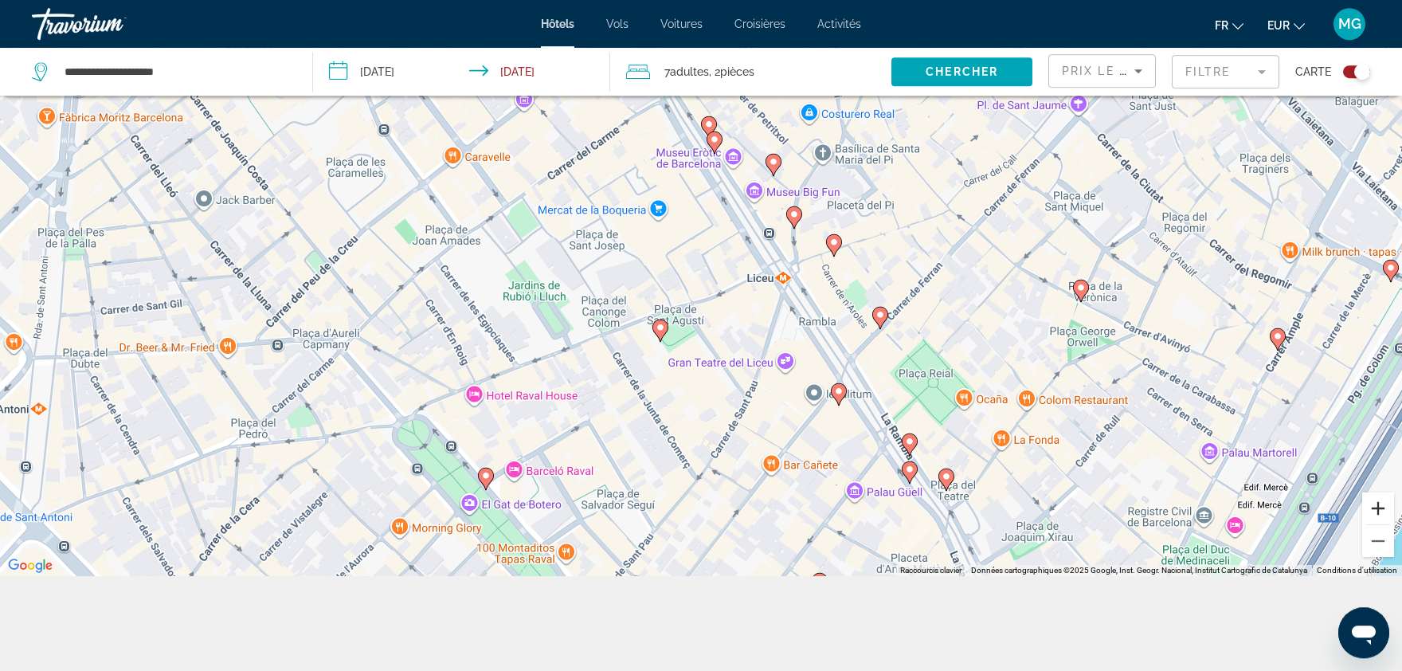
scroll to position [191, 0]
click at [1374, 536] on button "Zoom arrière" at bounding box center [1379, 540] width 32 height 32
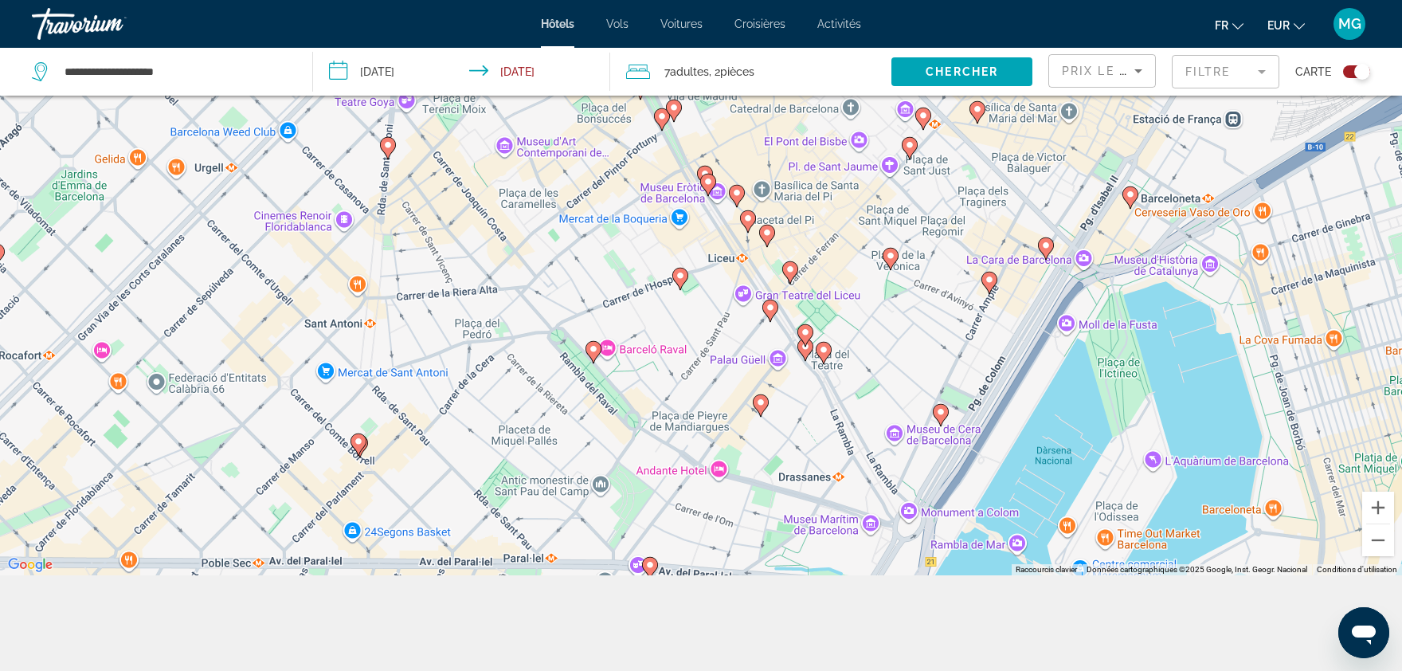
click at [790, 283] on gmp-advanced-marker "Main content" at bounding box center [791, 273] width 16 height 24
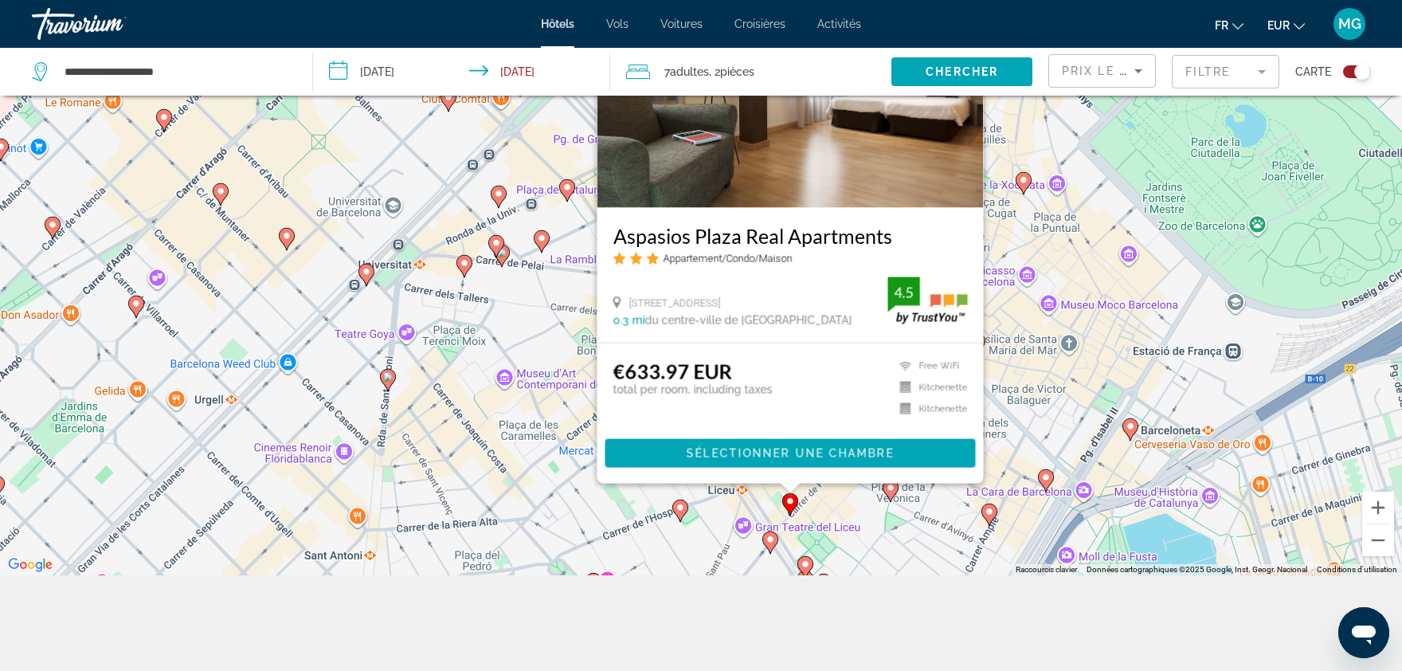
click at [769, 538] on image "Main content" at bounding box center [771, 540] width 10 height 10
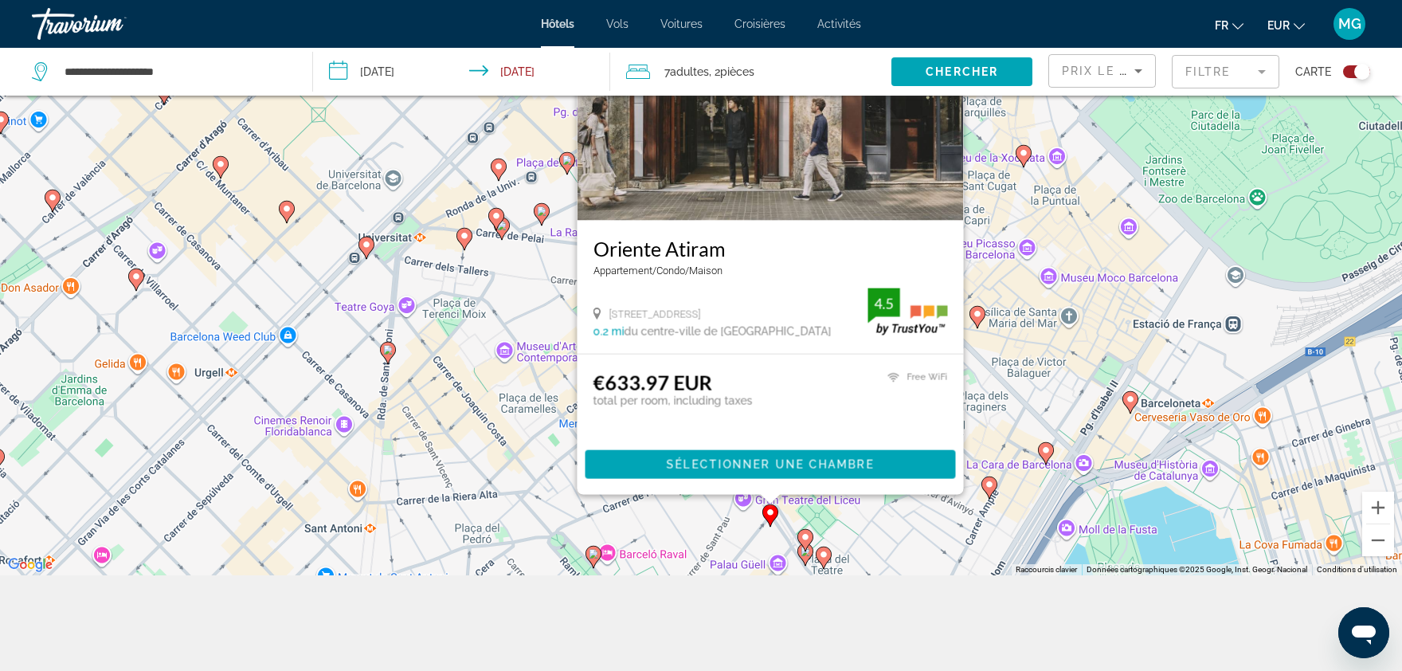
click at [713, 537] on div "Pour activer le glissement avec le clavier, appuyez sur Alt+Entrée. Une fois ce…" at bounding box center [701, 239] width 1402 height 671
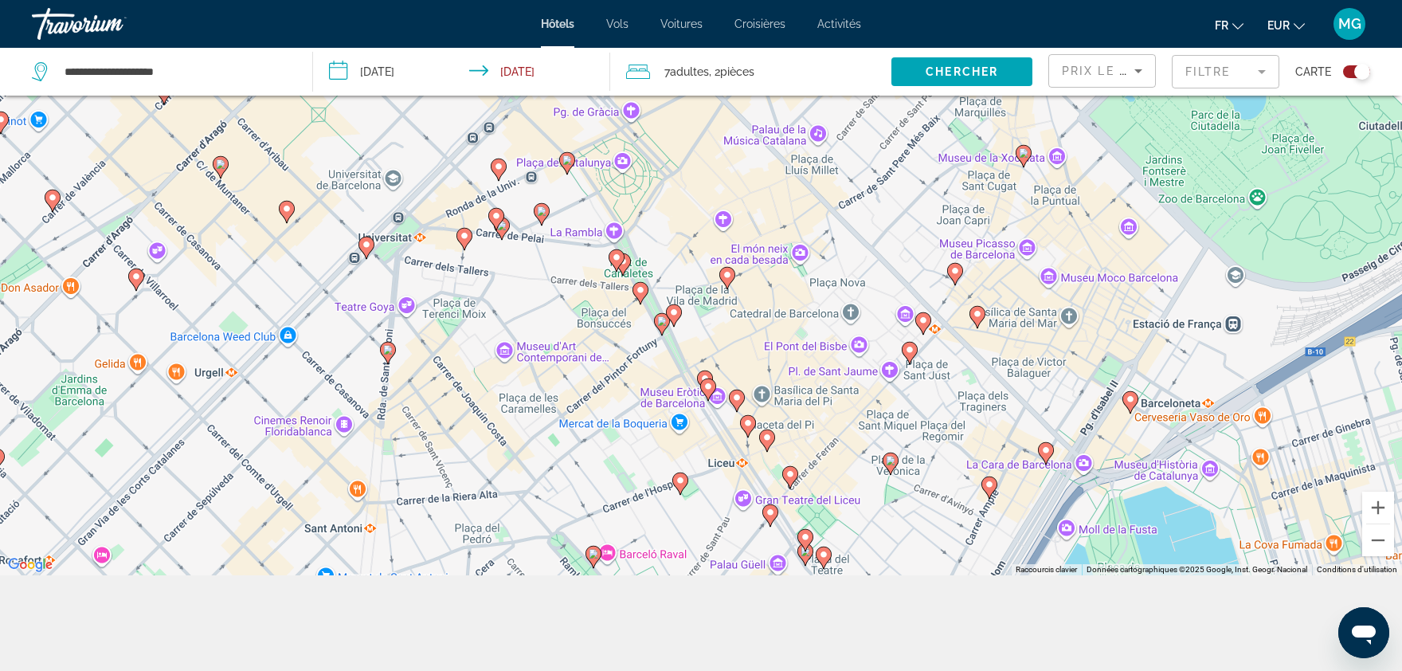
click at [806, 541] on image "Main content" at bounding box center [806, 537] width 10 height 10
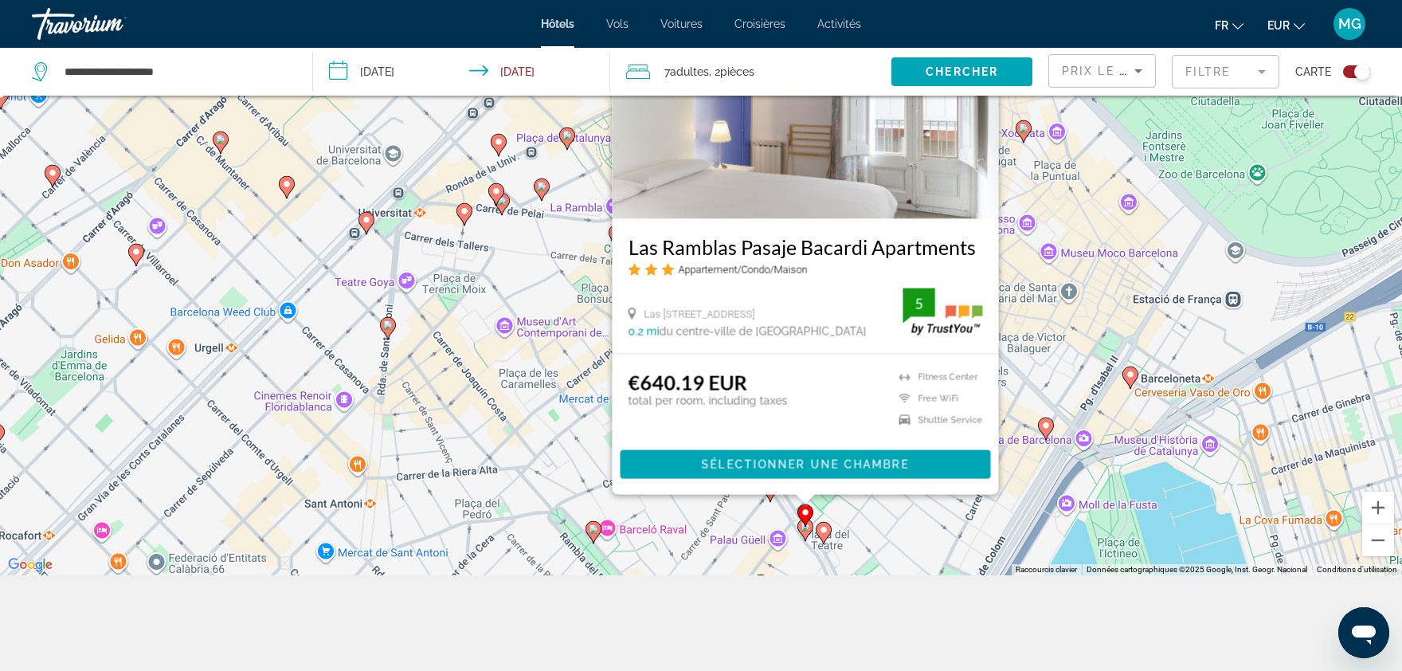
click at [649, 517] on div "Pour activer le glissement avec le clavier, appuyez sur Alt+Entrée. Une fois ce…" at bounding box center [701, 239] width 1402 height 671
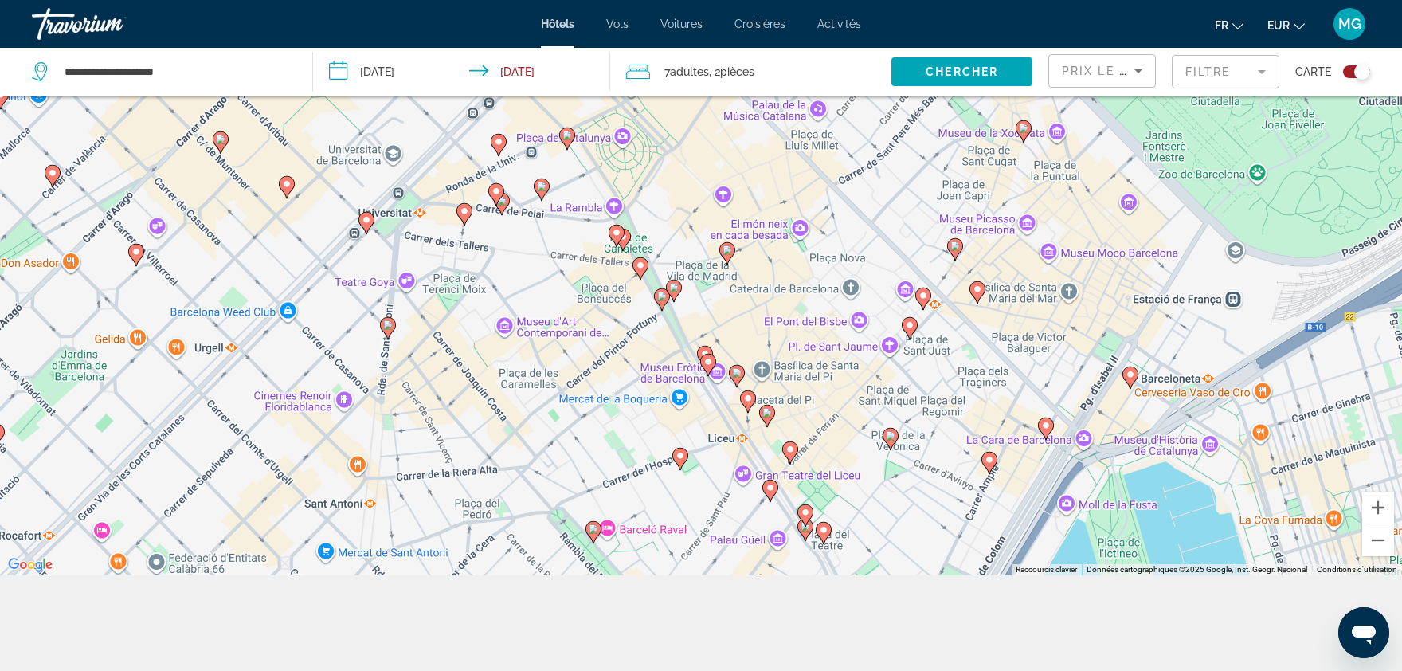
click at [618, 236] on image "Main content" at bounding box center [617, 233] width 10 height 10
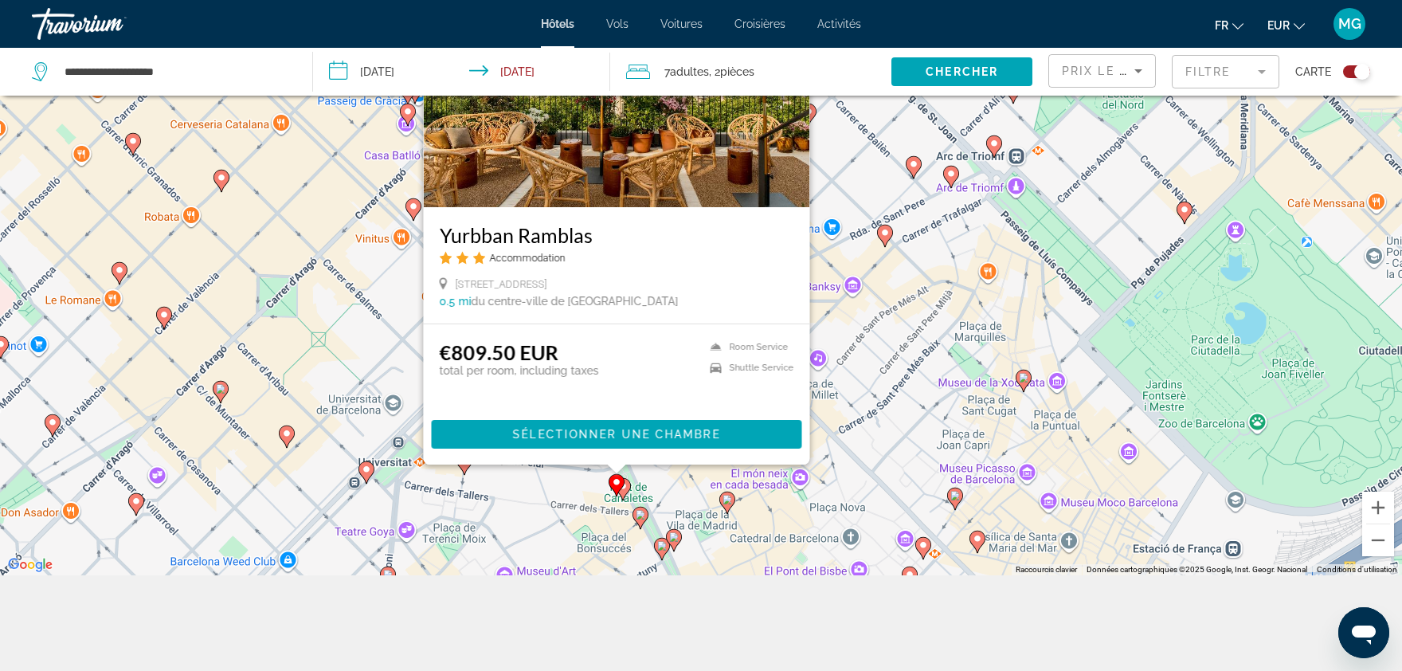
click at [571, 473] on div "Pour activer le glissement avec le clavier, appuyez sur Alt+Entrée. Une fois ce…" at bounding box center [701, 239] width 1402 height 671
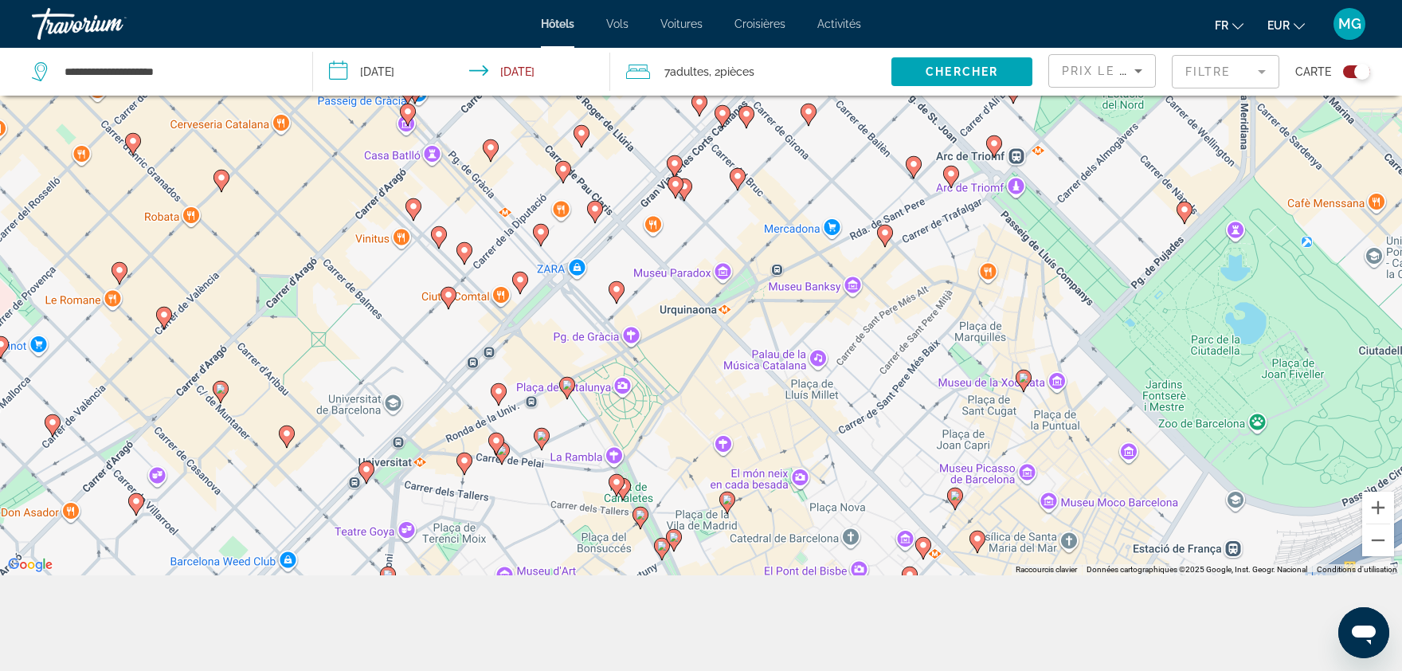
click at [630, 493] on gmp-advanced-marker "Main content" at bounding box center [623, 489] width 16 height 24
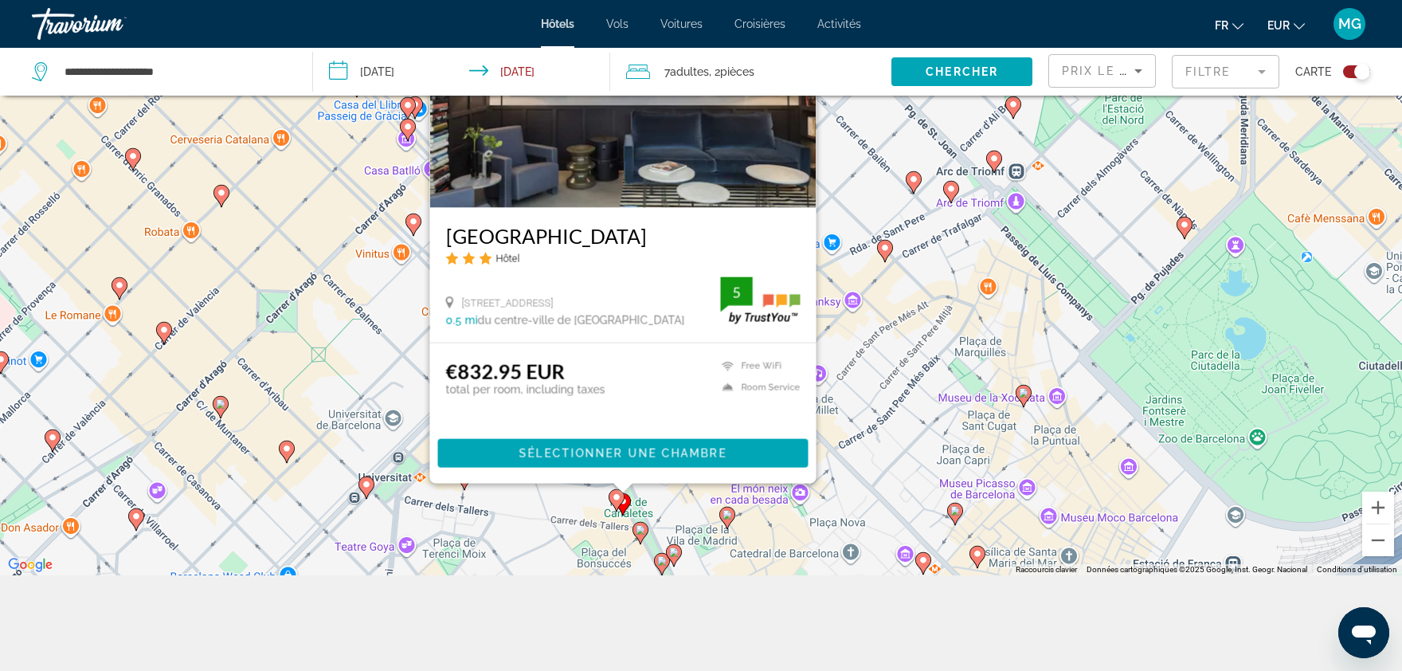
click at [885, 469] on div "Pour activer le glissement avec le clavier, appuyez sur Alt+Entrée. Une fois ce…" at bounding box center [701, 239] width 1402 height 671
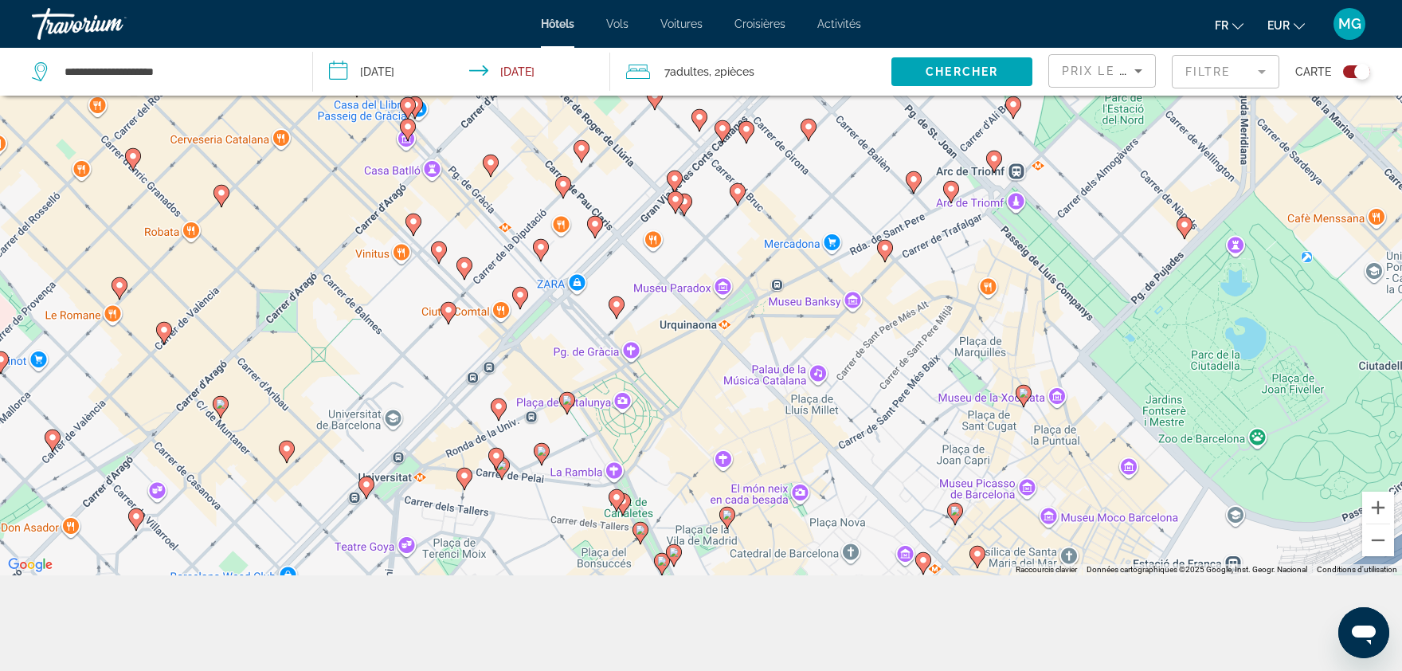
click at [1222, 80] on mat-form-field "Filtre" at bounding box center [1226, 71] width 108 height 33
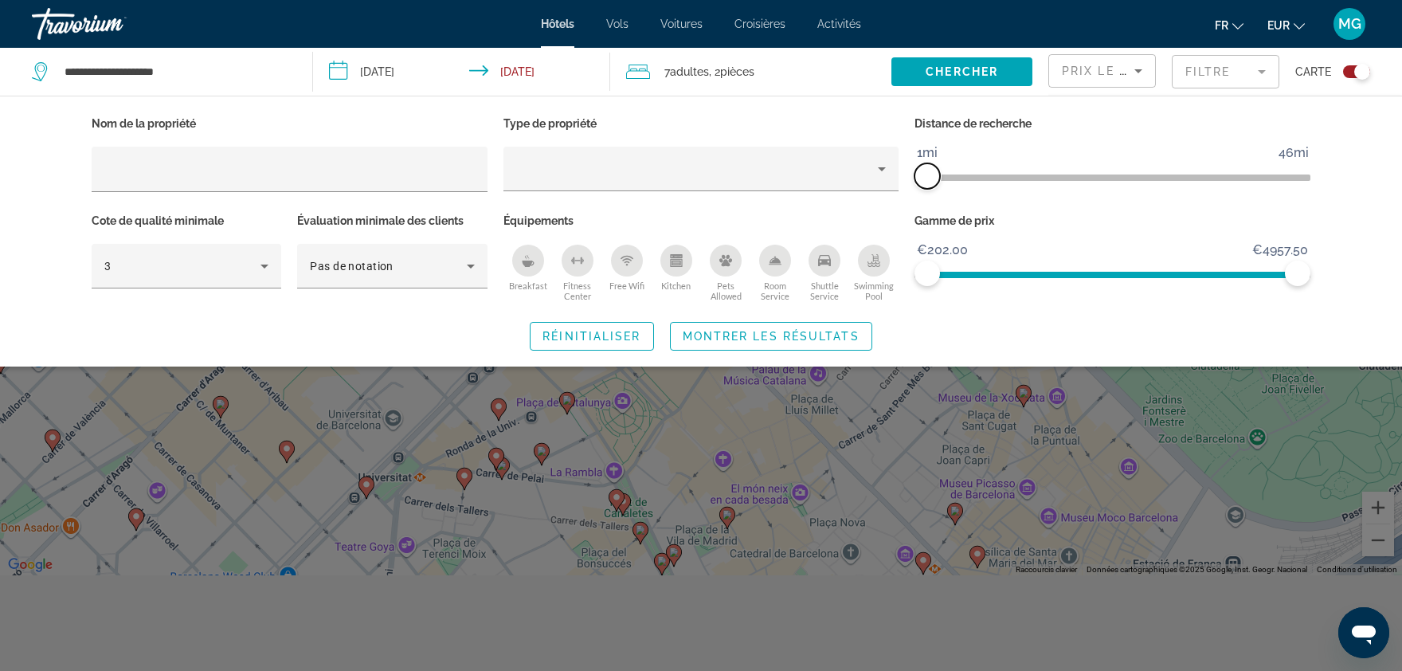
drag, startPoint x: 953, startPoint y: 178, endPoint x: 759, endPoint y: 292, distance: 225.1
click at [932, 177] on span "ngx-slider" at bounding box center [927, 175] width 25 height 25
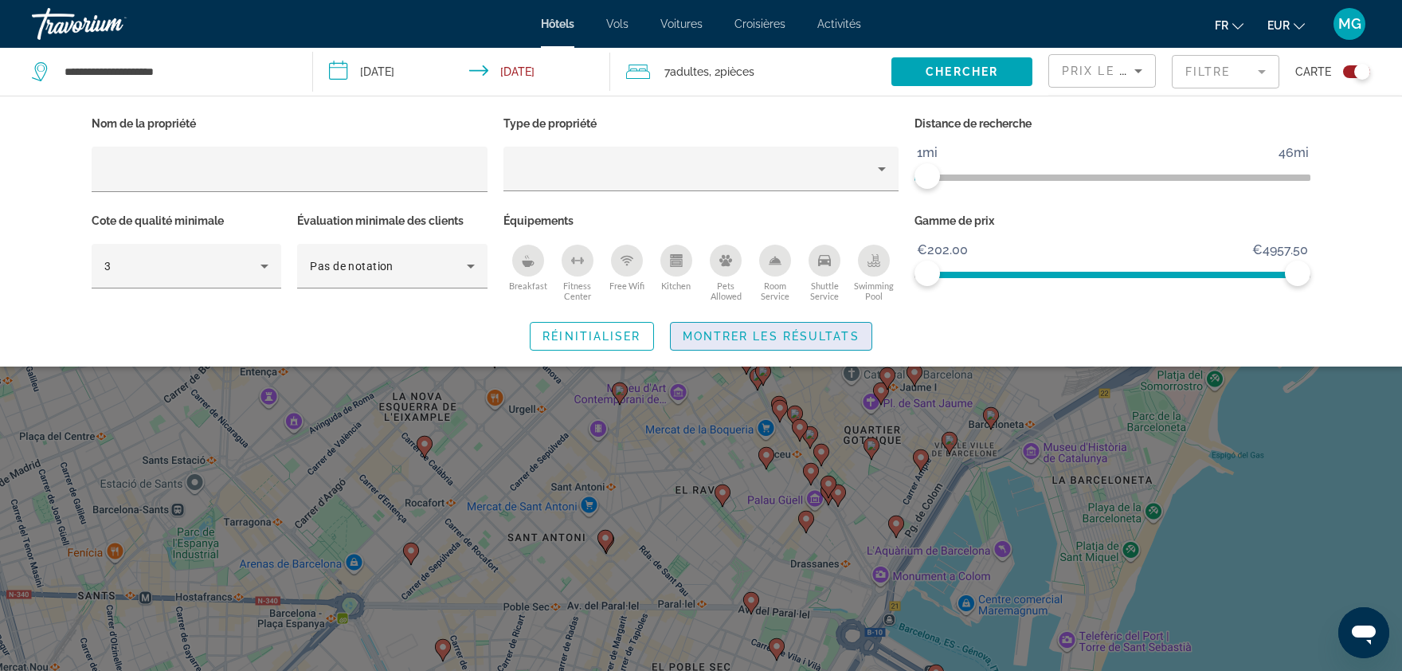
click at [733, 330] on span "Montrer les résultats" at bounding box center [771, 336] width 177 height 13
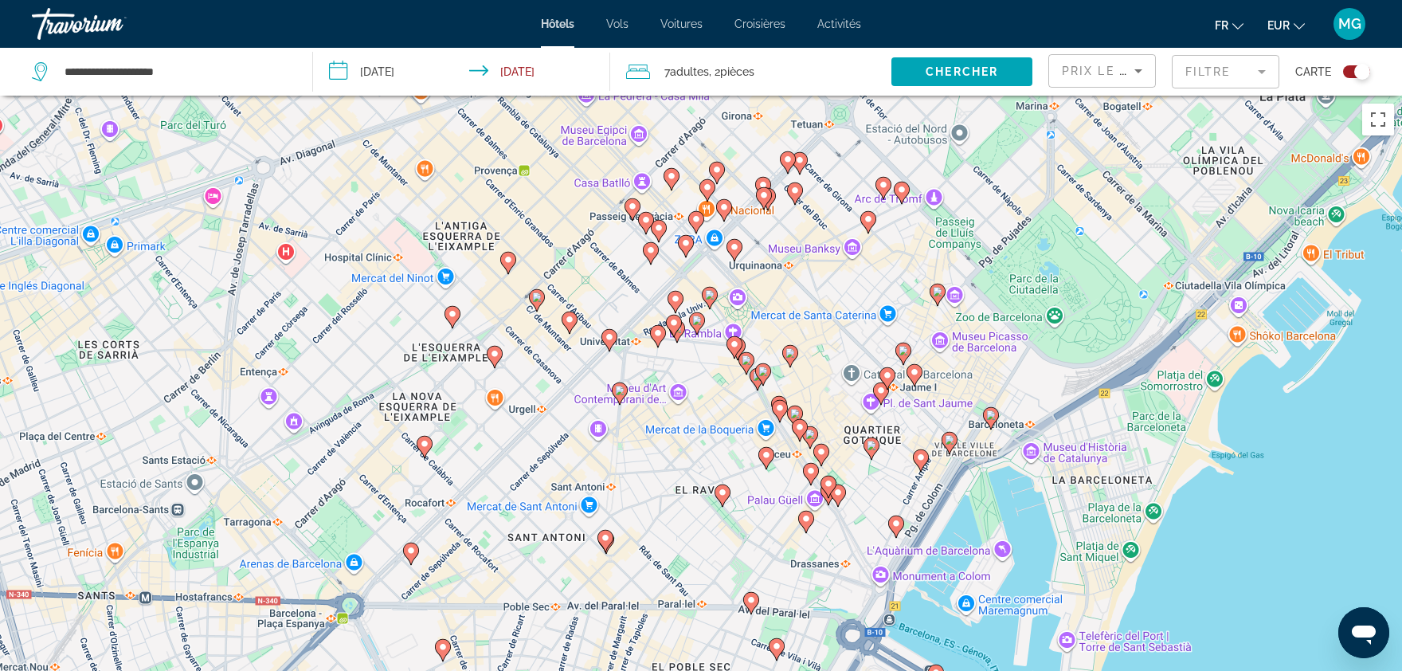
scroll to position [191, 0]
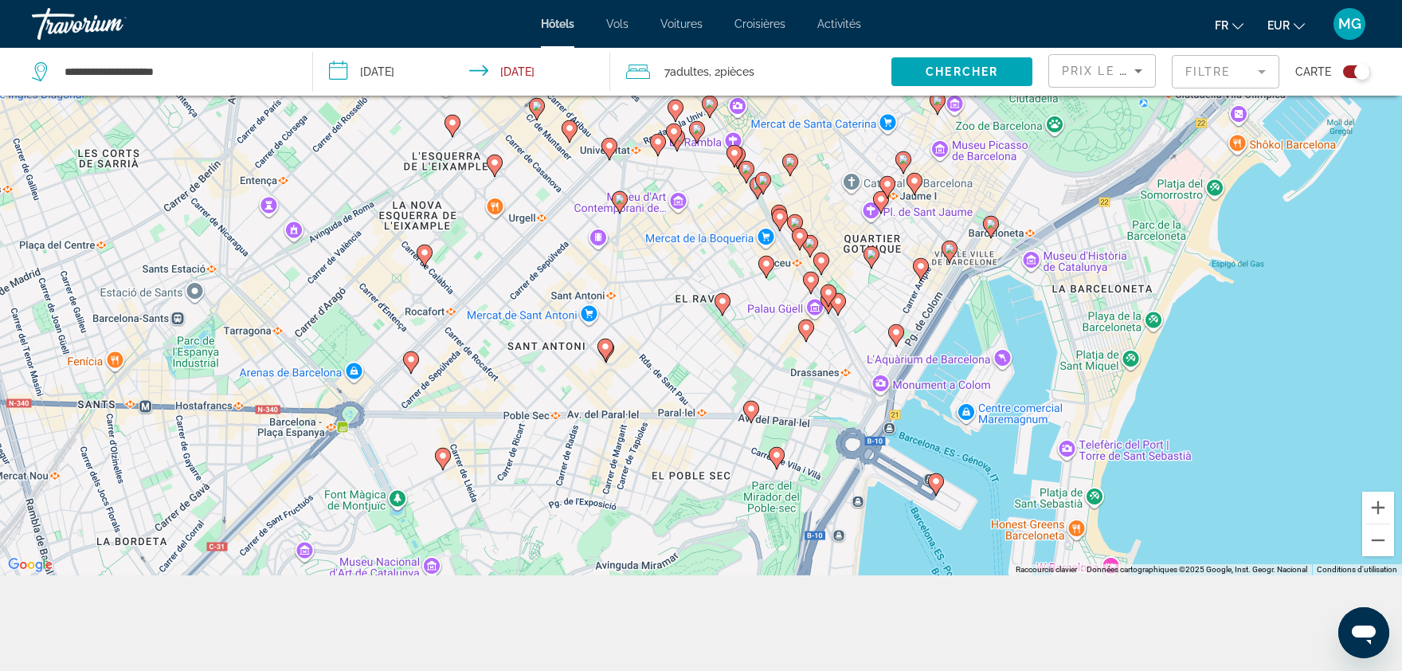
click at [1351, 74] on div "Toggle map" at bounding box center [1357, 71] width 27 height 13
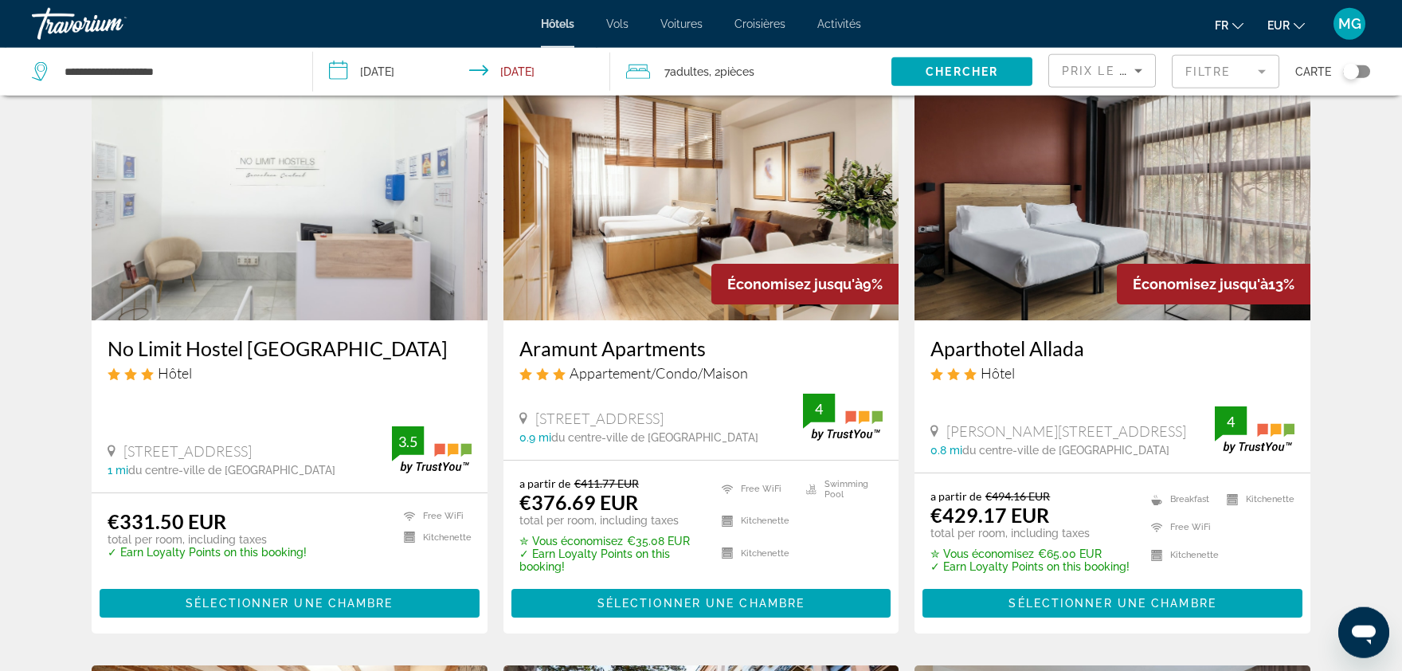
scroll to position [89, 0]
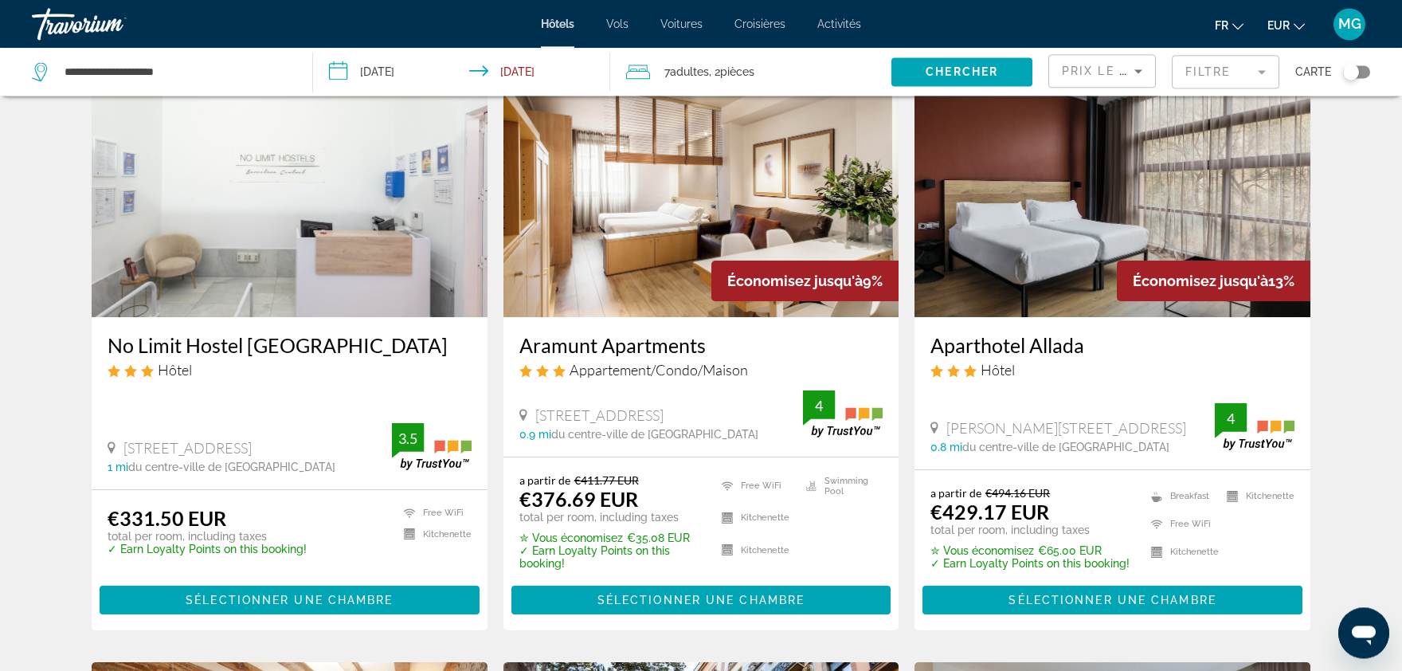
click at [699, 255] on img "Main content" at bounding box center [702, 189] width 396 height 255
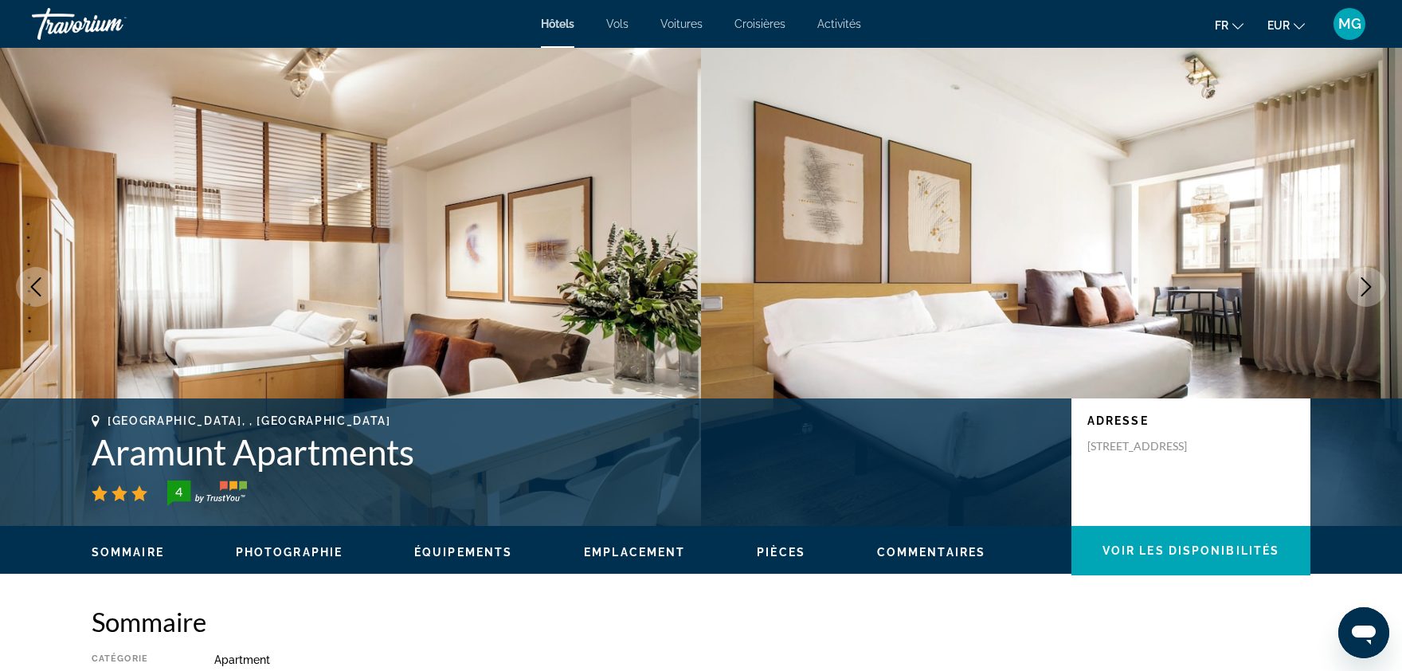
click at [1374, 285] on icon "Next image" at bounding box center [1366, 286] width 19 height 19
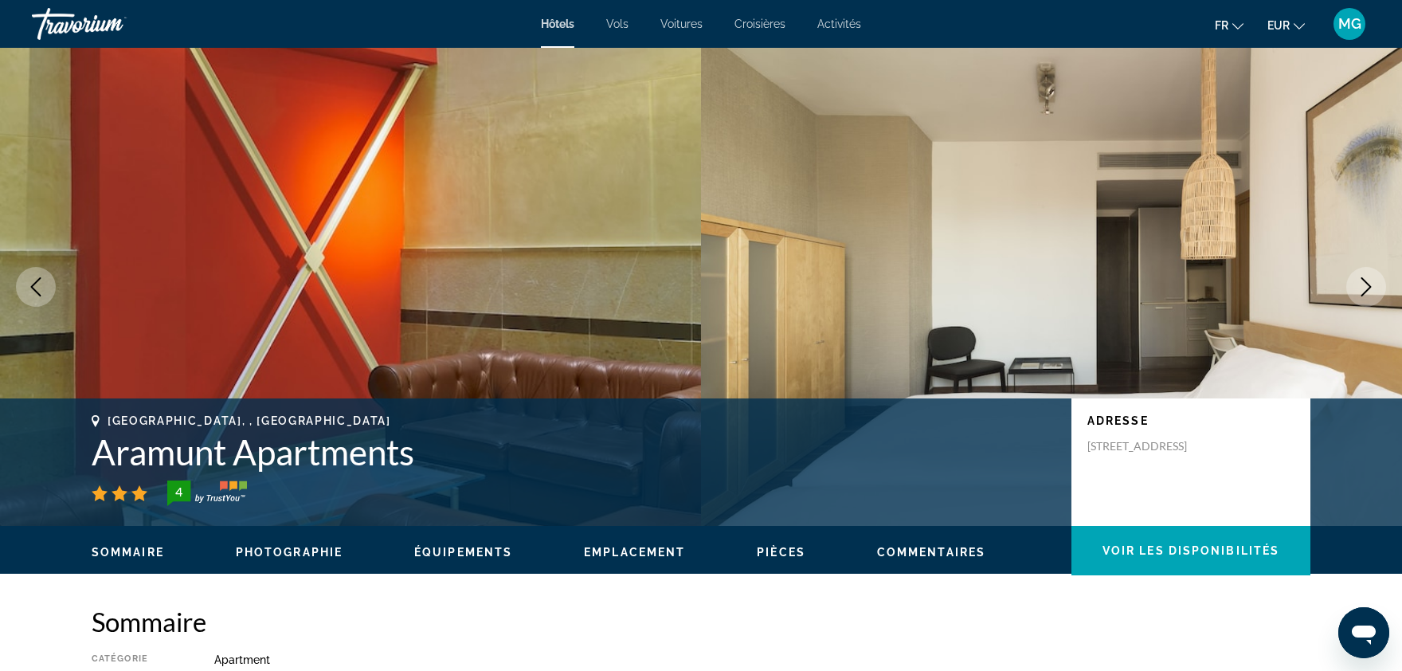
click at [1374, 285] on icon "Next image" at bounding box center [1366, 286] width 19 height 19
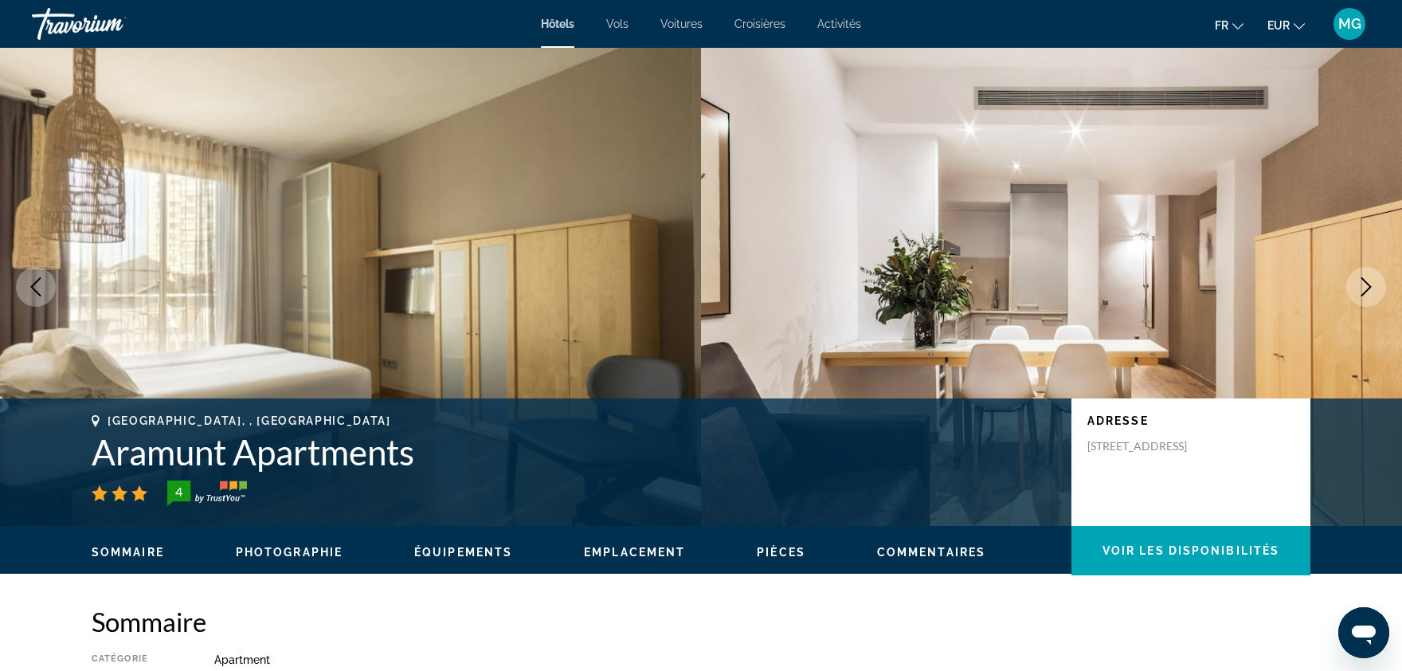
click at [1374, 285] on icon "Next image" at bounding box center [1366, 286] width 19 height 19
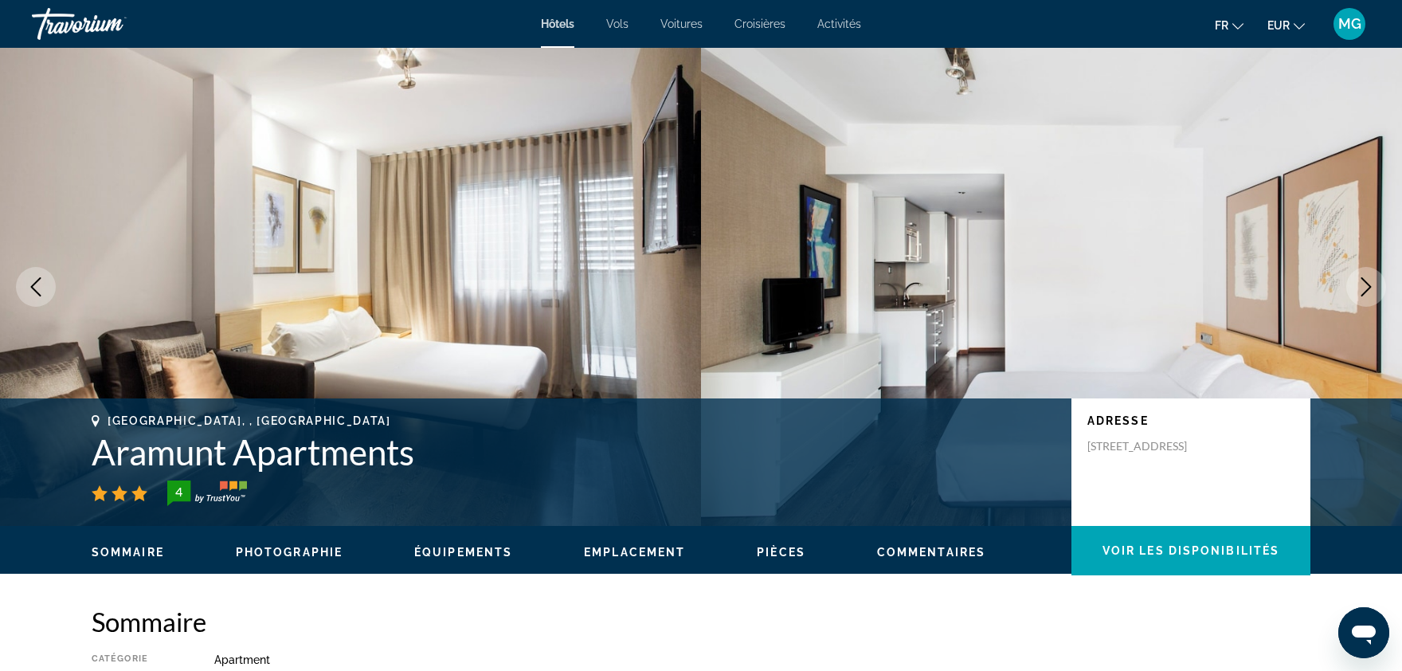
click at [1374, 285] on icon "Next image" at bounding box center [1366, 286] width 19 height 19
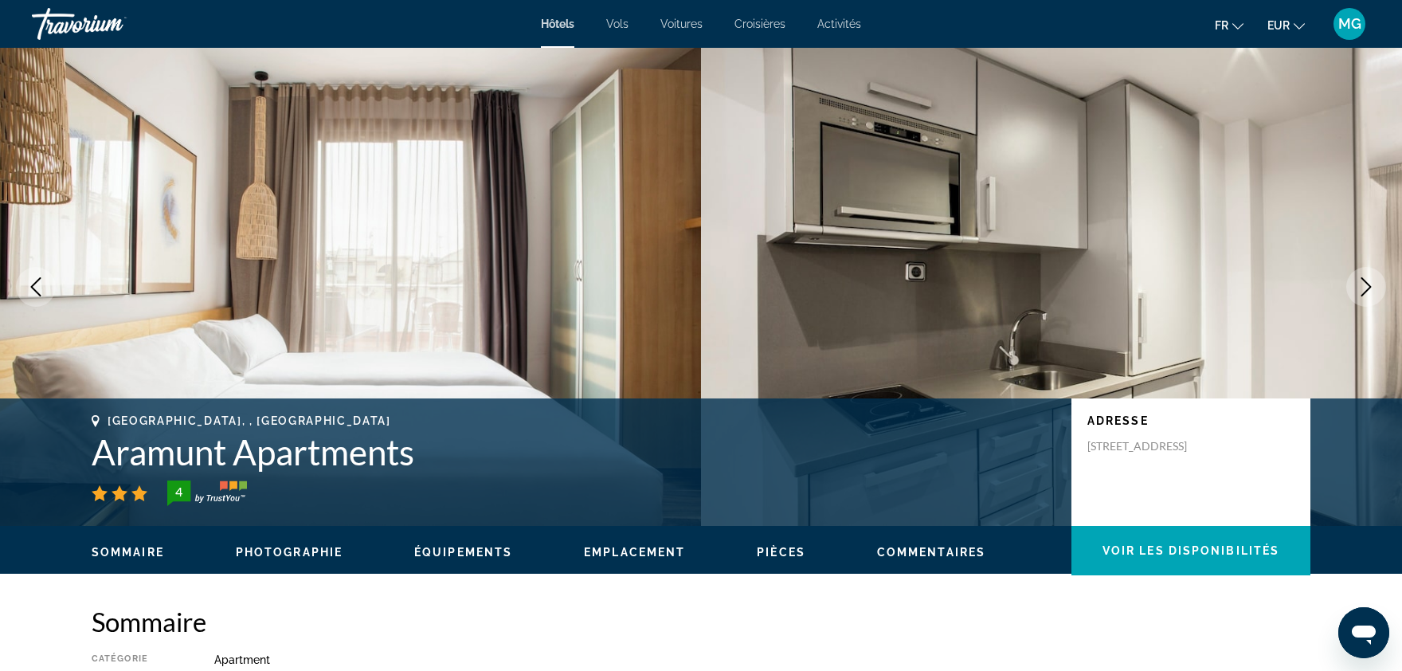
click at [1374, 285] on icon "Next image" at bounding box center [1366, 286] width 19 height 19
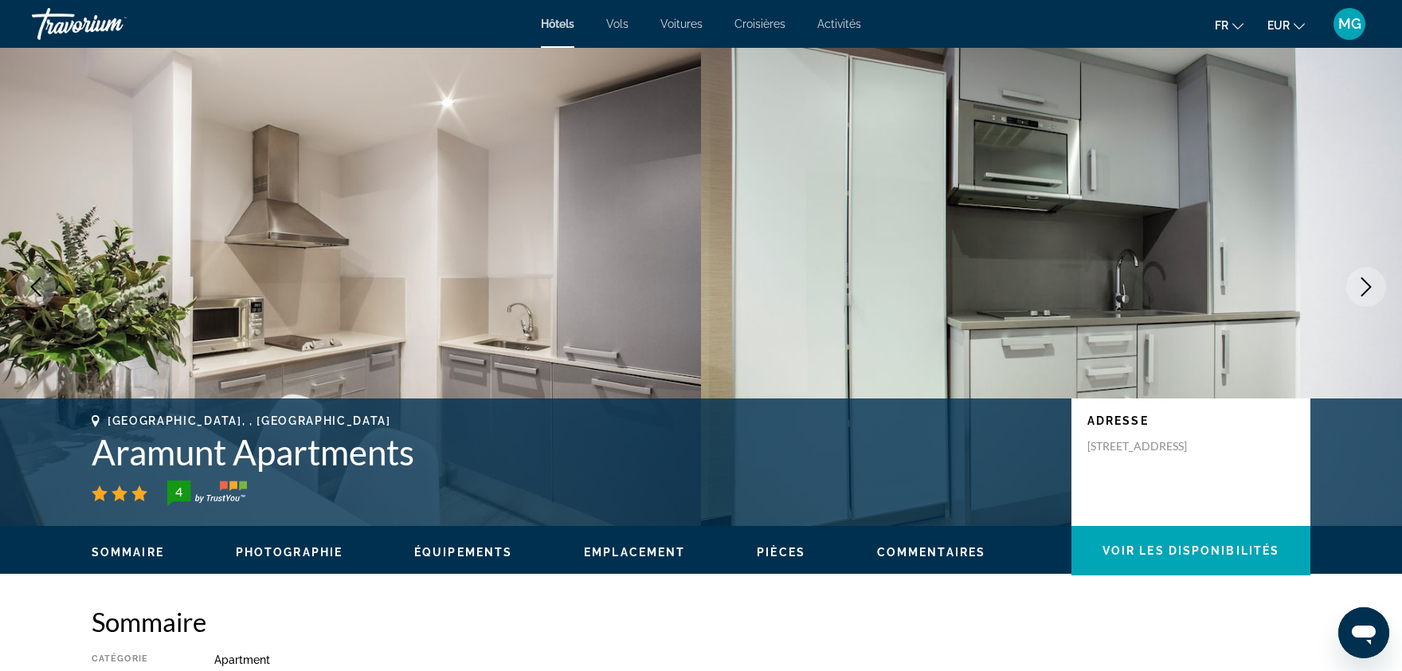
click at [1374, 285] on icon "Next image" at bounding box center [1366, 286] width 19 height 19
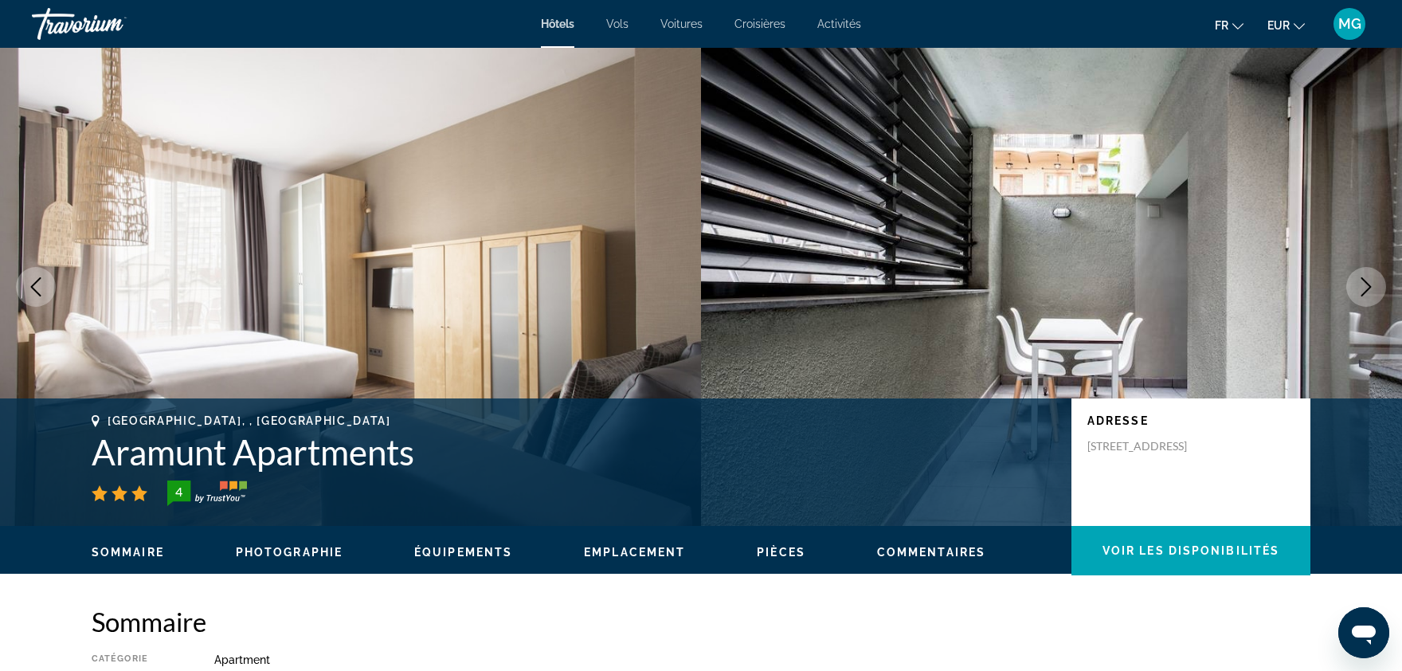
click at [1374, 285] on icon "Next image" at bounding box center [1366, 286] width 19 height 19
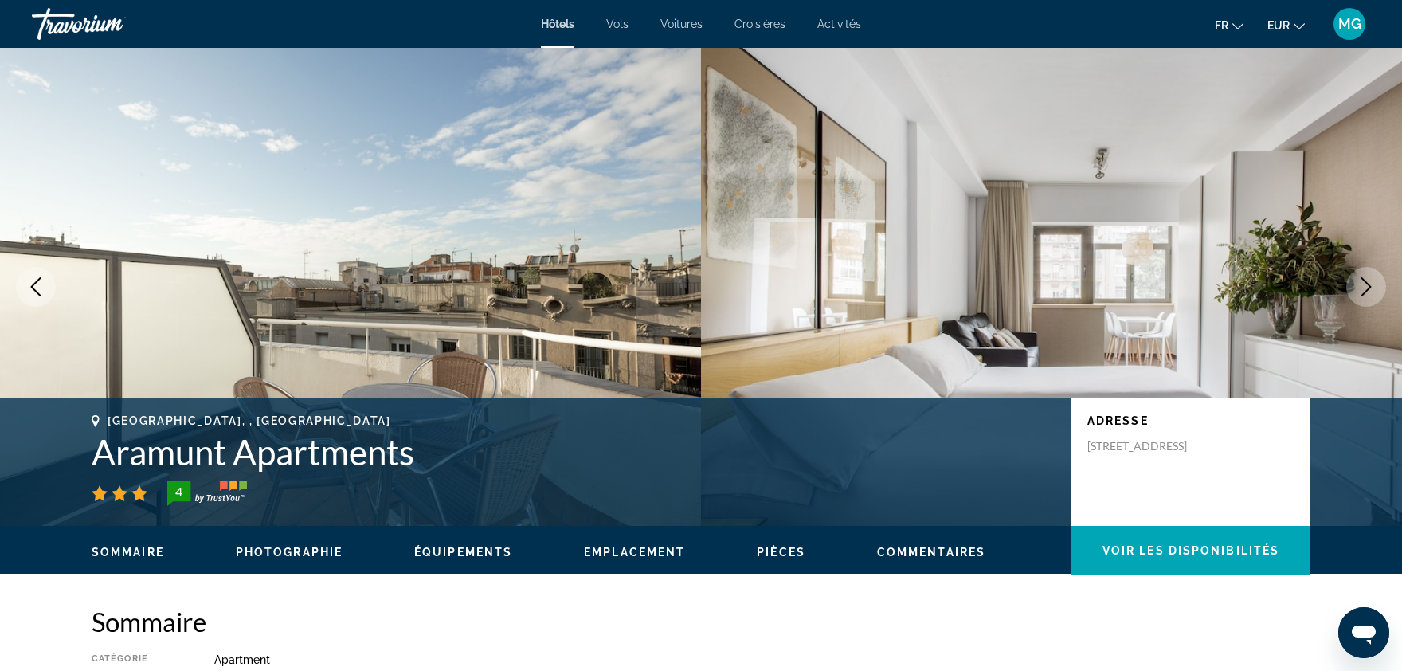
click at [1374, 285] on icon "Next image" at bounding box center [1366, 286] width 19 height 19
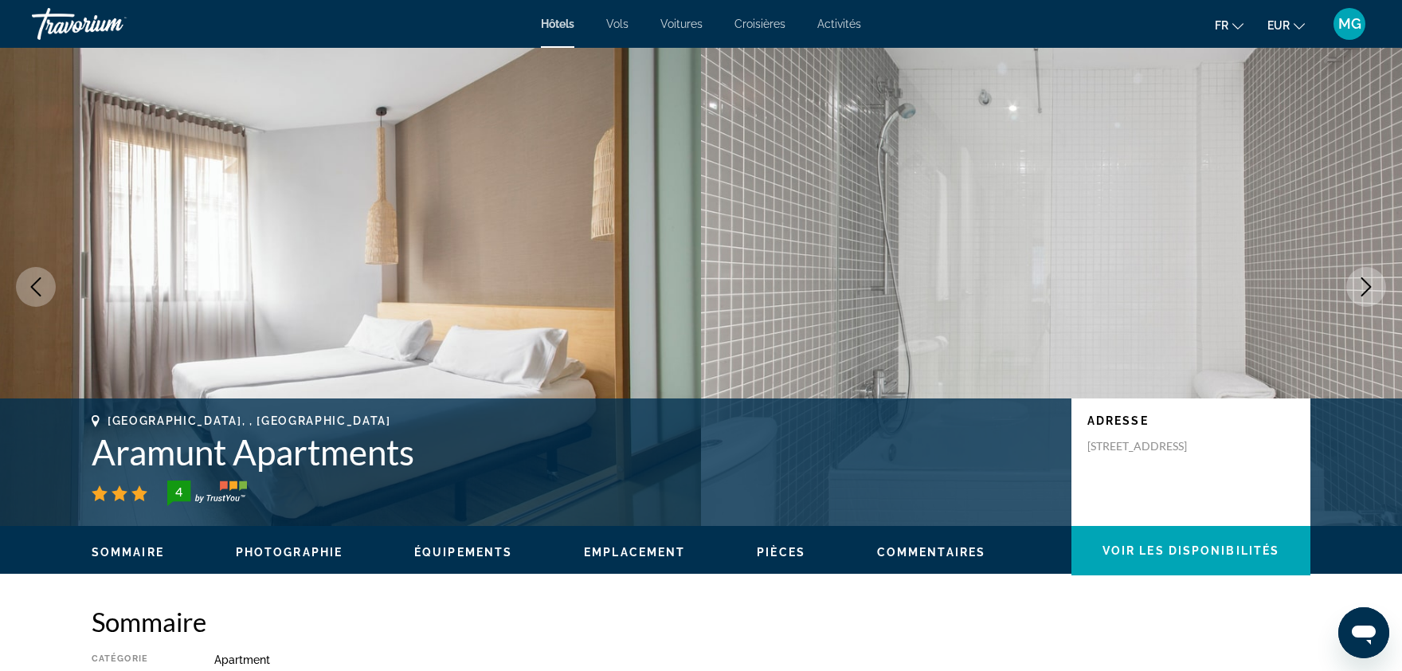
click at [1374, 285] on icon "Next image" at bounding box center [1366, 286] width 19 height 19
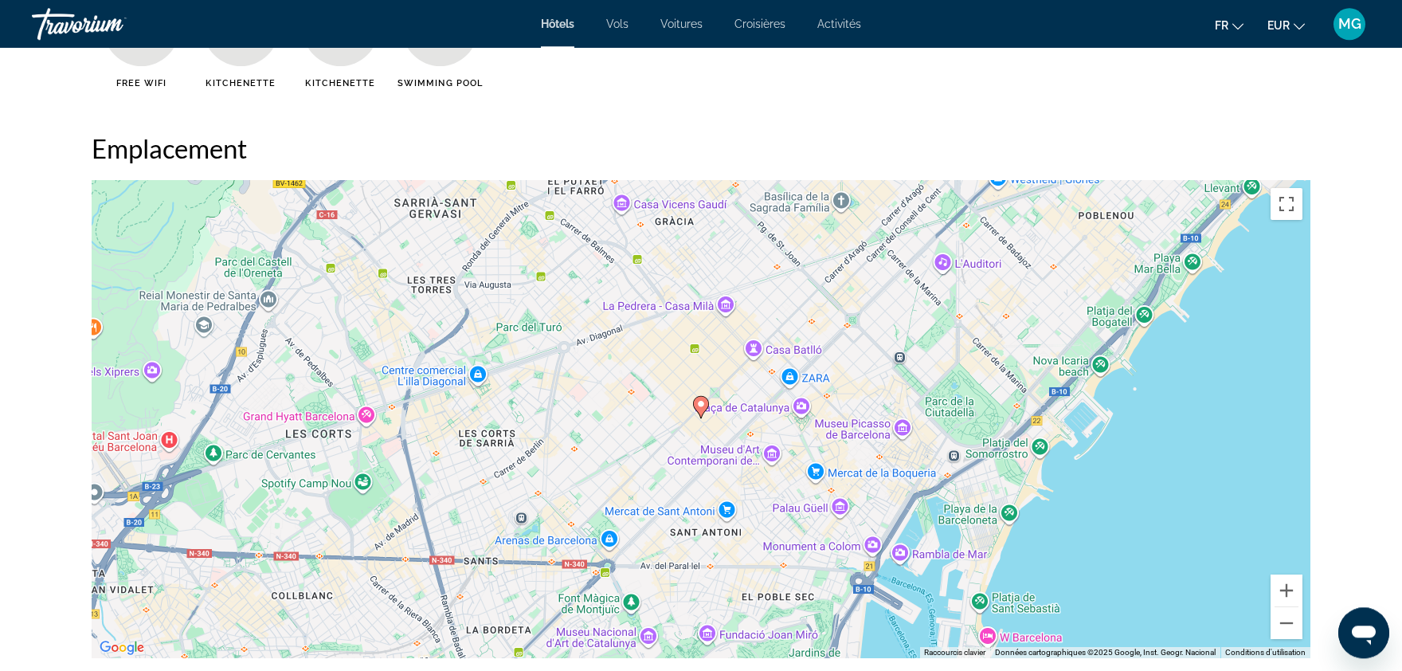
scroll to position [1453, 0]
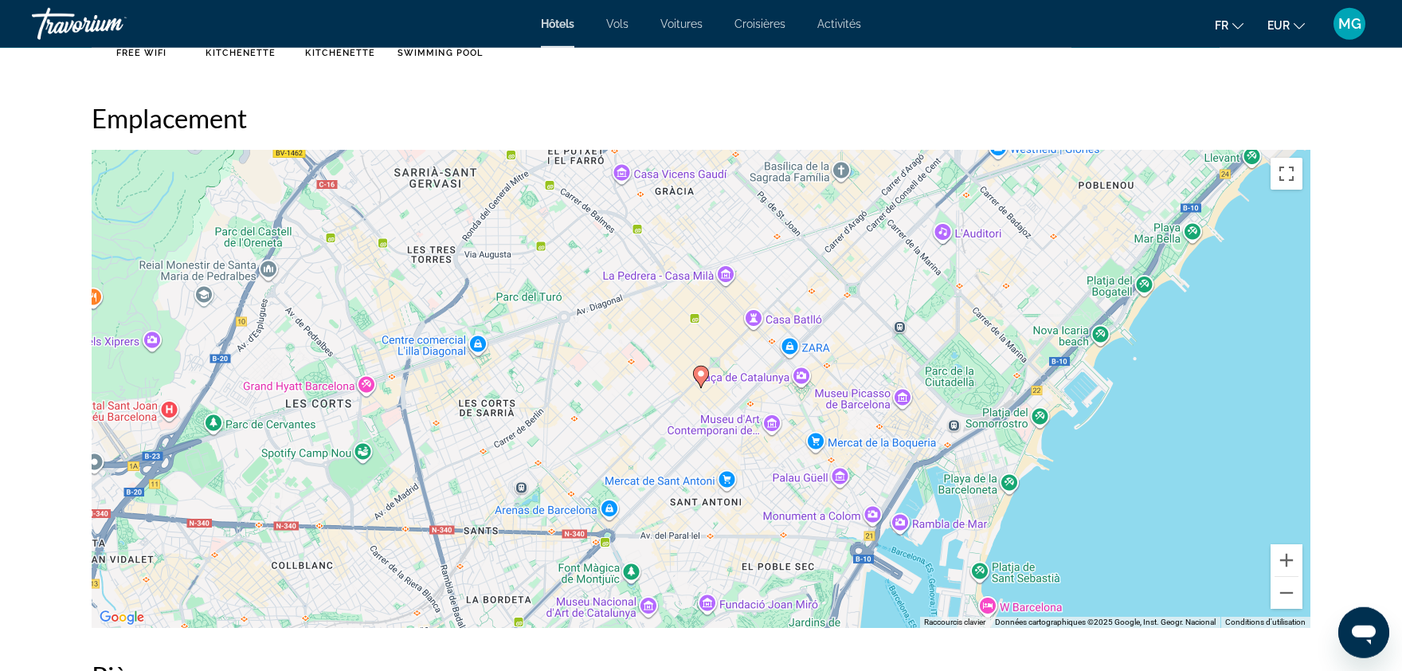
click at [934, 215] on div "Pour activer le glissement avec le clavier, appuyez sur Alt+Entrée. Une fois ce…" at bounding box center [701, 389] width 1219 height 478
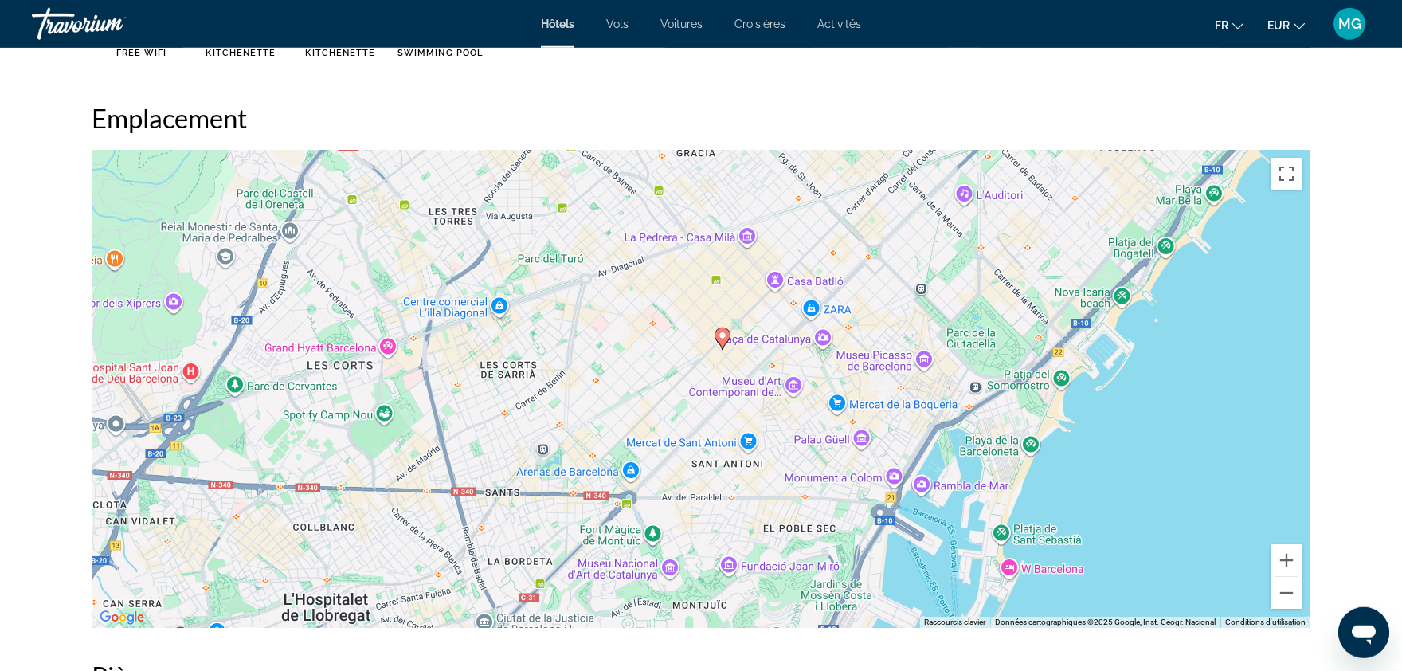
drag, startPoint x: 857, startPoint y: 363, endPoint x: 880, endPoint y: 322, distance: 46.8
click at [880, 322] on div "Pour activer le glissement avec le clavier, appuyez sur Alt+Entrée. Une fois ce…" at bounding box center [701, 389] width 1219 height 478
click at [719, 338] on image "Main content" at bounding box center [723, 336] width 10 height 10
click at [724, 338] on image "Main content" at bounding box center [723, 336] width 10 height 10
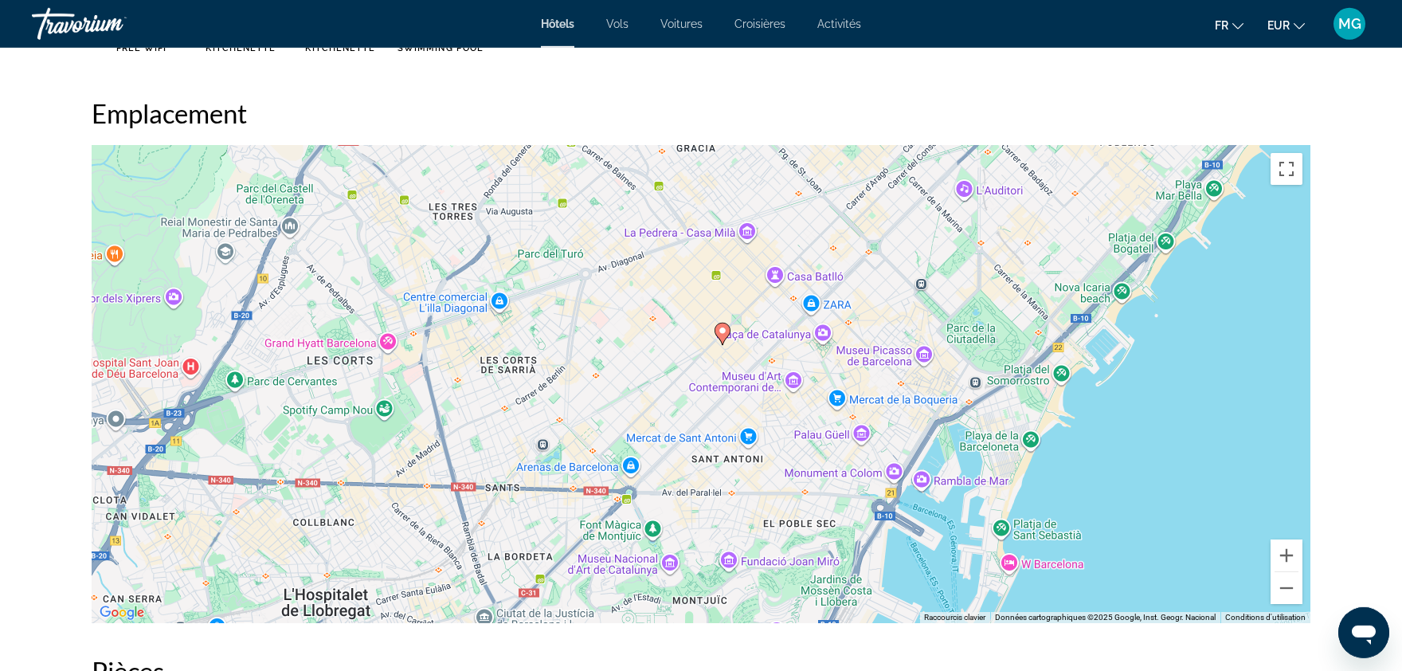
scroll to position [825, 0]
